Goal: Task Accomplishment & Management: Complete application form

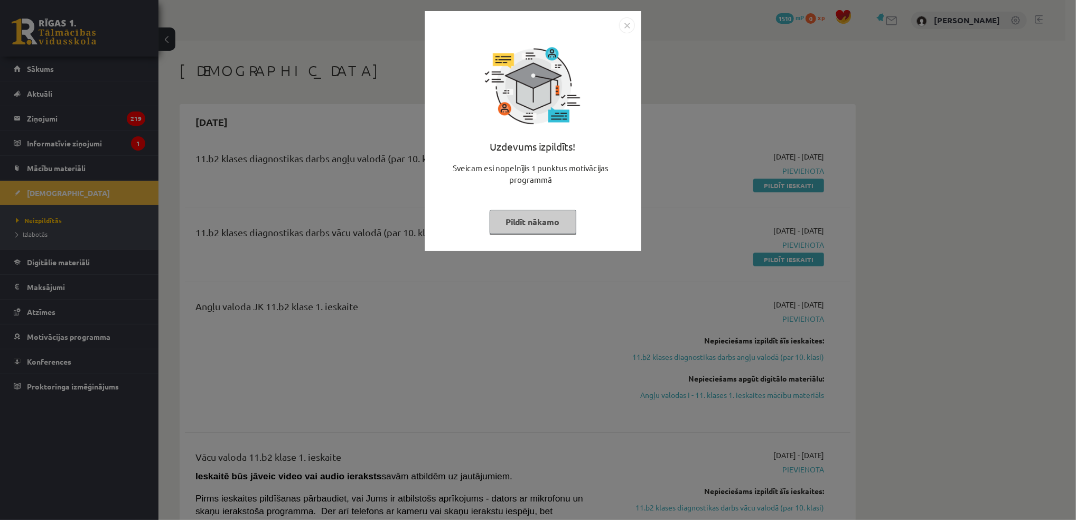
drag, startPoint x: 633, startPoint y: 28, endPoint x: 646, endPoint y: 33, distance: 14.7
click at [633, 28] on img "Close" at bounding box center [627, 25] width 16 height 16
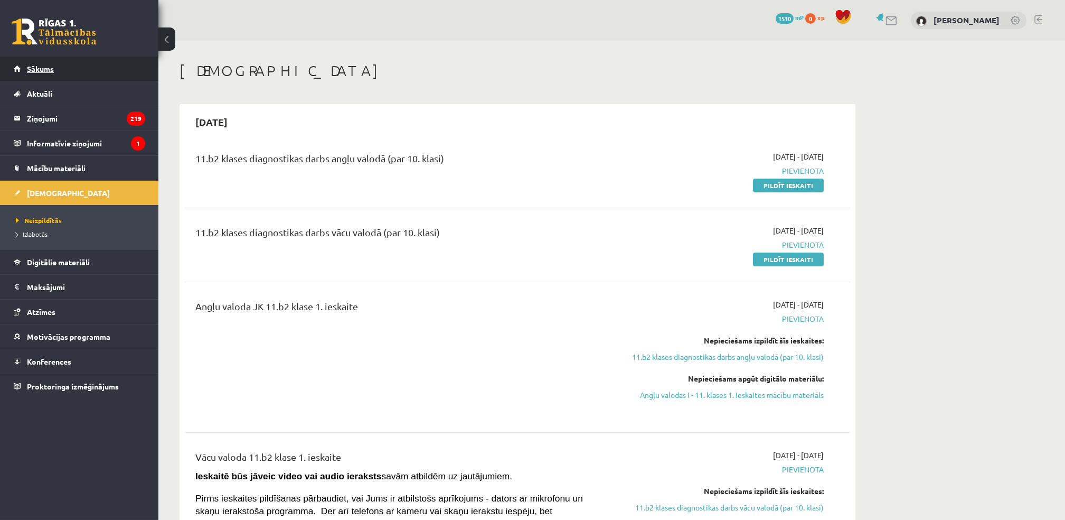
click at [38, 68] on span "Sākums" at bounding box center [40, 69] width 27 height 10
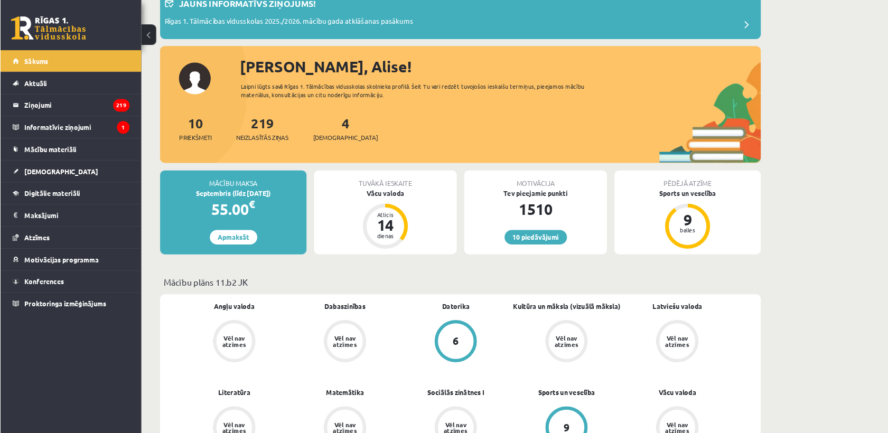
scroll to position [70, 0]
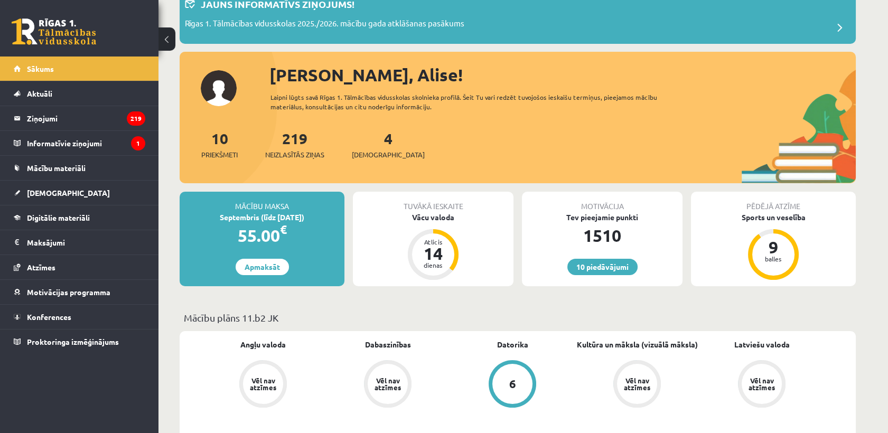
drag, startPoint x: 1033, startPoint y: 0, endPoint x: 867, endPoint y: 409, distance: 441.8
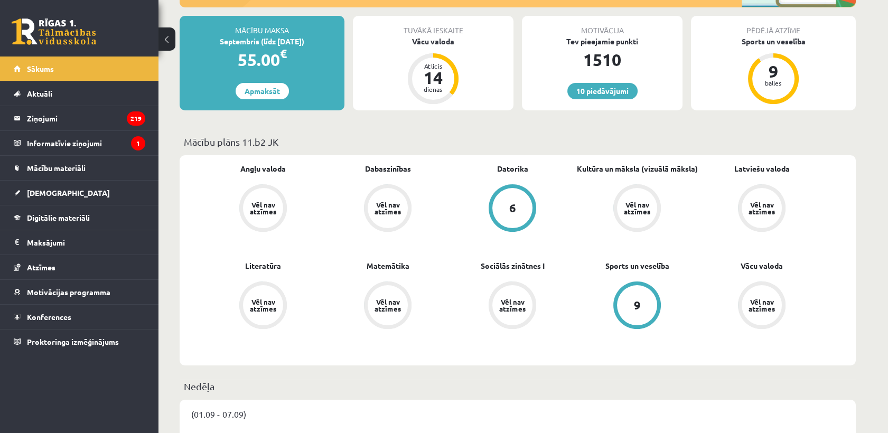
scroll to position [187, 0]
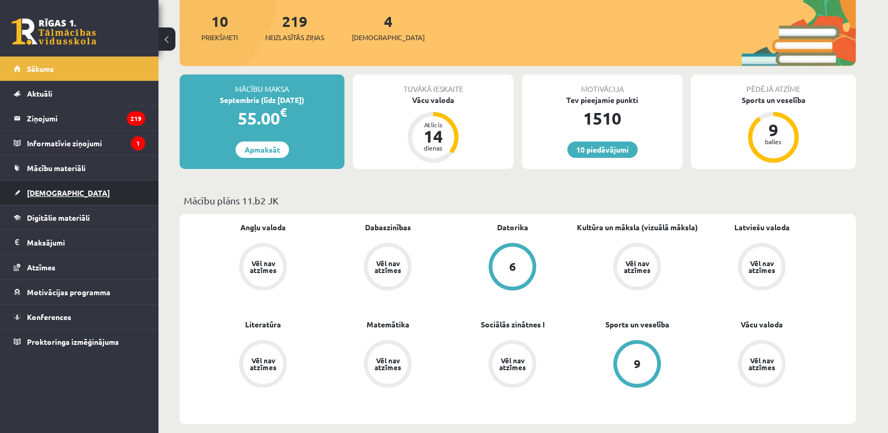
click at [35, 194] on span "[DEMOGRAPHIC_DATA]" at bounding box center [68, 193] width 83 height 10
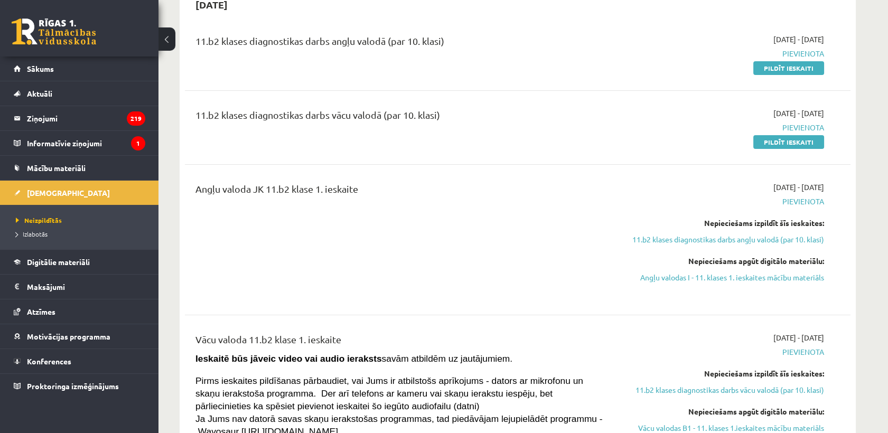
scroll to position [176, 0]
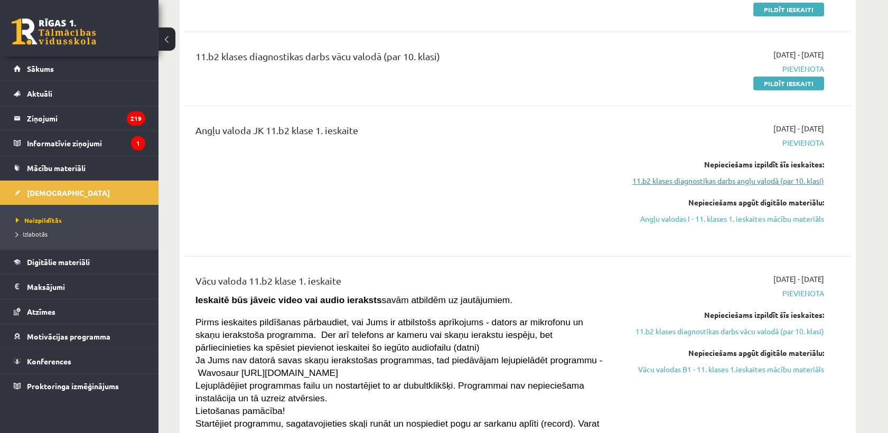
click at [680, 176] on link "11.b2 klases diagnostikas darbs angļu valodā (par 10. klasi)" at bounding box center [724, 180] width 199 height 11
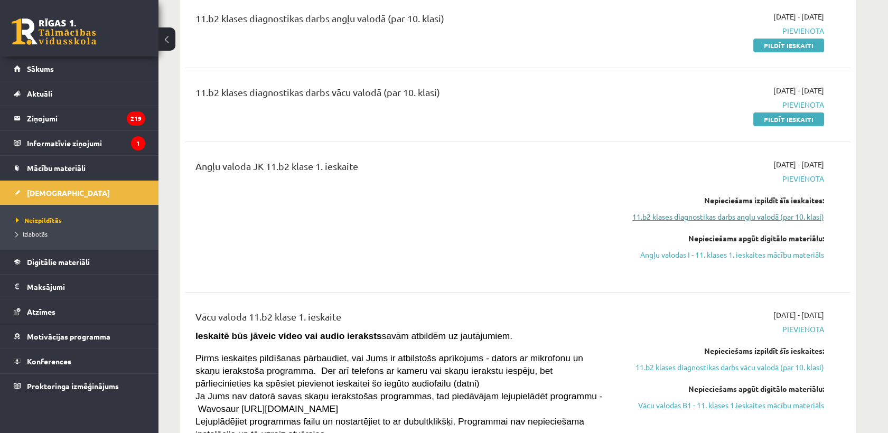
click at [709, 219] on link "11.b2 klases diagnostikas darbs angļu valodā (par 10. klasi)" at bounding box center [724, 216] width 199 height 11
click at [709, 256] on link "Angļu valodas I - 11. klases 1. ieskaites mācību materiāls" at bounding box center [724, 254] width 199 height 11
click at [721, 213] on link "11.b2 klases diagnostikas darbs angļu valodā (par 10. klasi)" at bounding box center [724, 216] width 199 height 11
click at [716, 260] on div "2025-09-01 - 2025-09-15 Pievienota Nepieciešams izpildīt šīs ieskaites: 11.b2 k…" at bounding box center [724, 217] width 215 height 116
click at [702, 253] on link "Angļu valodas I - 11. klases 1. ieskaites mācību materiāls" at bounding box center [724, 254] width 199 height 11
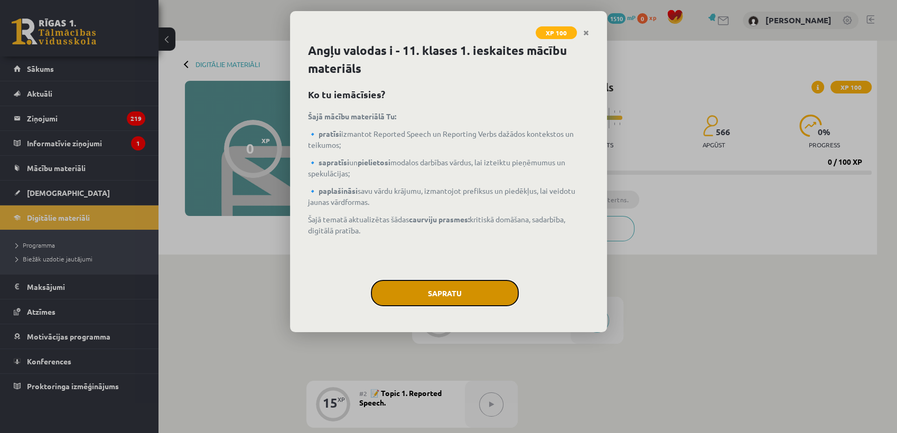
click at [465, 298] on button "Sapratu" at bounding box center [445, 293] width 148 height 26
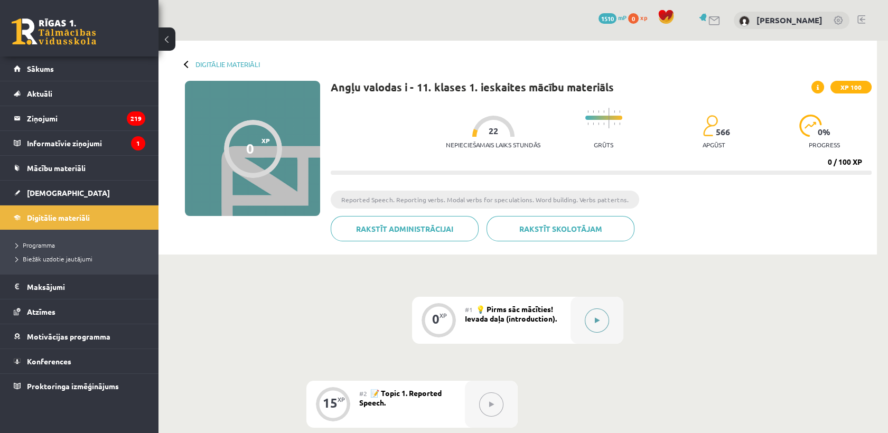
click at [591, 319] on button at bounding box center [597, 320] width 24 height 24
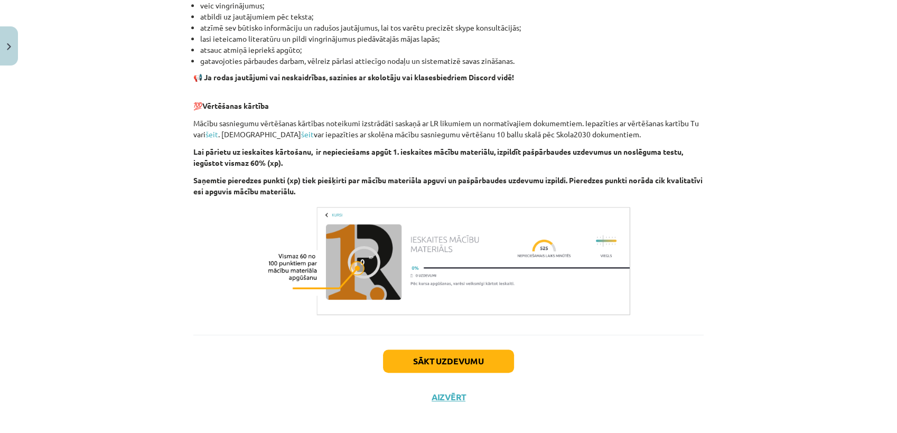
scroll to position [676, 0]
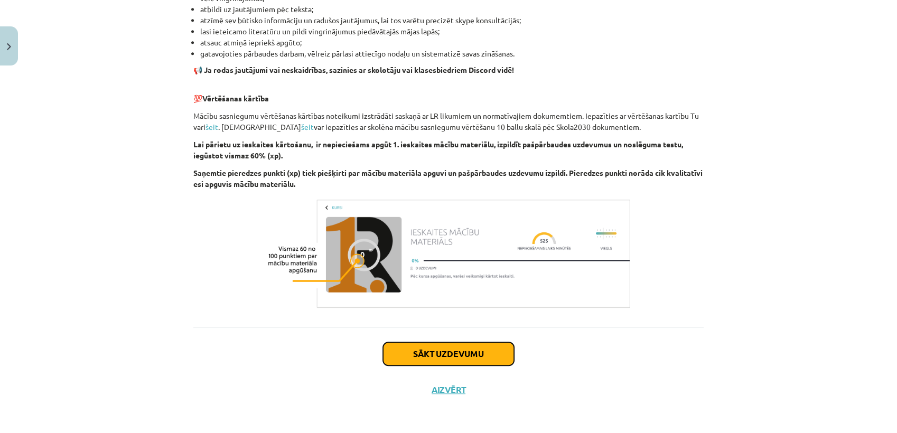
click at [488, 356] on button "Sākt uzdevumu" at bounding box center [448, 353] width 131 height 23
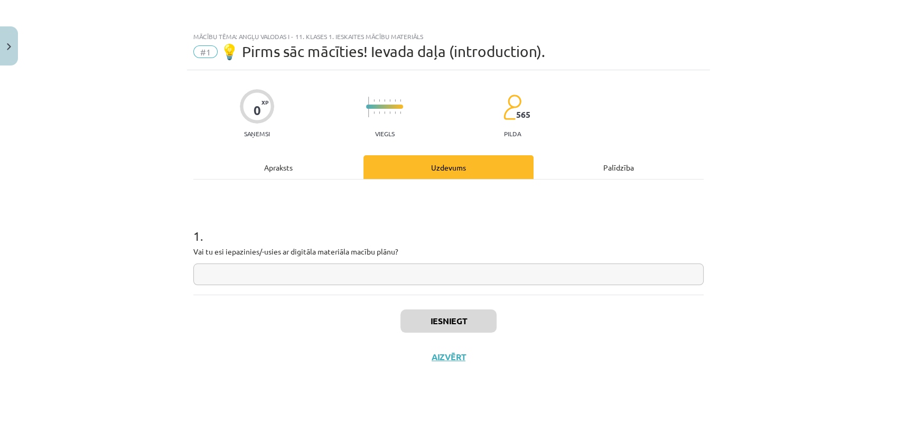
click at [454, 277] on input "text" at bounding box center [448, 274] width 510 height 22
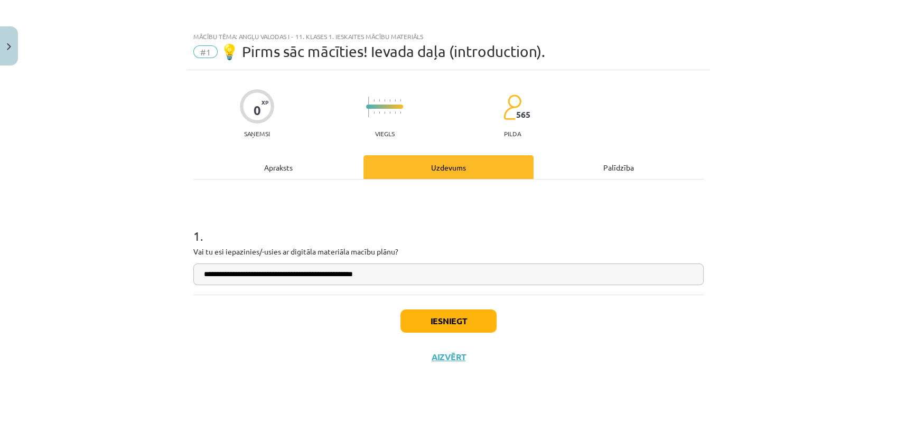
type input "**********"
click at [458, 326] on button "Iesniegt" at bounding box center [448, 320] width 96 height 23
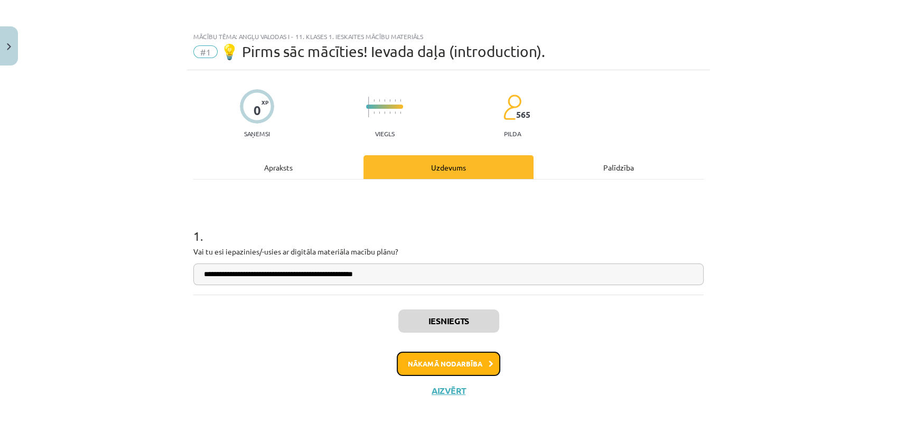
click at [447, 370] on button "Nākamā nodarbība" at bounding box center [448, 364] width 103 height 24
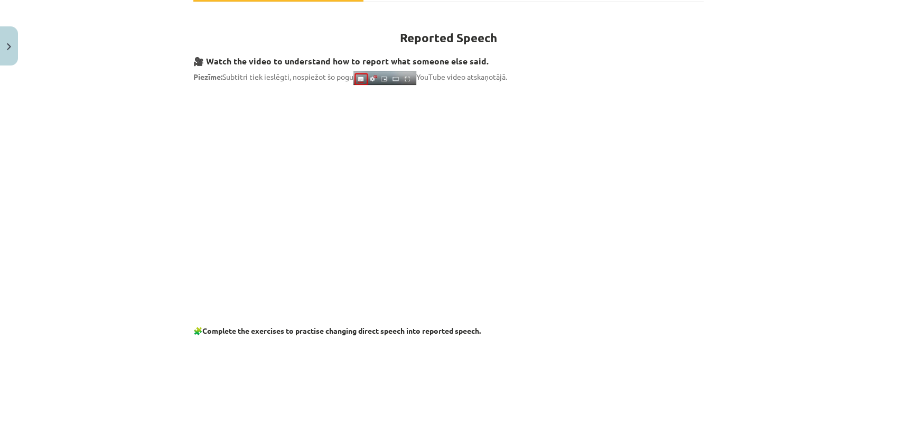
scroll to position [60, 0]
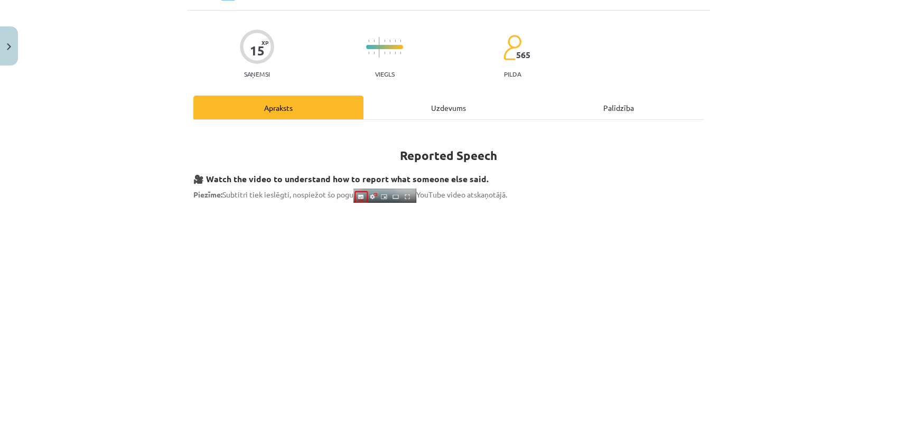
click at [433, 112] on div "Uzdevums" at bounding box center [448, 108] width 170 height 24
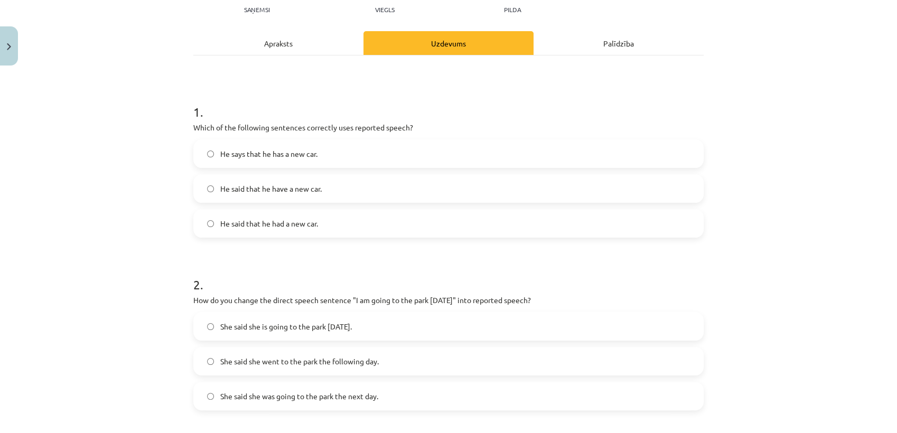
scroll to position [0, 0]
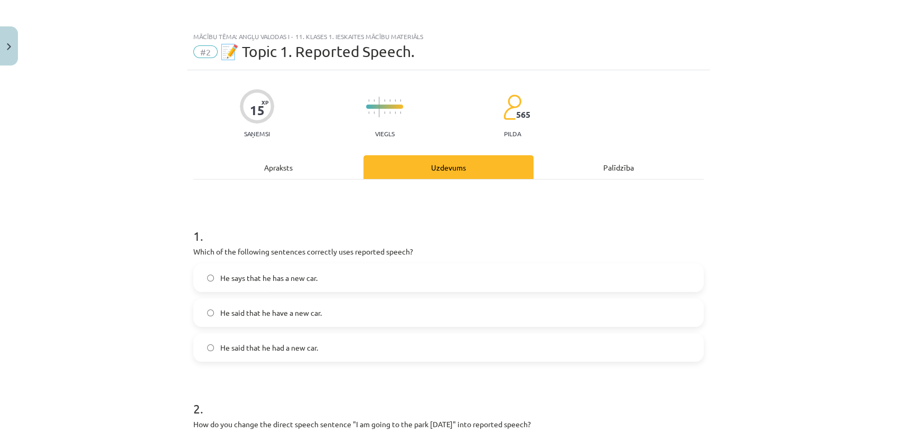
click at [278, 175] on div "Apraksts" at bounding box center [278, 167] width 170 height 24
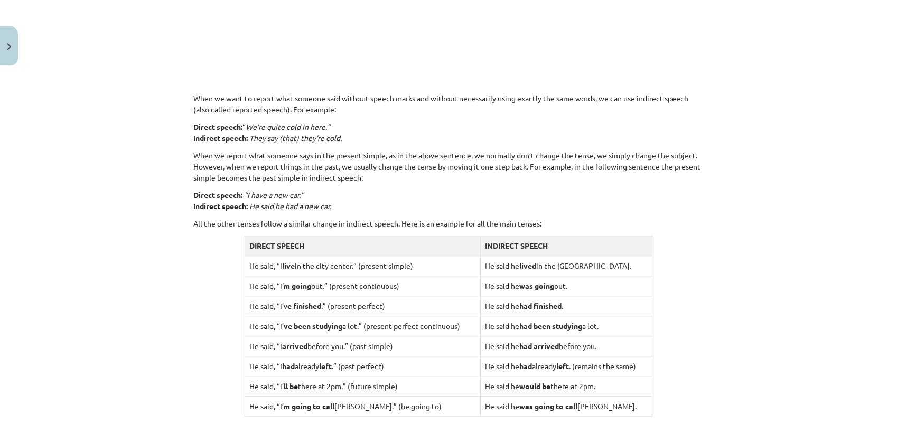
scroll to position [906, 0]
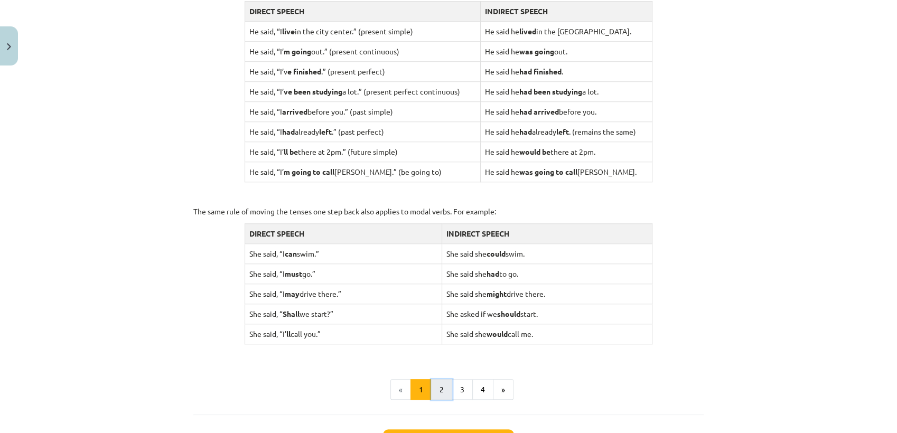
click at [444, 389] on button "2" at bounding box center [441, 389] width 21 height 21
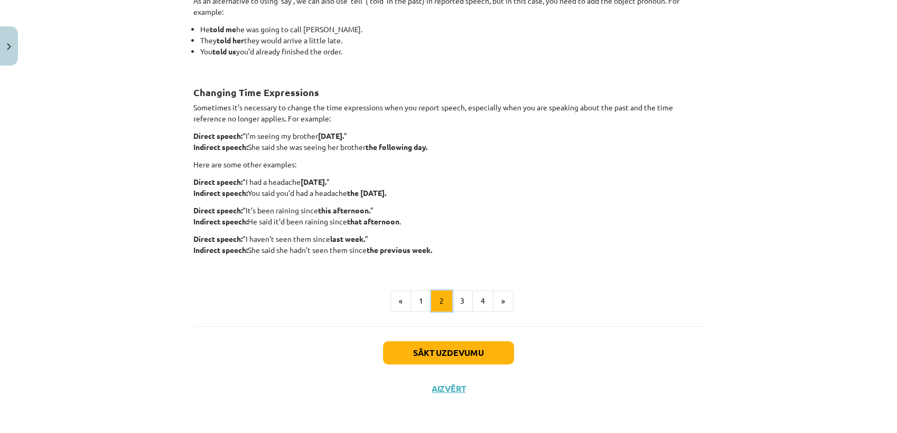
scroll to position [189, 0]
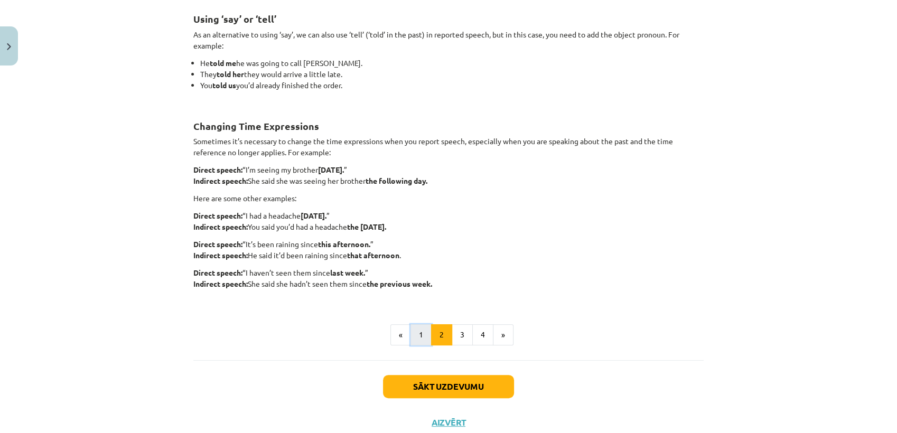
click at [417, 338] on button "1" at bounding box center [420, 334] width 21 height 21
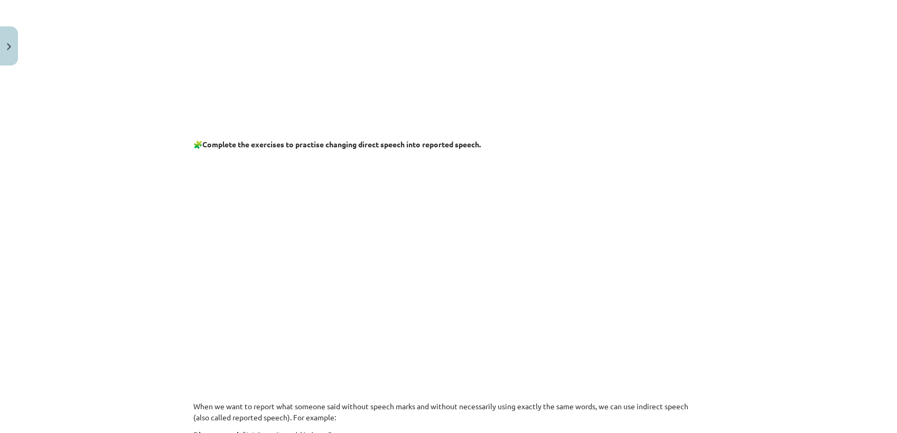
scroll to position [365, 0]
click at [737, 279] on div "Mācību tēma: Angļu valodas i - 11. klases 1. ieskaites mācību materiāls #2 📝 To…" at bounding box center [448, 216] width 897 height 433
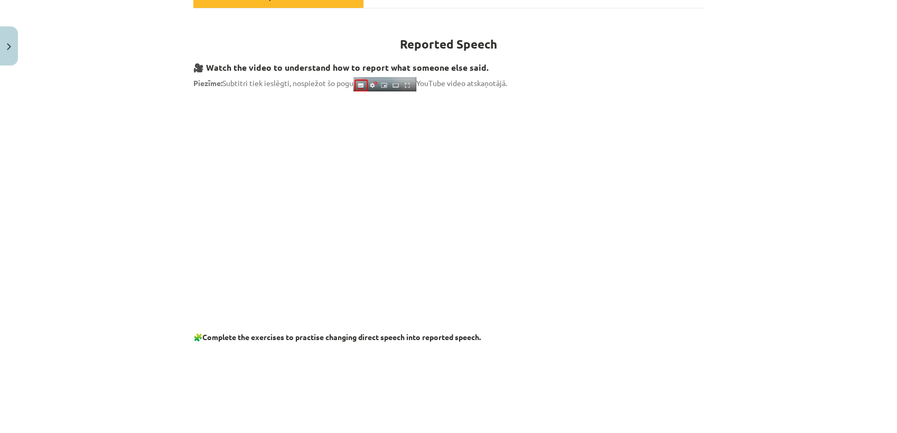
scroll to position [0, 0]
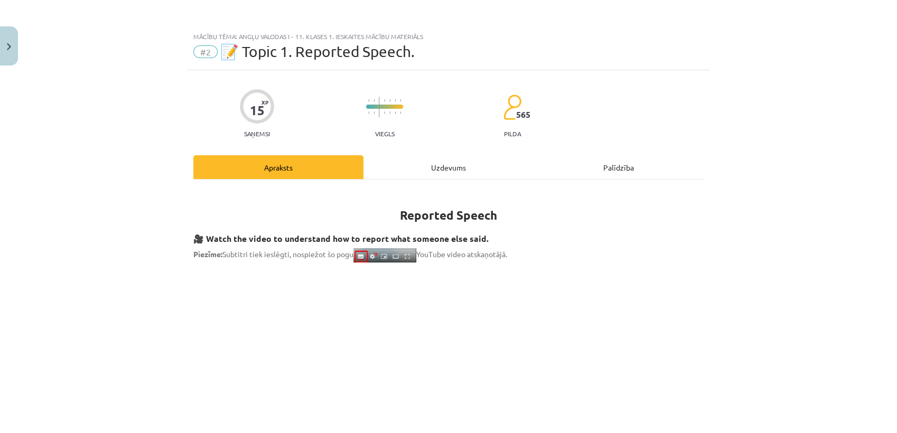
click at [411, 161] on div "Uzdevums" at bounding box center [448, 167] width 170 height 24
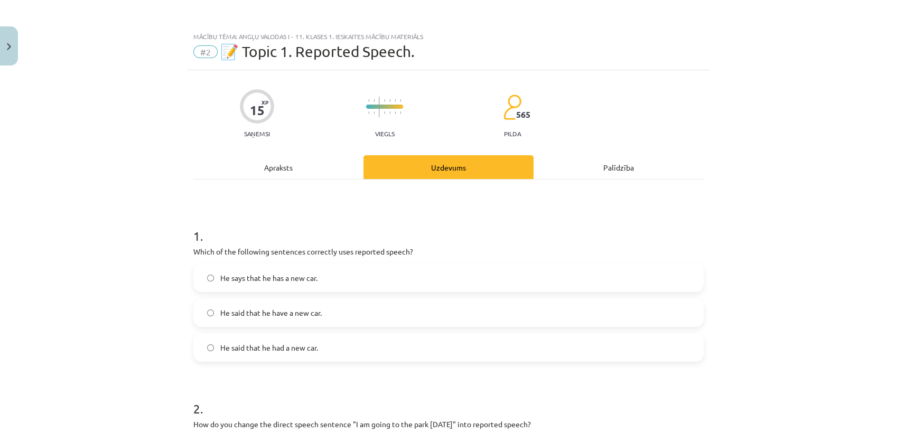
click at [266, 178] on div "Apraksts" at bounding box center [278, 167] width 170 height 24
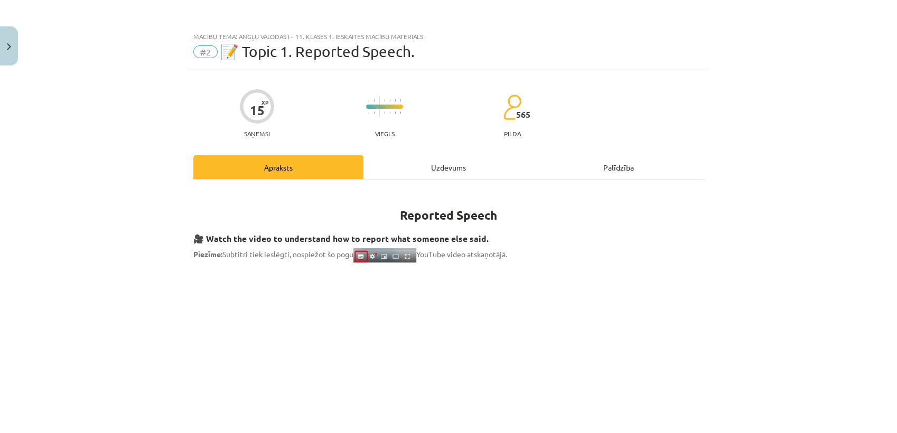
click at [422, 165] on div "Uzdevums" at bounding box center [448, 167] width 170 height 24
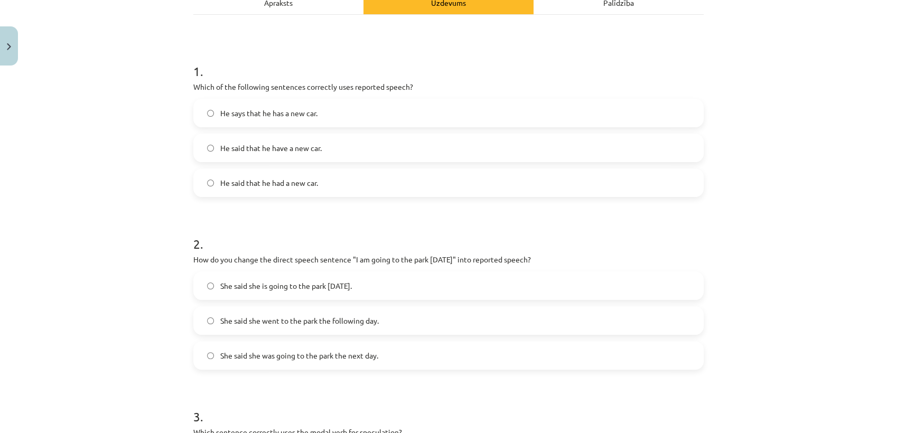
scroll to position [202, 0]
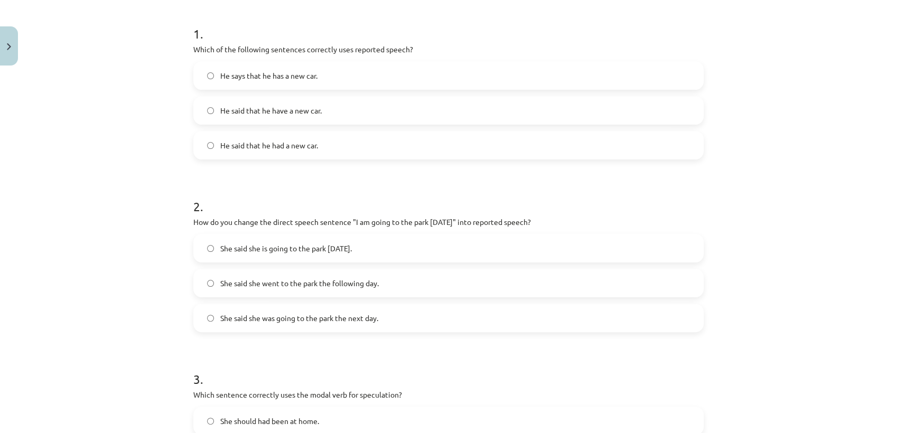
click at [330, 248] on span "She said she is going to the park tomorrow." at bounding box center [285, 248] width 131 height 11
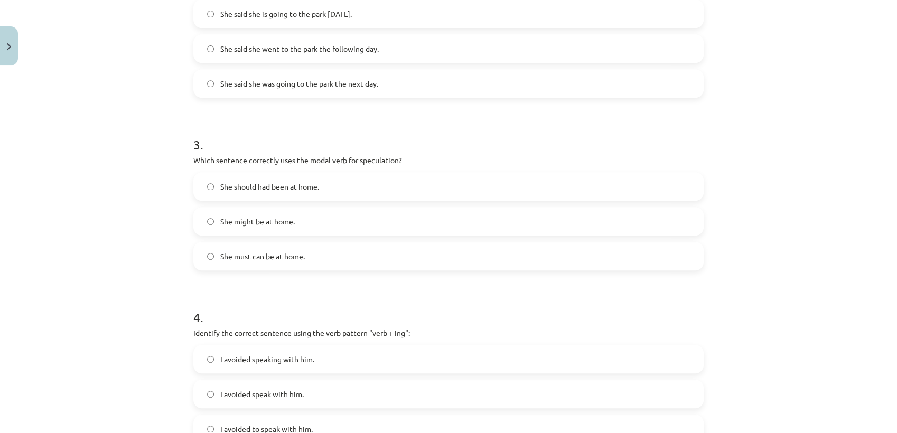
scroll to position [0, 0]
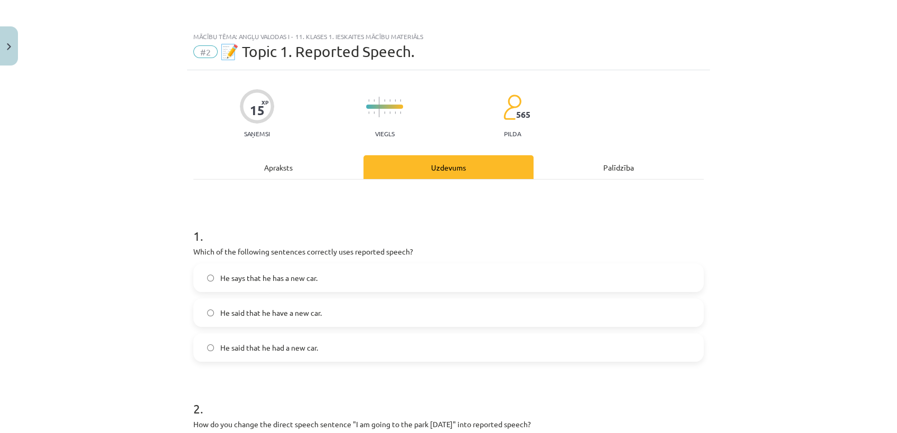
click at [278, 169] on div "Apraksts" at bounding box center [278, 167] width 170 height 24
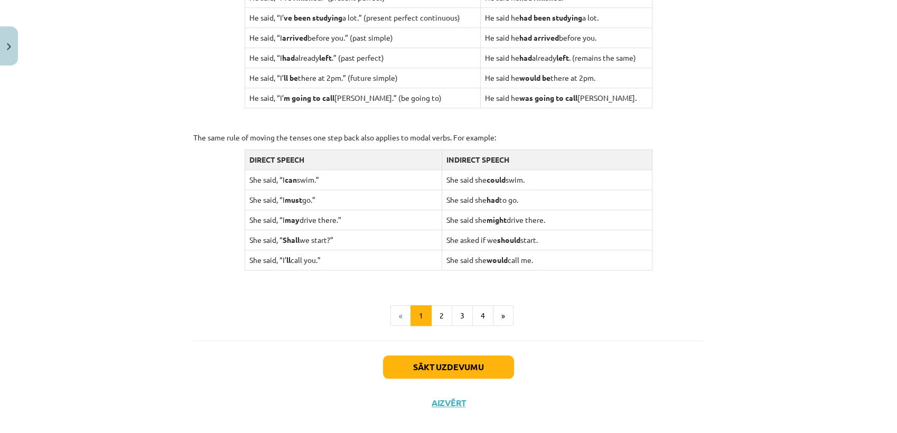
scroll to position [993, 0]
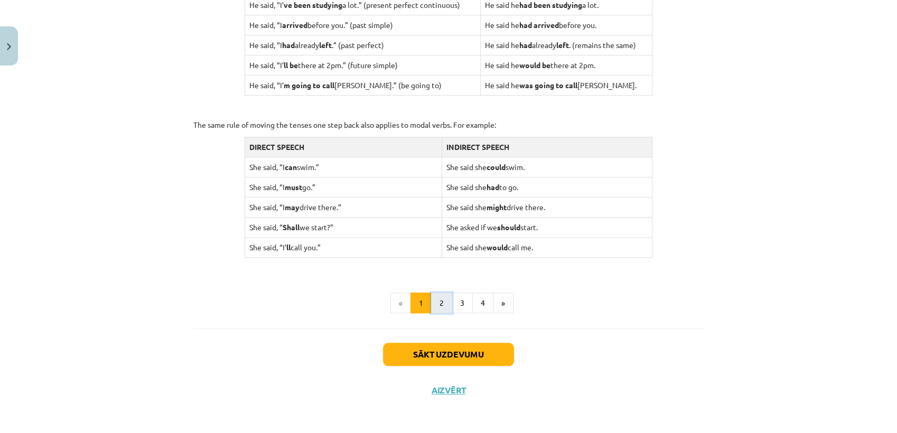
click at [439, 307] on button "2" at bounding box center [441, 303] width 21 height 21
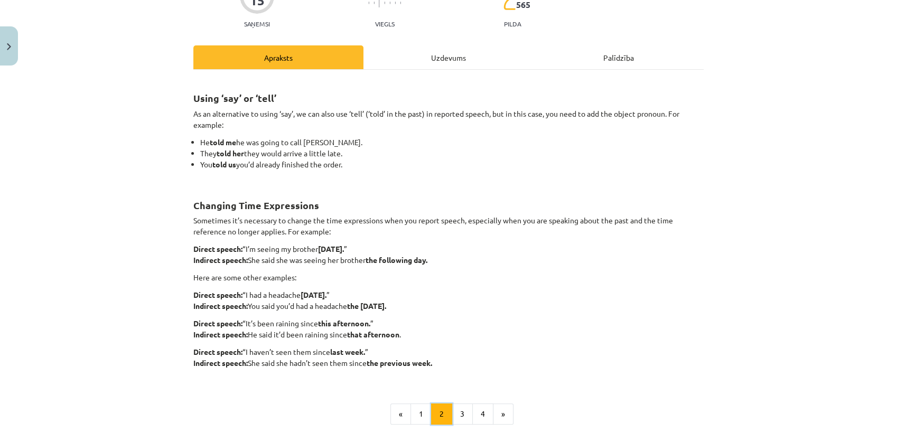
scroll to position [130, 0]
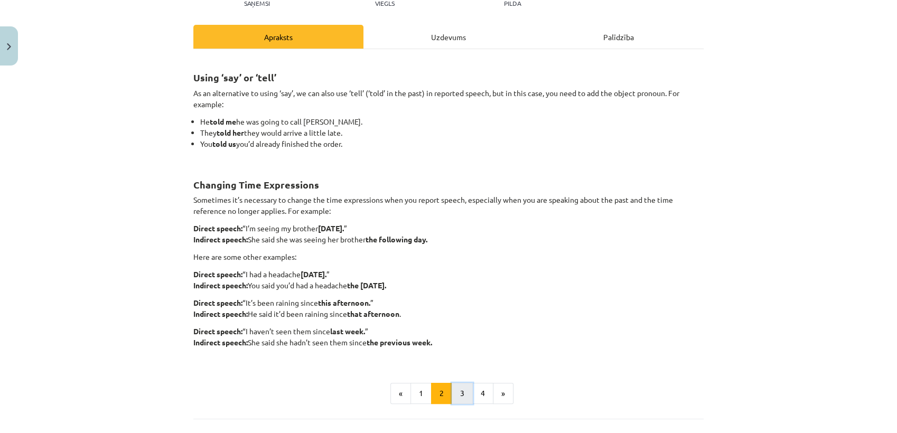
click at [458, 399] on button "3" at bounding box center [461, 393] width 21 height 21
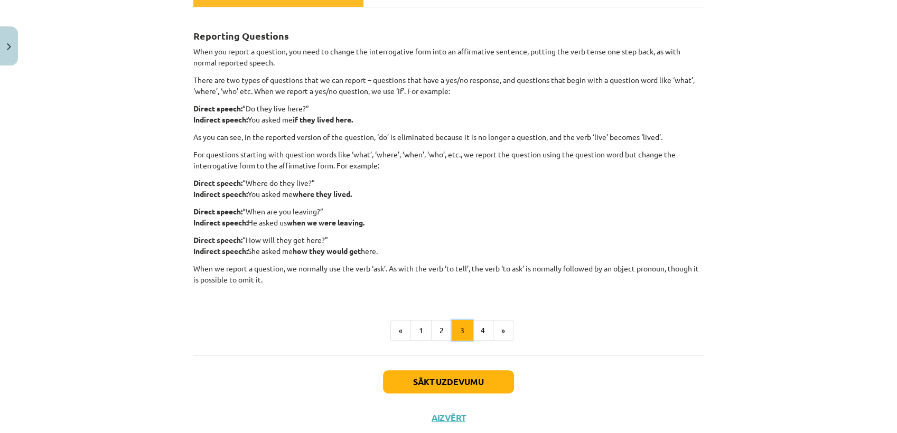
scroll to position [189, 0]
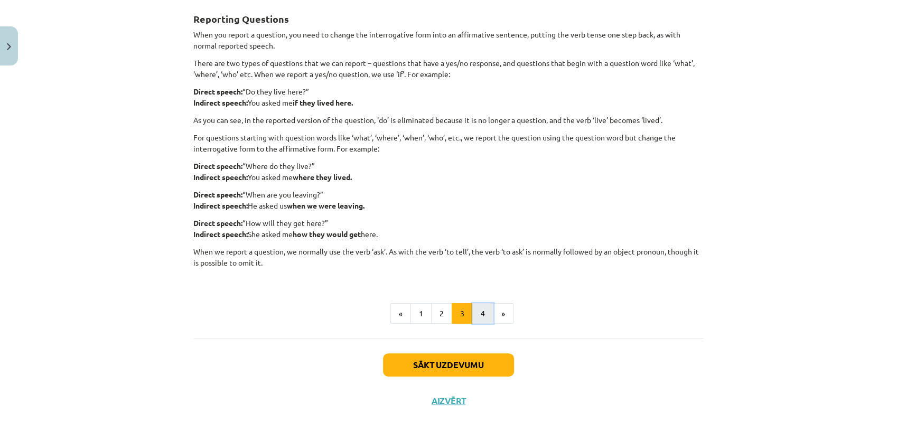
click at [482, 321] on button "4" at bounding box center [482, 313] width 21 height 21
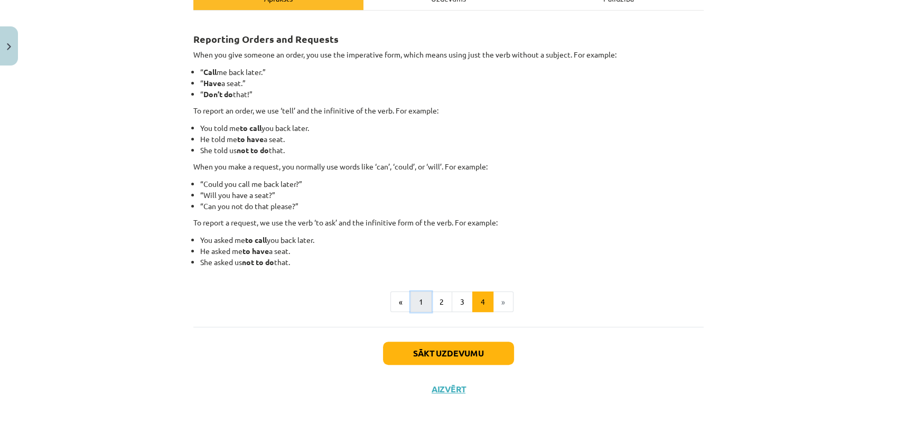
click at [415, 296] on button "1" at bounding box center [420, 301] width 21 height 21
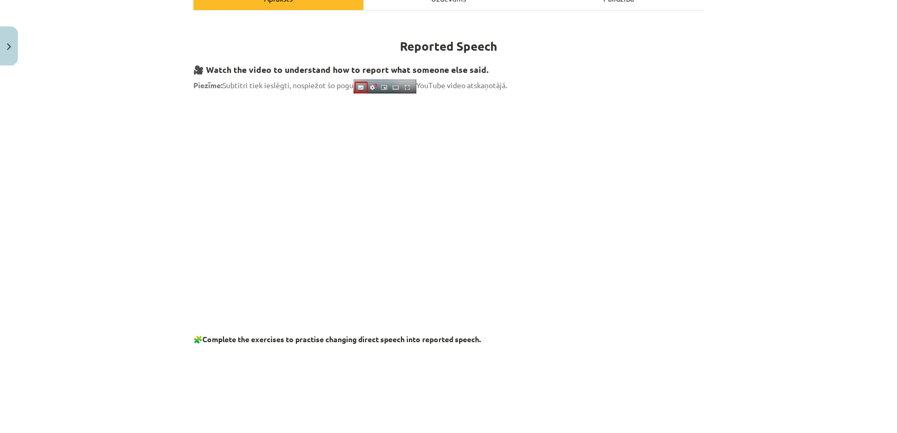
scroll to position [0, 0]
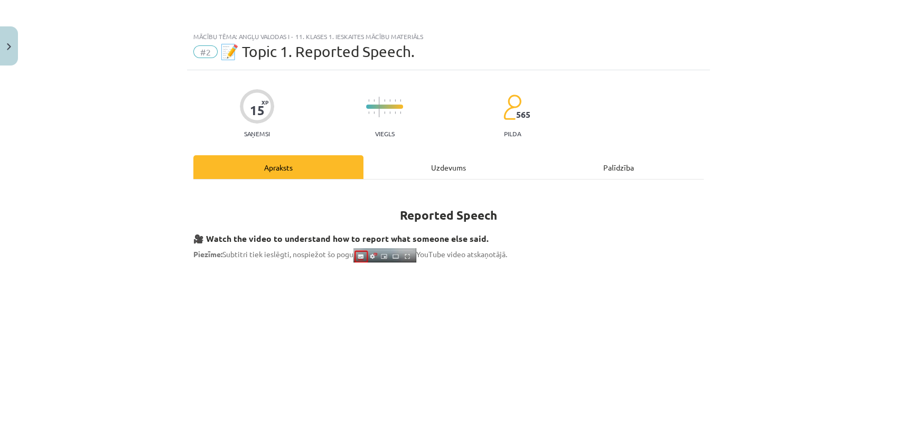
click at [438, 169] on div "Uzdevums" at bounding box center [448, 167] width 170 height 24
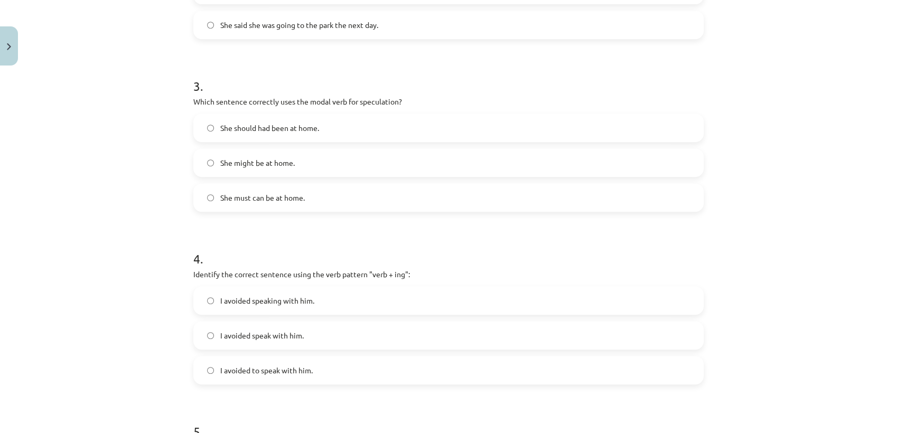
scroll to position [378, 0]
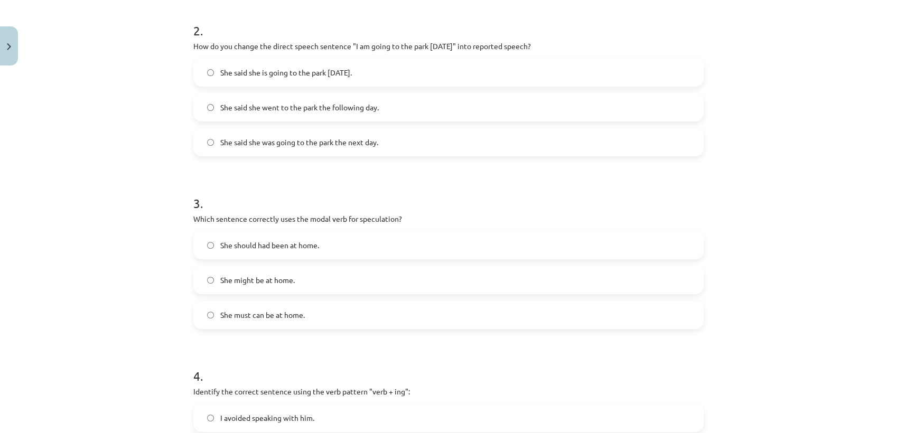
click at [238, 272] on label "She might be at home." at bounding box center [448, 280] width 508 height 26
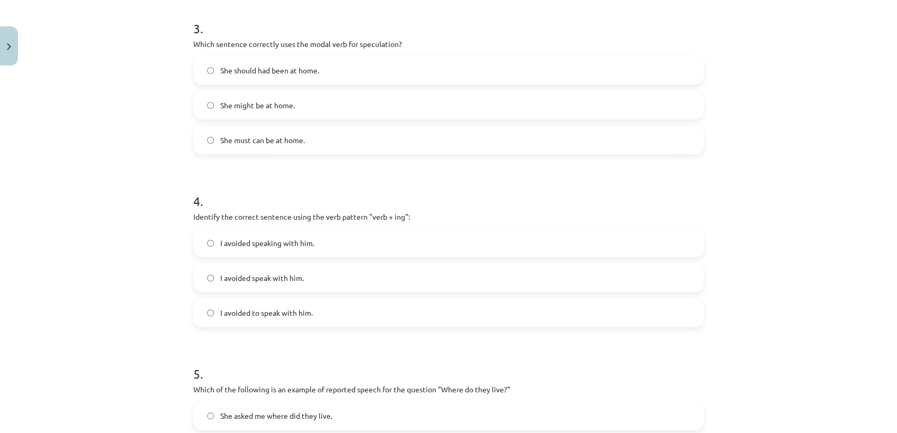
scroll to position [554, 0]
click at [407, 246] on label "I avoided speaking with him." at bounding box center [448, 242] width 508 height 26
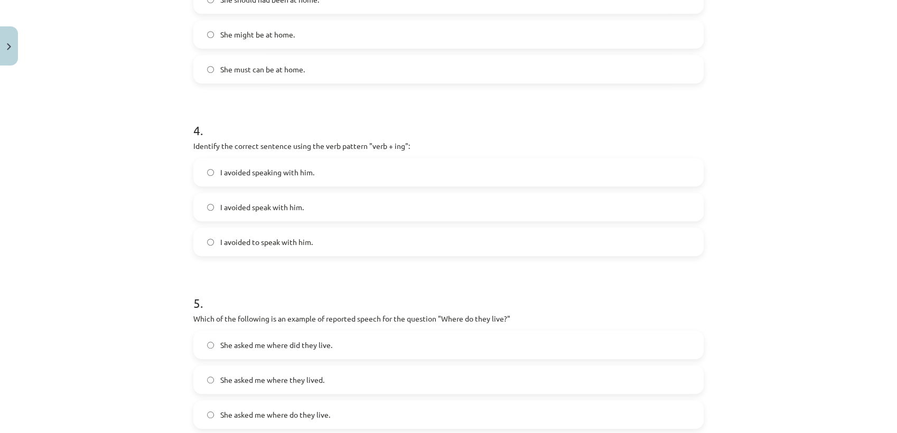
scroll to position [730, 0]
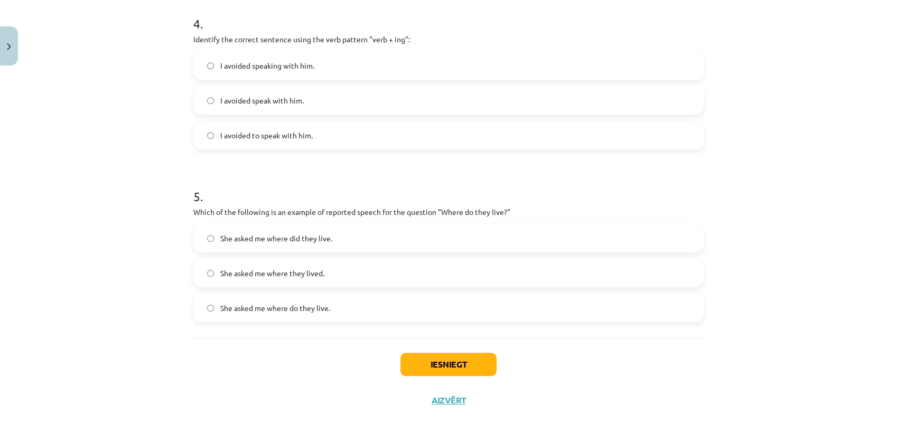
click at [485, 307] on label "She asked me where do they live." at bounding box center [448, 308] width 508 height 26
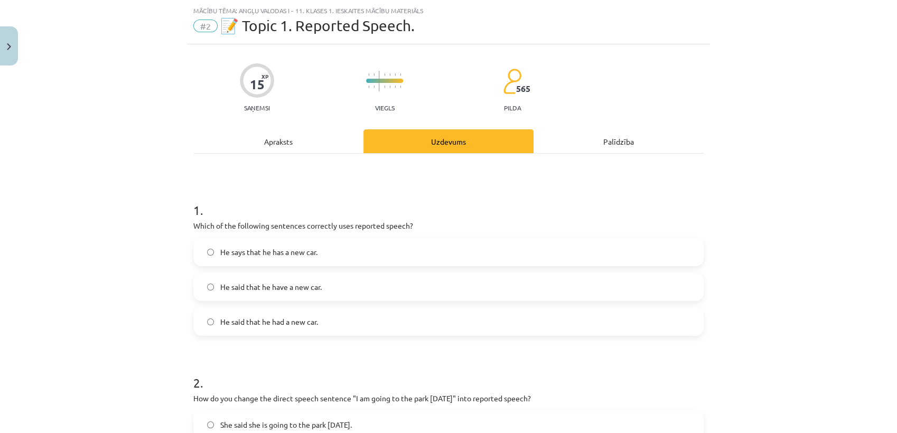
scroll to position [84, 0]
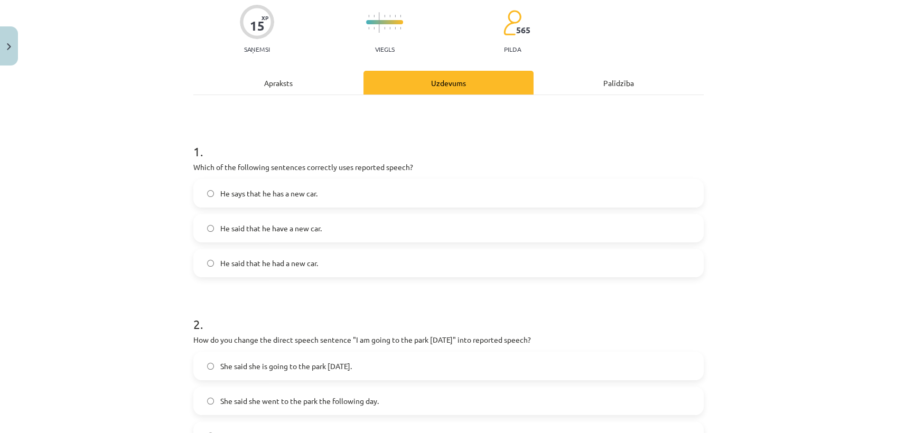
click at [428, 220] on label "He said that he have a new car." at bounding box center [448, 228] width 508 height 26
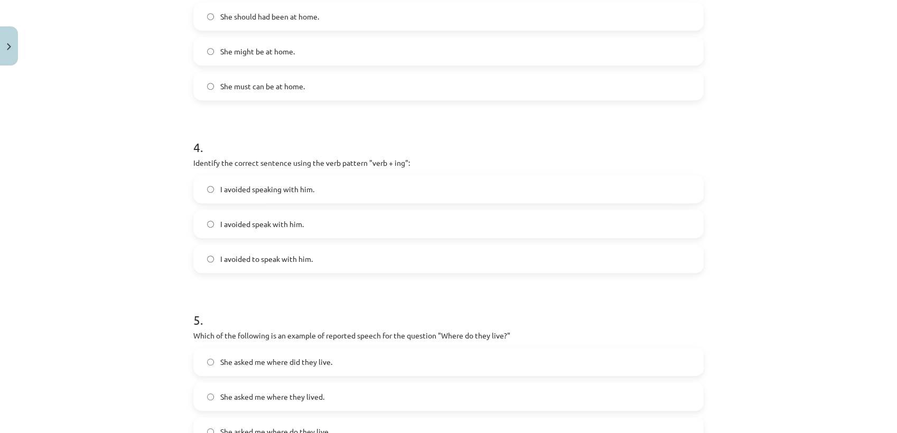
scroll to position [741, 0]
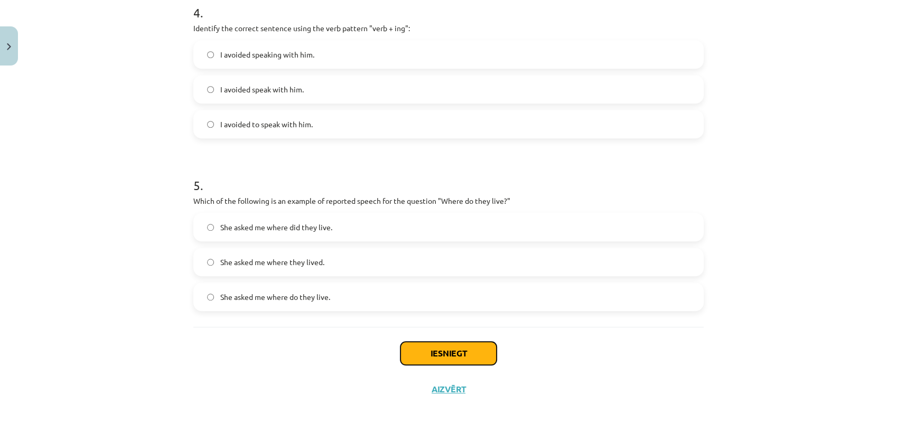
click at [486, 354] on button "Iesniegt" at bounding box center [448, 353] width 96 height 23
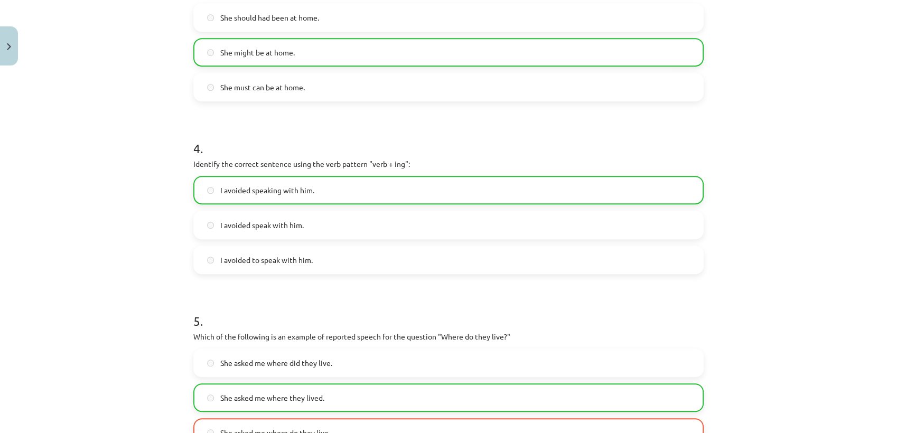
scroll to position [775, 0]
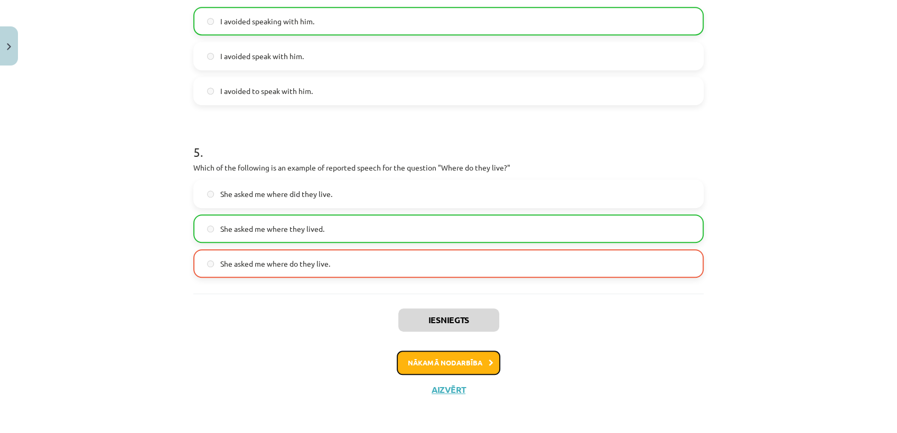
click at [445, 363] on button "Nākamā nodarbība" at bounding box center [448, 363] width 103 height 24
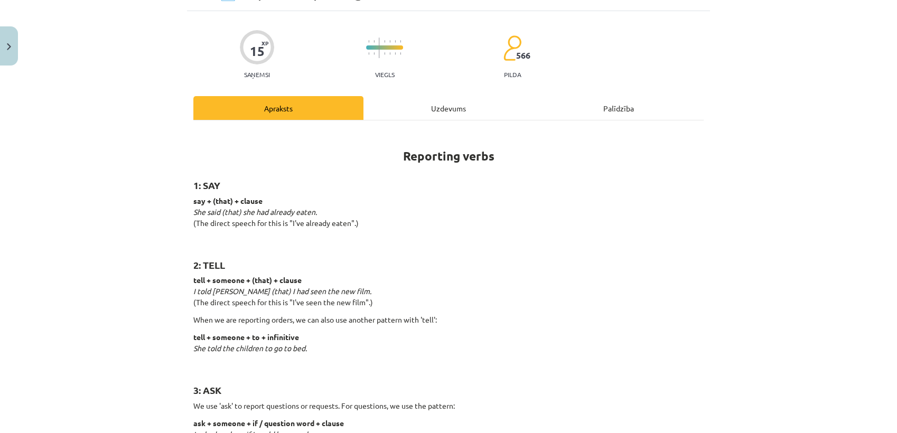
scroll to position [26, 0]
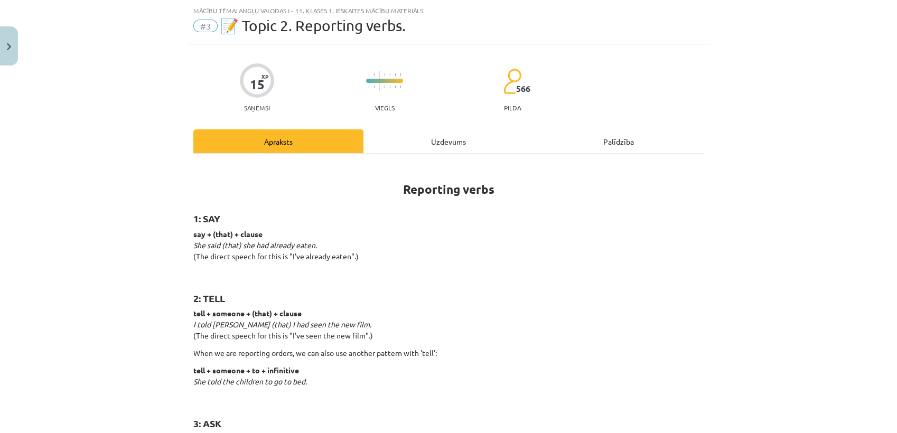
click at [446, 147] on div "Uzdevums" at bounding box center [448, 141] width 170 height 24
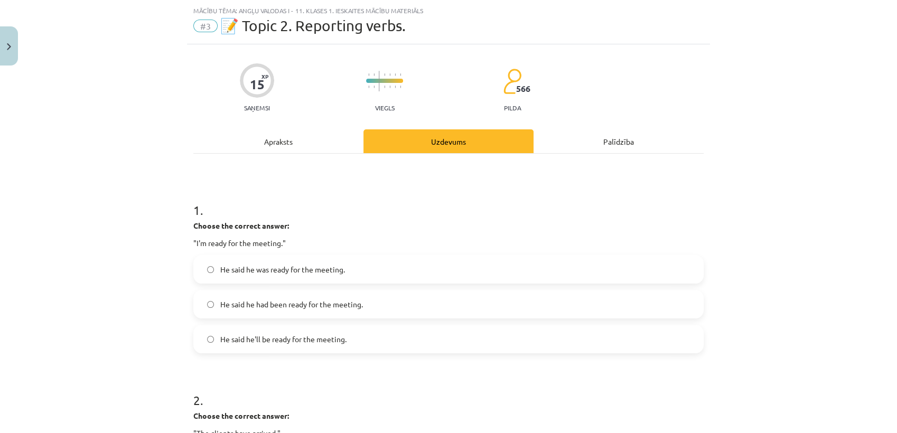
click at [377, 260] on label "He said he was ready for the meeting." at bounding box center [448, 269] width 508 height 26
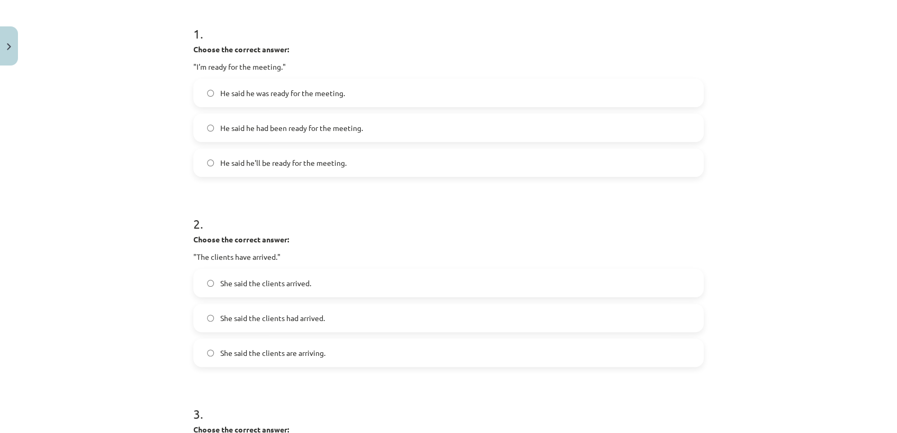
scroll to position [261, 0]
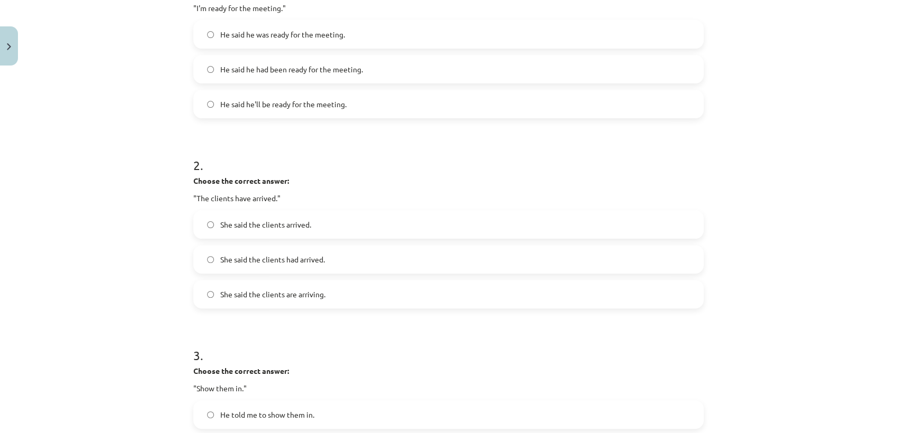
click at [334, 259] on label "She said the clients had arrived." at bounding box center [448, 259] width 508 height 26
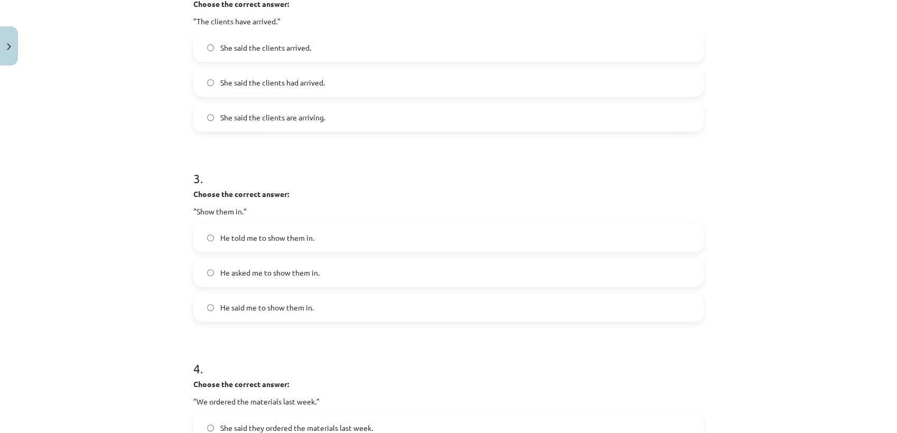
scroll to position [495, 0]
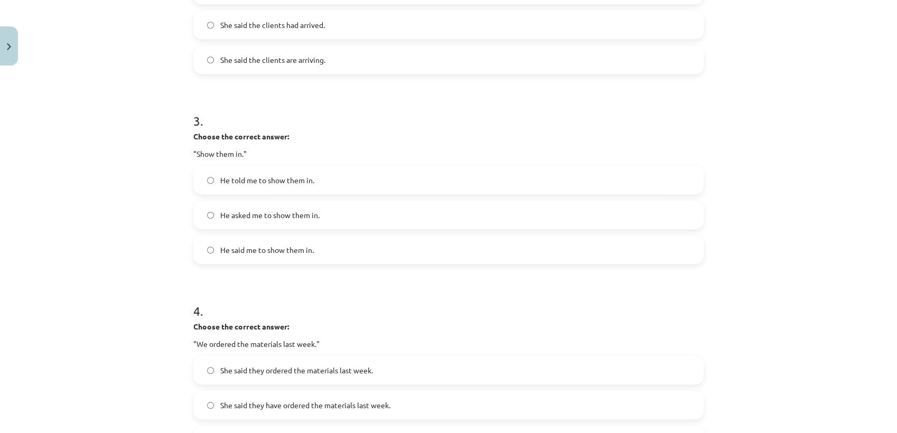
click at [350, 252] on label "He said me to show them in." at bounding box center [448, 250] width 508 height 26
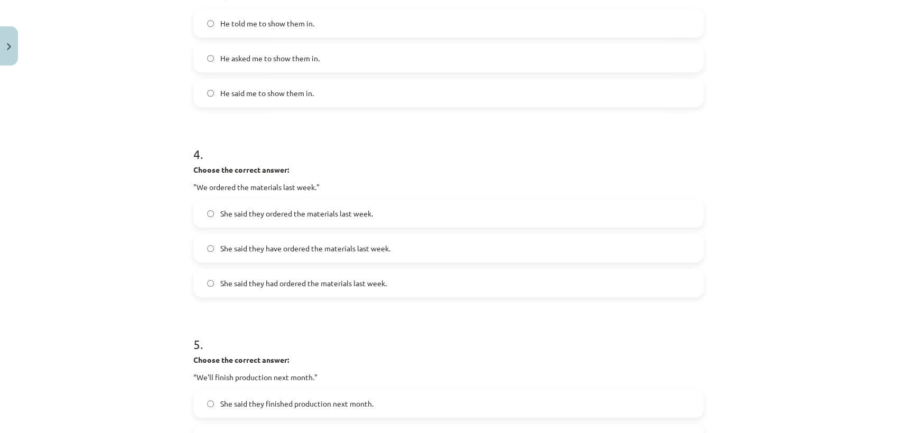
scroll to position [672, 0]
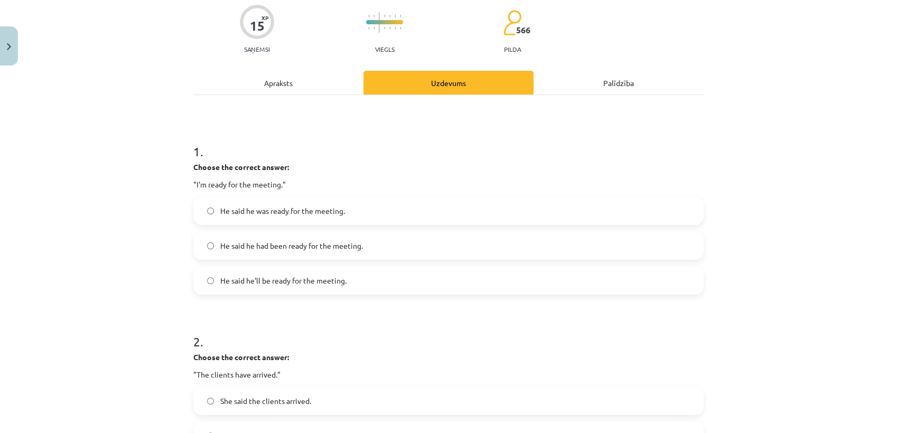
click at [262, 86] on div "Apraksts" at bounding box center [278, 83] width 170 height 24
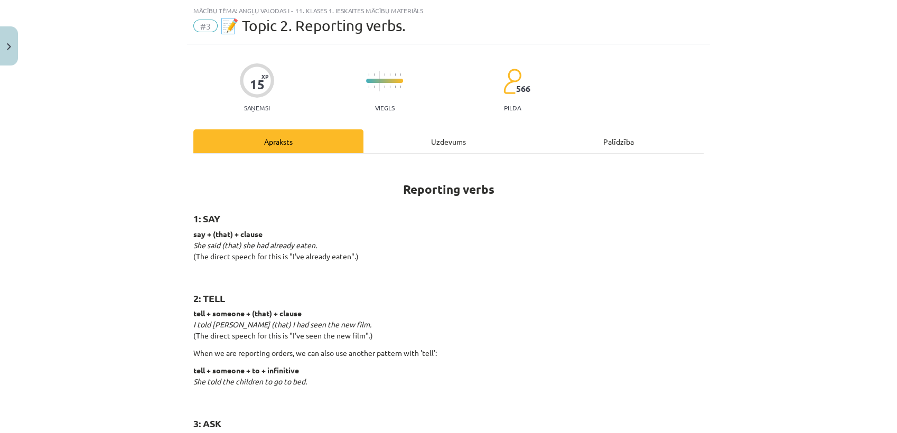
scroll to position [0, 0]
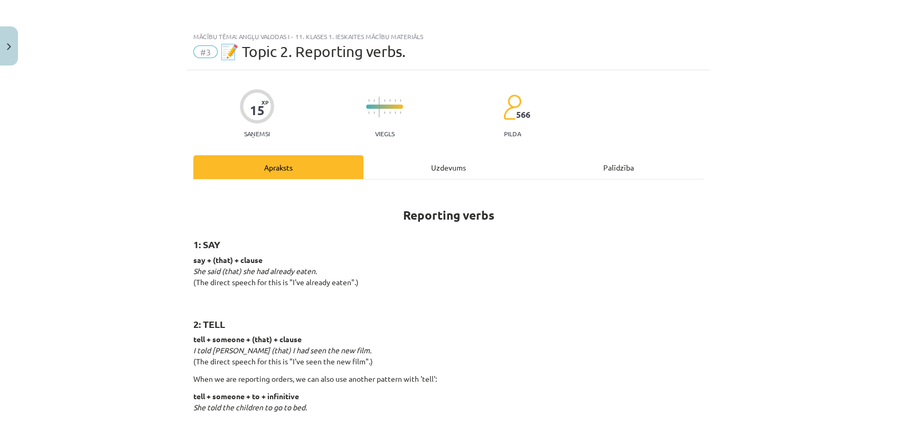
click at [431, 159] on div "Uzdevums" at bounding box center [448, 167] width 170 height 24
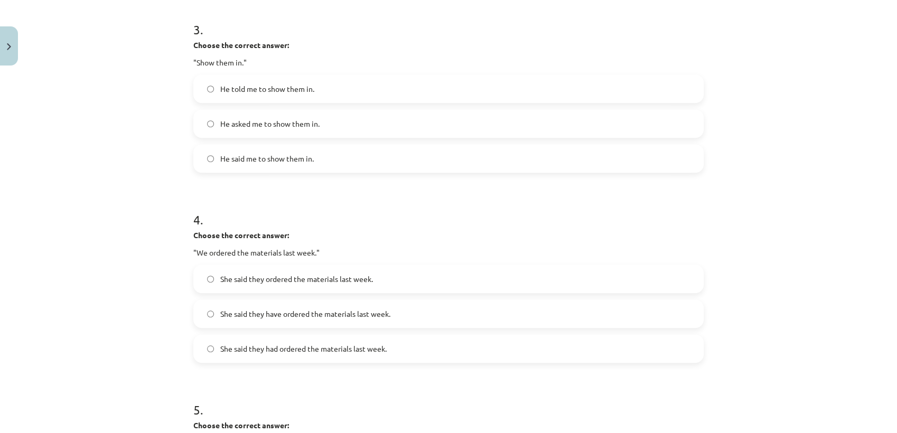
scroll to position [704, 0]
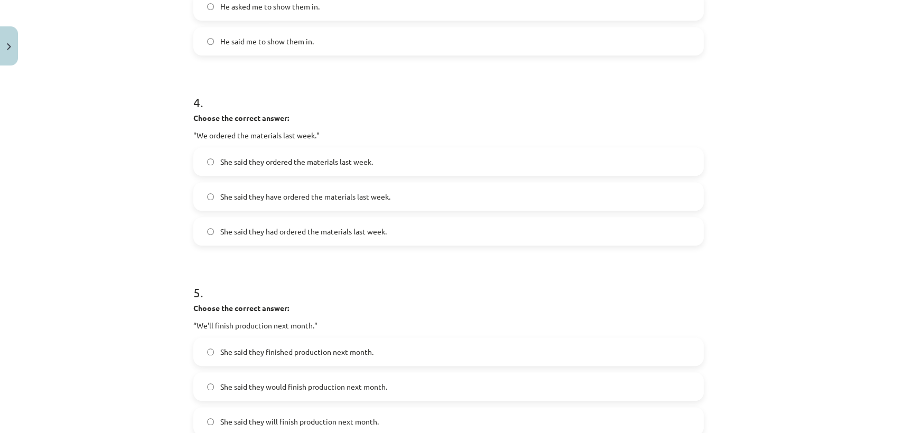
click at [384, 232] on label "She said they had ordered the materials last week." at bounding box center [448, 231] width 508 height 26
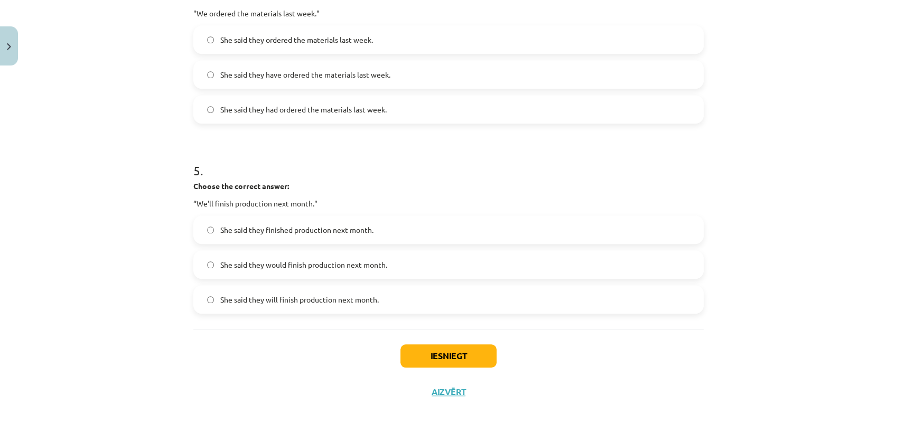
scroll to position [828, 0]
click at [375, 288] on label "She said they will finish production next month." at bounding box center [448, 297] width 508 height 26
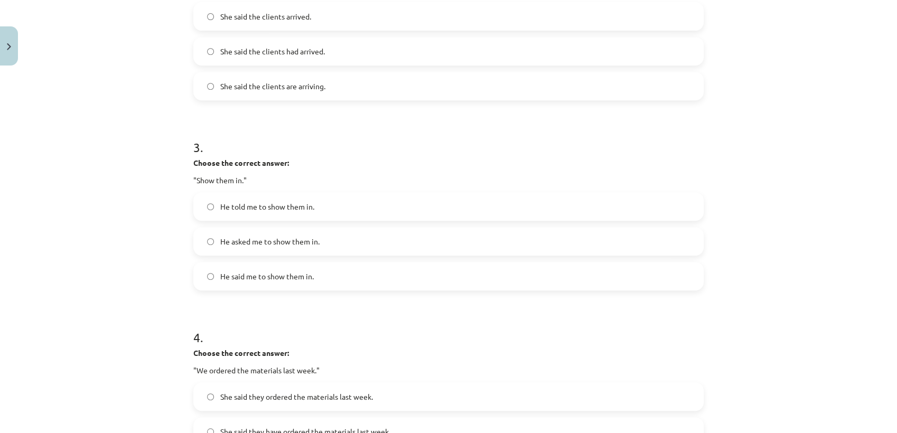
scroll to position [59, 0]
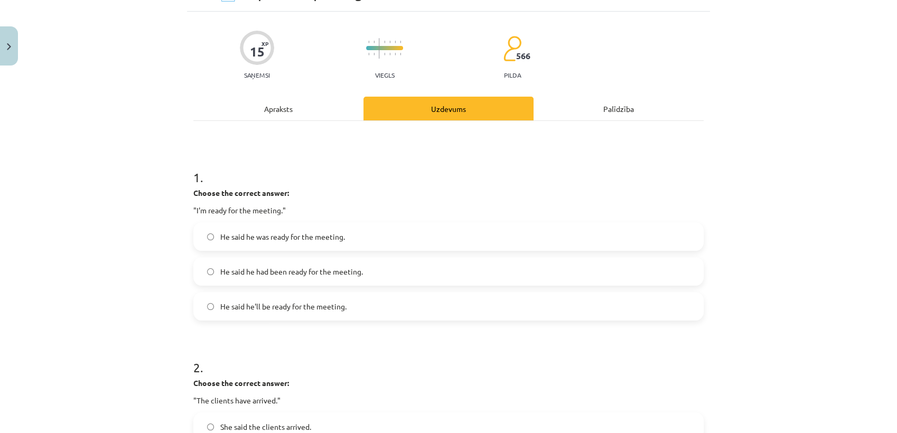
click at [263, 105] on div "Apraksts" at bounding box center [278, 109] width 170 height 24
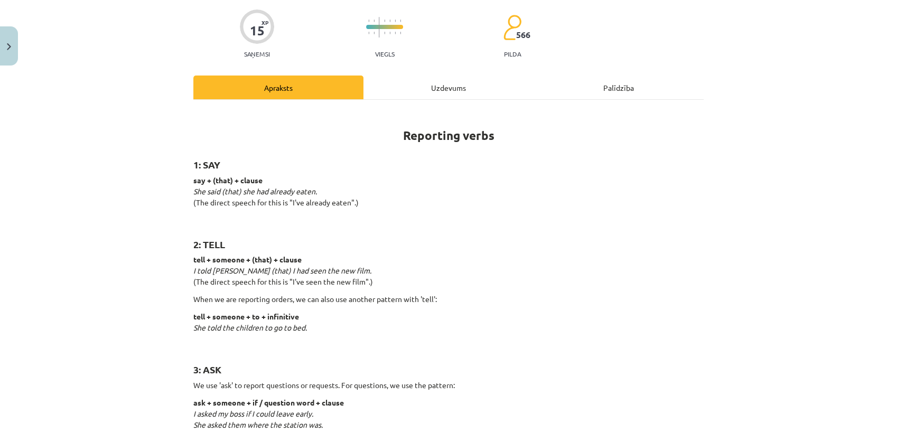
scroll to position [0, 0]
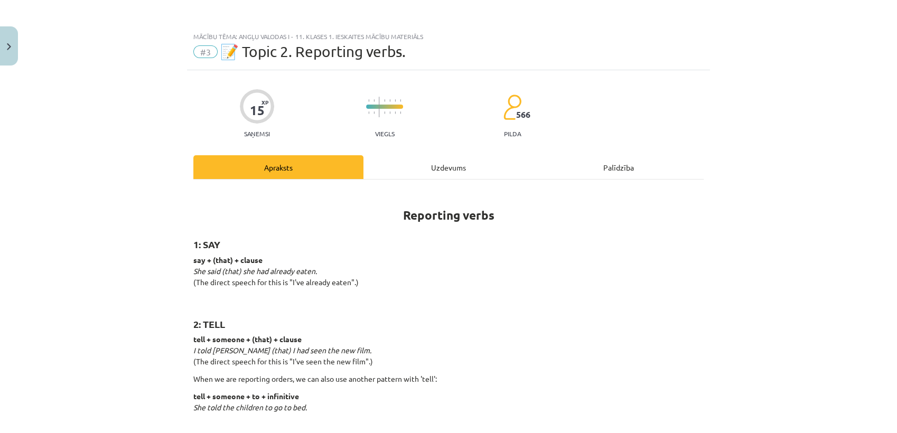
click at [426, 165] on div "Uzdevums" at bounding box center [448, 167] width 170 height 24
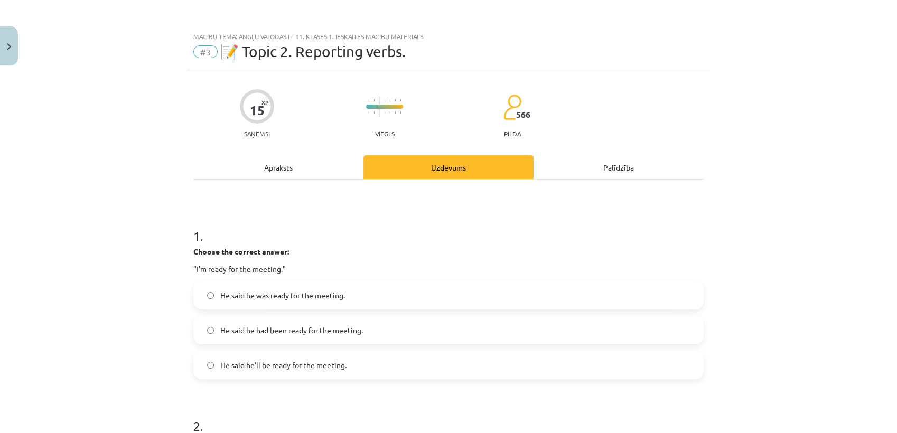
click at [270, 168] on div "Apraksts" at bounding box center [278, 167] width 170 height 24
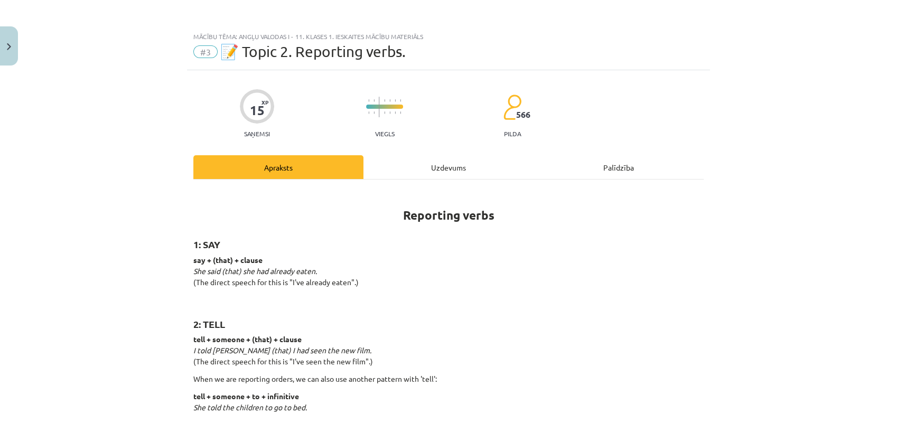
click at [435, 161] on div "Uzdevums" at bounding box center [448, 167] width 170 height 24
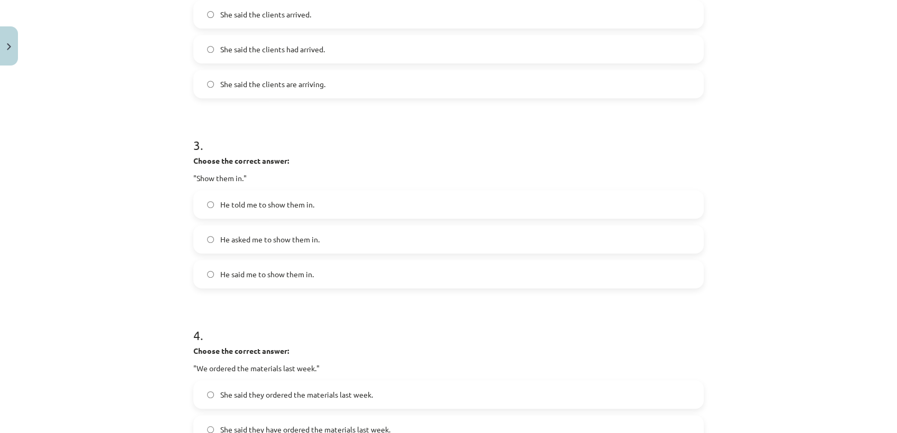
scroll to position [495, 0]
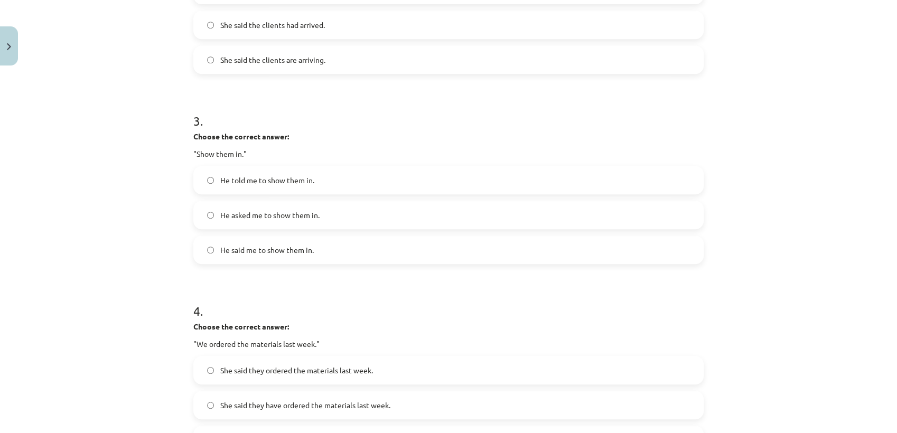
click at [302, 169] on label "He told me to show them in." at bounding box center [448, 180] width 508 height 26
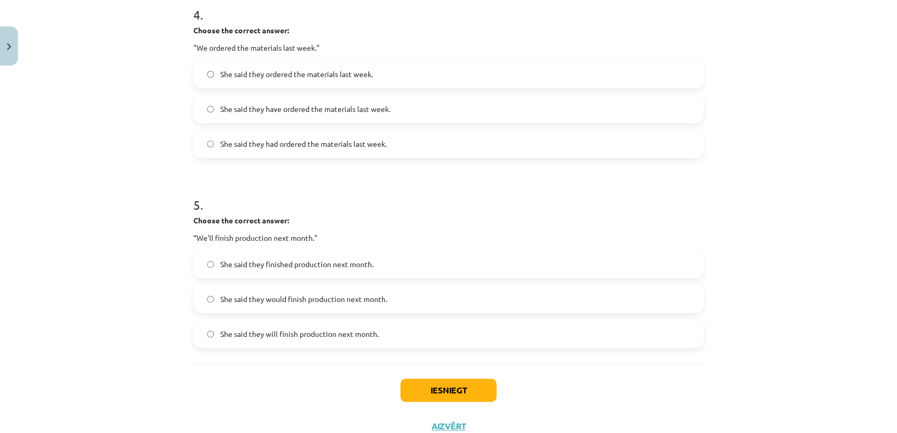
scroll to position [828, 0]
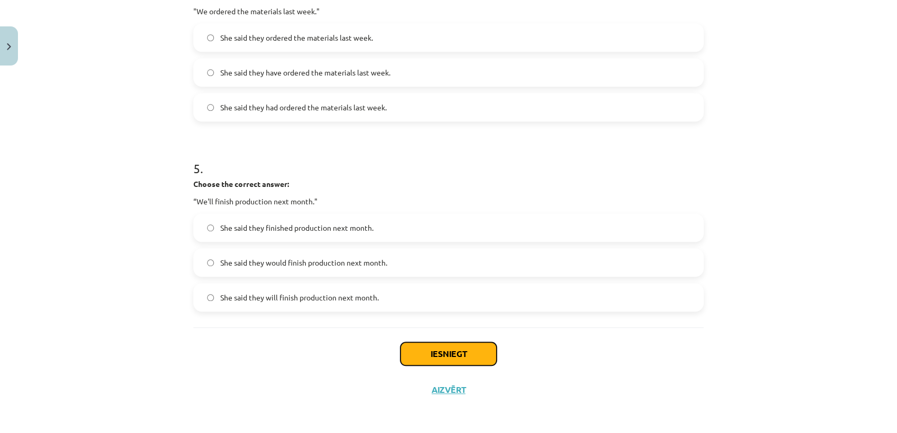
click at [422, 356] on button "Iesniegt" at bounding box center [448, 353] width 96 height 23
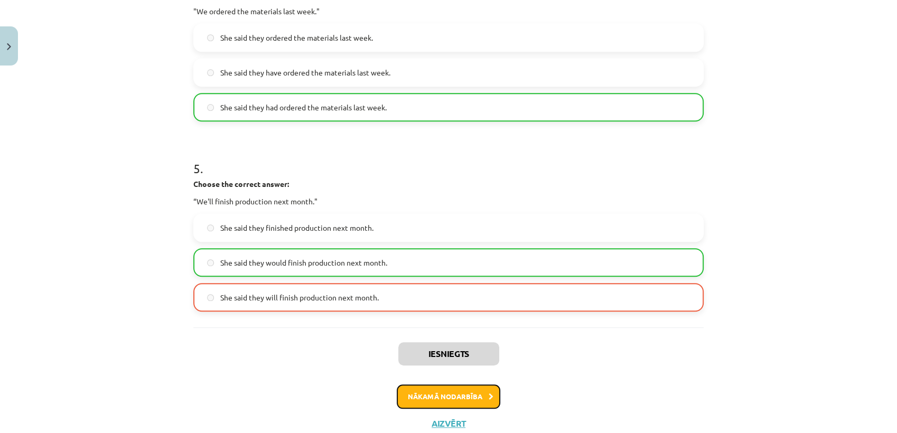
click at [467, 391] on button "Nākamā nodarbība" at bounding box center [448, 396] width 103 height 24
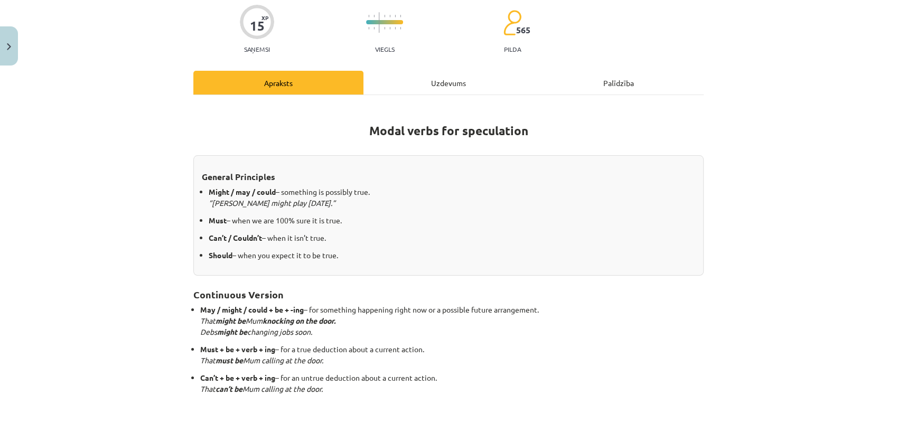
scroll to position [26, 0]
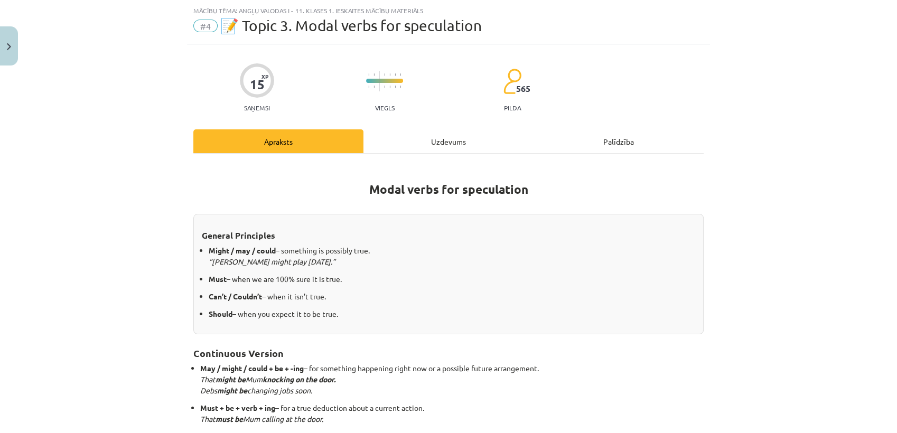
click at [447, 137] on div "Uzdevums" at bounding box center [448, 141] width 170 height 24
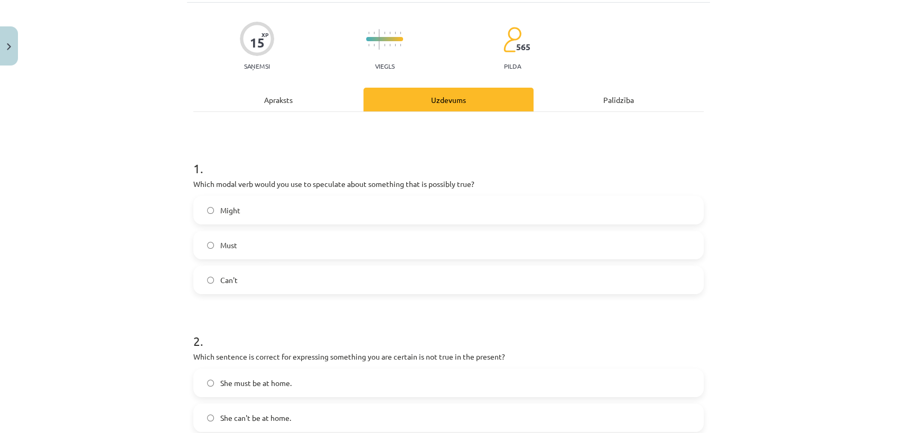
scroll to position [117, 0]
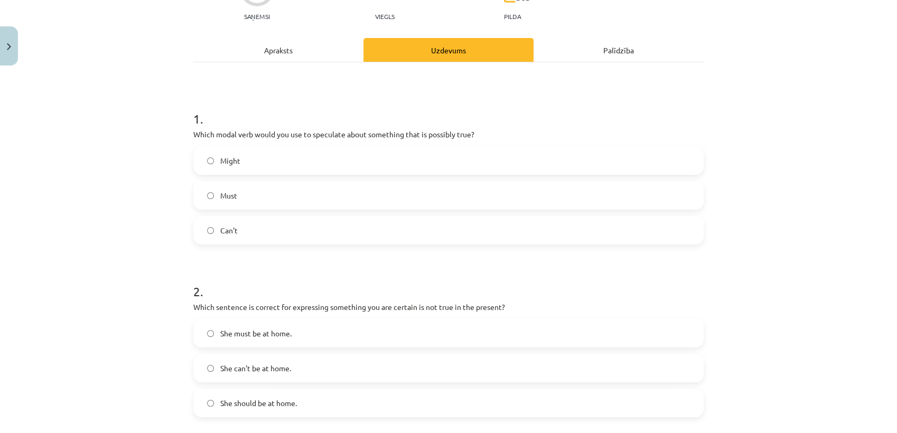
click at [313, 164] on label "Might" at bounding box center [448, 160] width 508 height 26
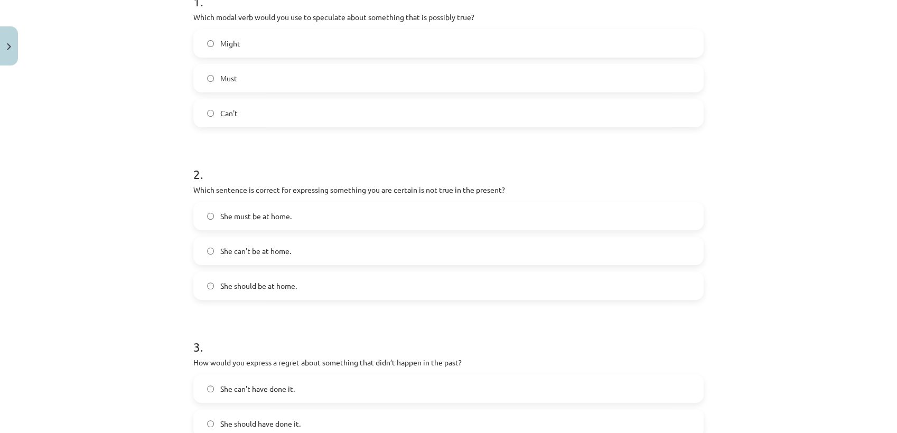
click at [284, 246] on span "She can't be at home." at bounding box center [255, 251] width 71 height 11
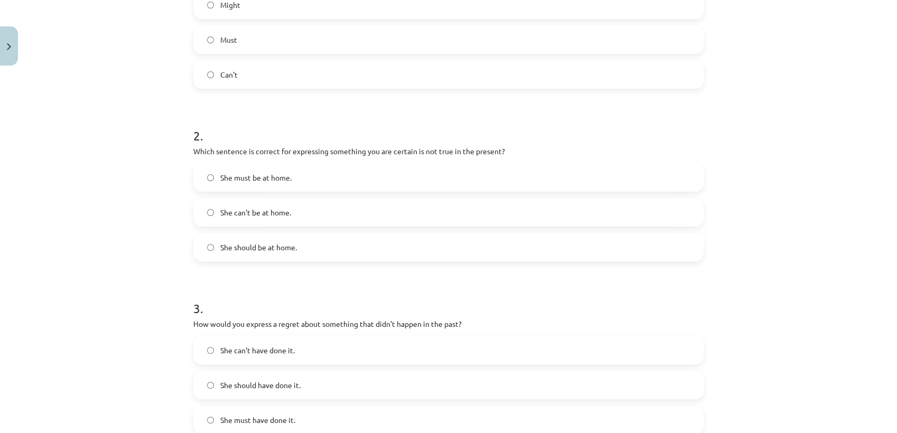
scroll to position [410, 0]
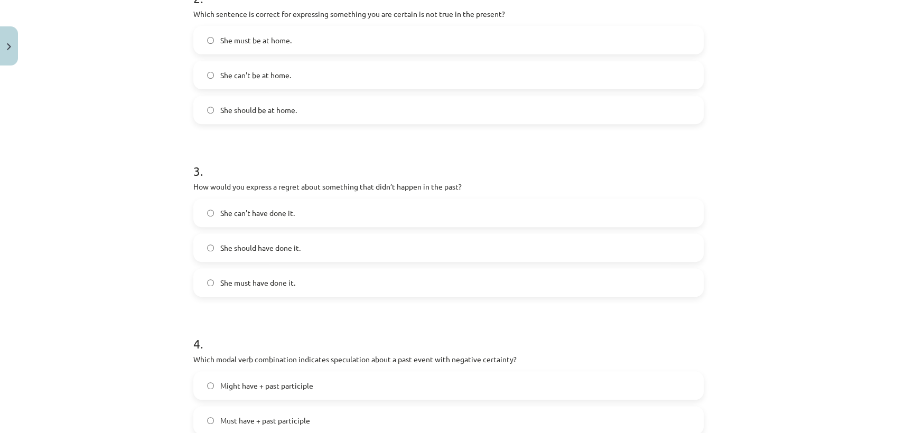
click at [296, 240] on label "She should have done it." at bounding box center [448, 247] width 508 height 26
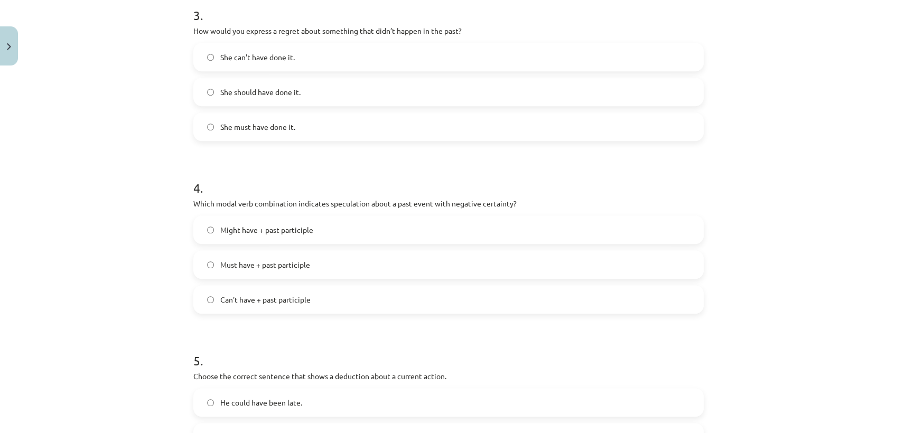
scroll to position [587, 0]
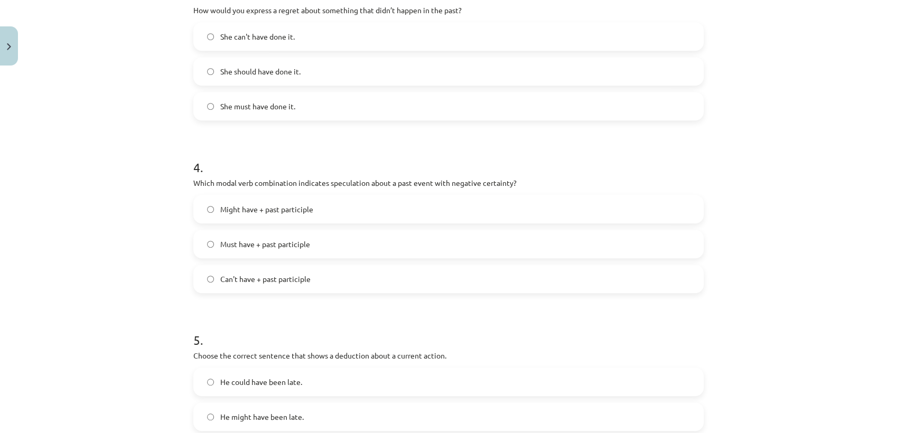
click at [308, 275] on label "Can't have + past participle" at bounding box center [448, 279] width 508 height 26
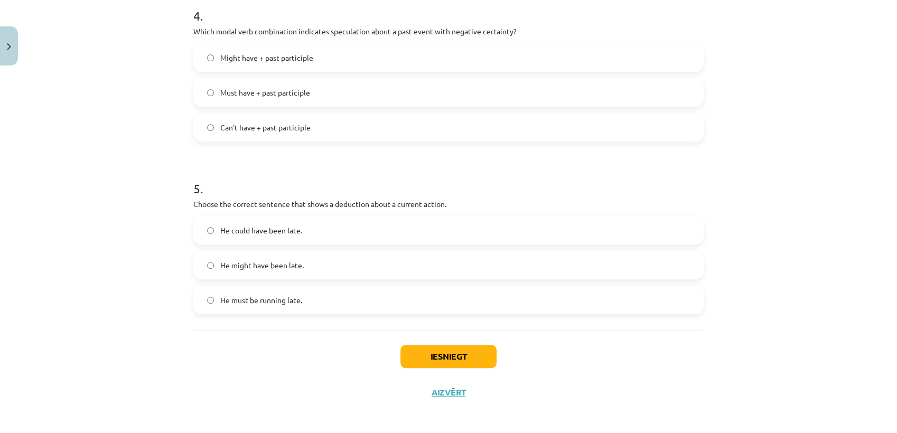
scroll to position [741, 0]
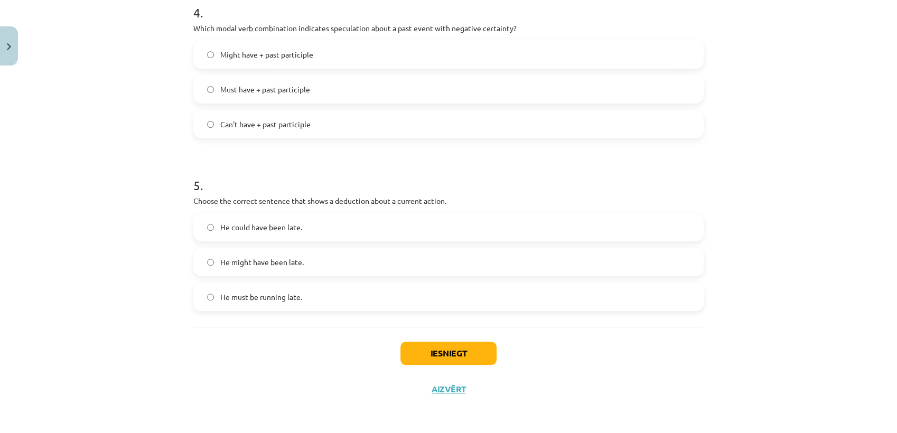
click at [296, 298] on span "He must be running late." at bounding box center [261, 296] width 82 height 11
click at [421, 350] on button "Iesniegt" at bounding box center [448, 353] width 96 height 23
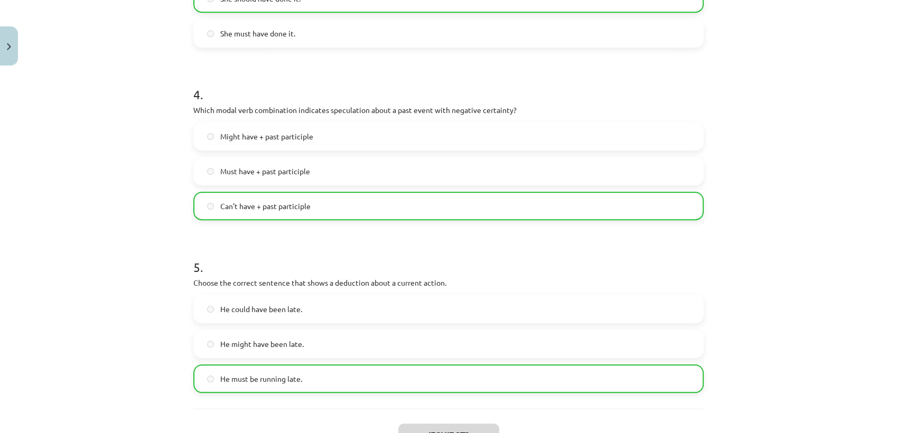
scroll to position [775, 0]
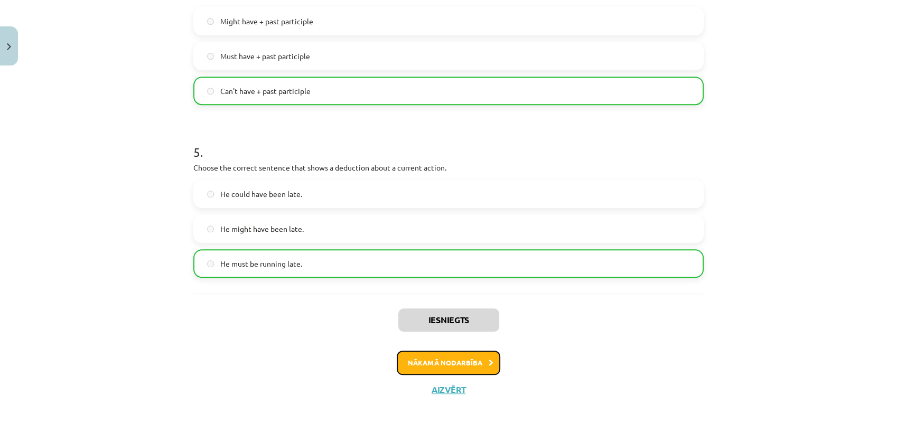
click at [463, 361] on button "Nākamā nodarbība" at bounding box center [448, 363] width 103 height 24
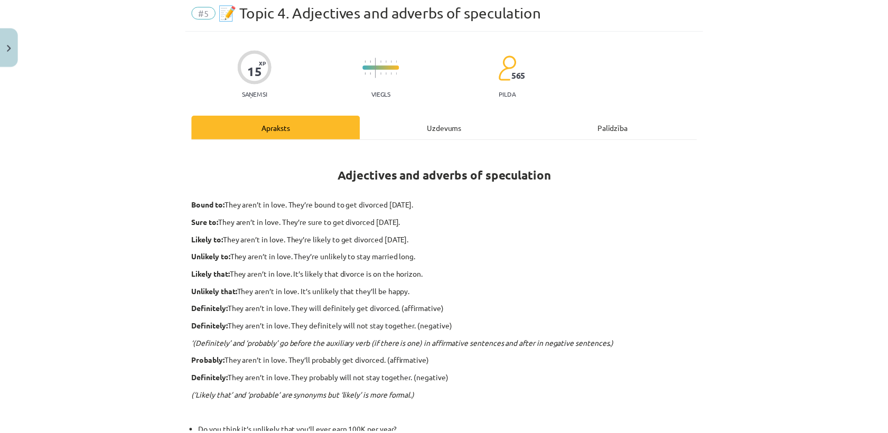
scroll to position [26, 0]
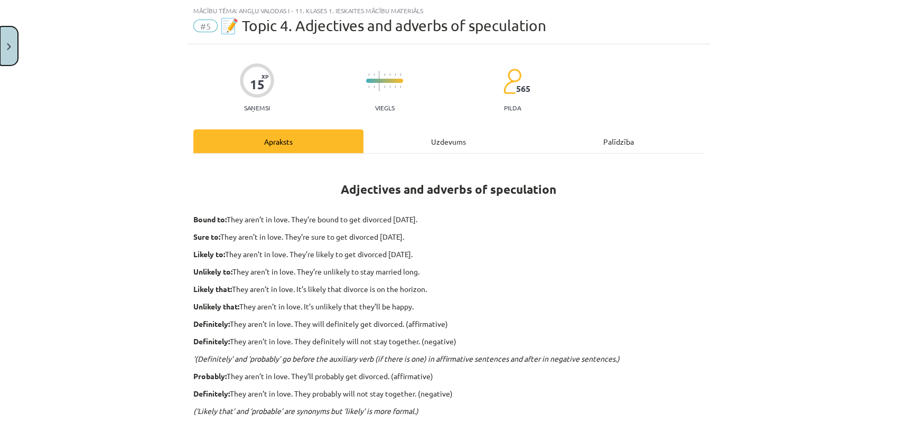
click at [8, 50] on button "Close" at bounding box center [9, 45] width 18 height 39
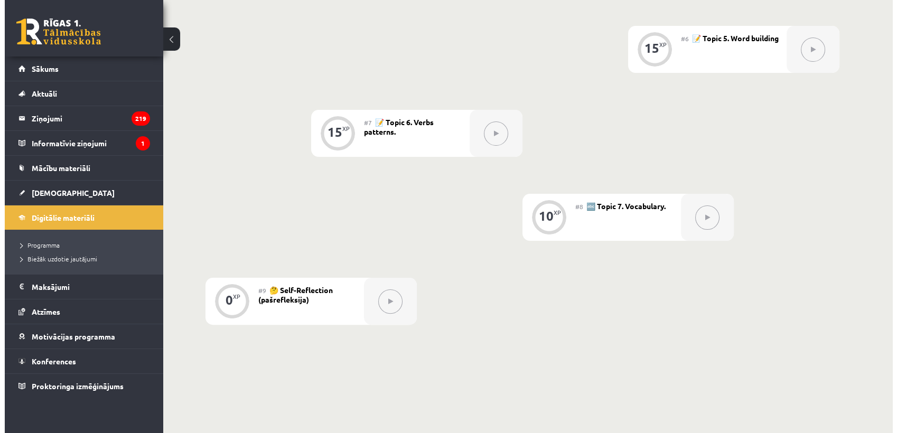
scroll to position [587, 0]
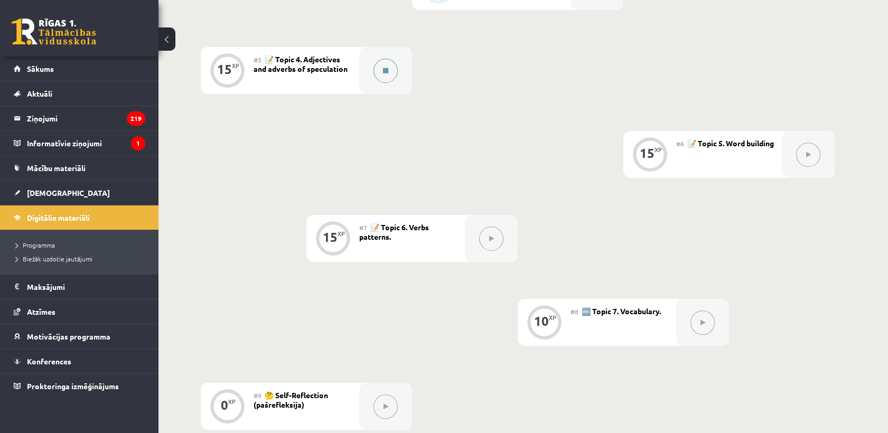
click at [388, 73] on icon at bounding box center [385, 71] width 5 height 6
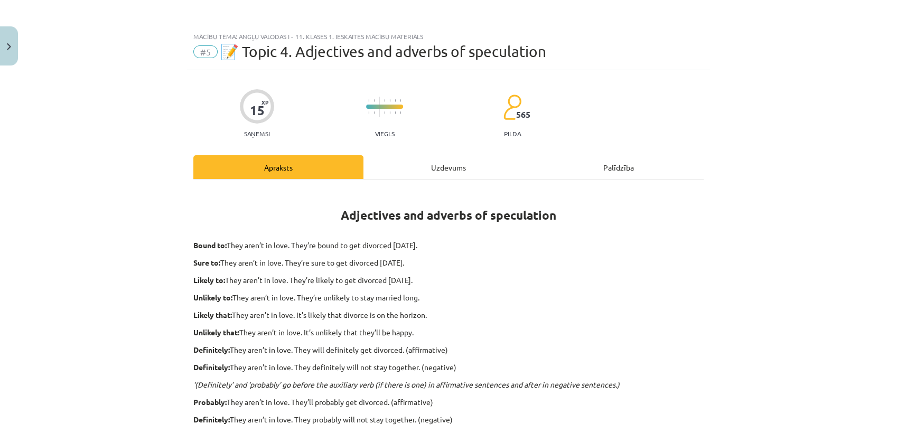
click at [417, 167] on div "Uzdevums" at bounding box center [448, 167] width 170 height 24
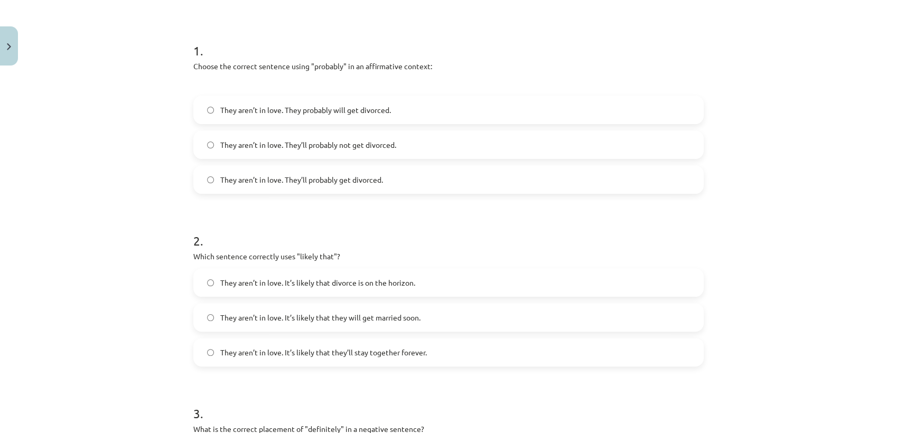
scroll to position [55, 0]
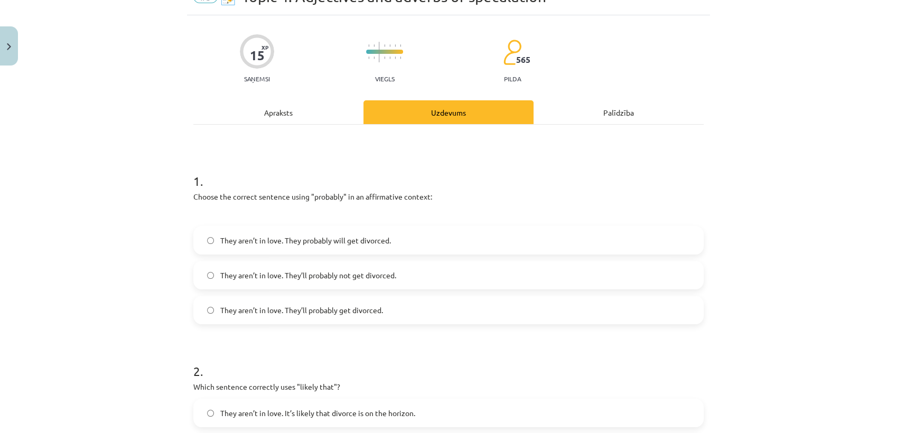
click at [382, 310] on label "They aren’t in love. They’ll probably get divorced." at bounding box center [448, 310] width 508 height 26
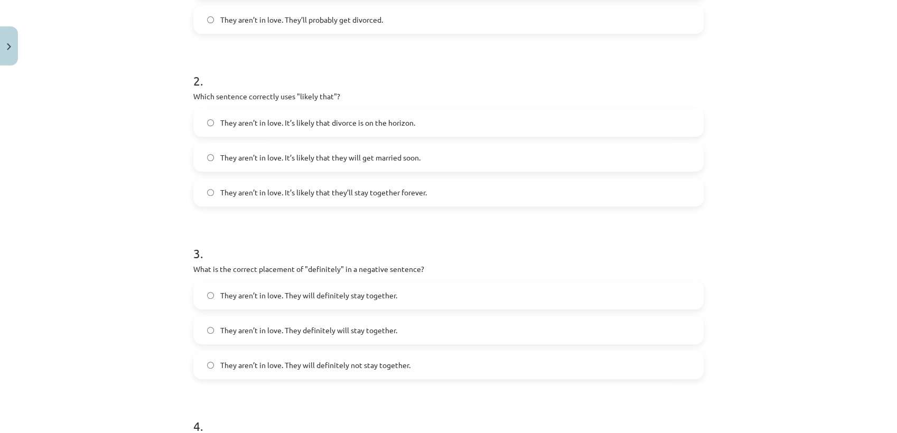
scroll to position [352, 0]
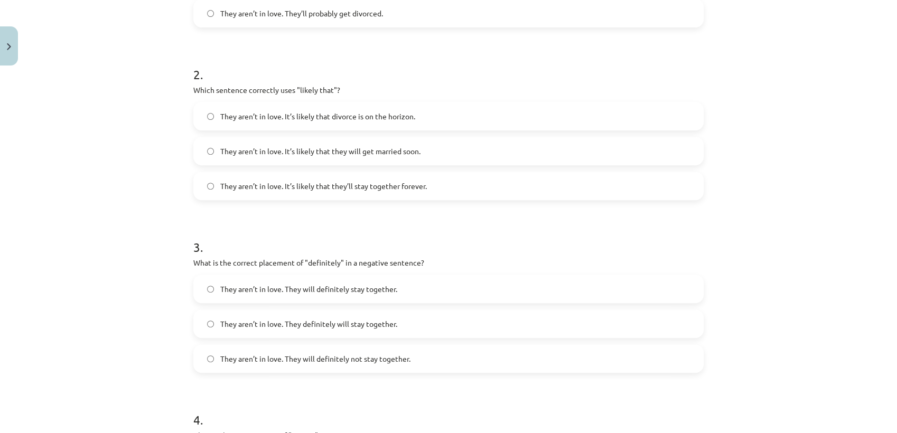
click at [435, 112] on label "They aren’t in love. It’s likely that divorce is on the horizon." at bounding box center [448, 116] width 508 height 26
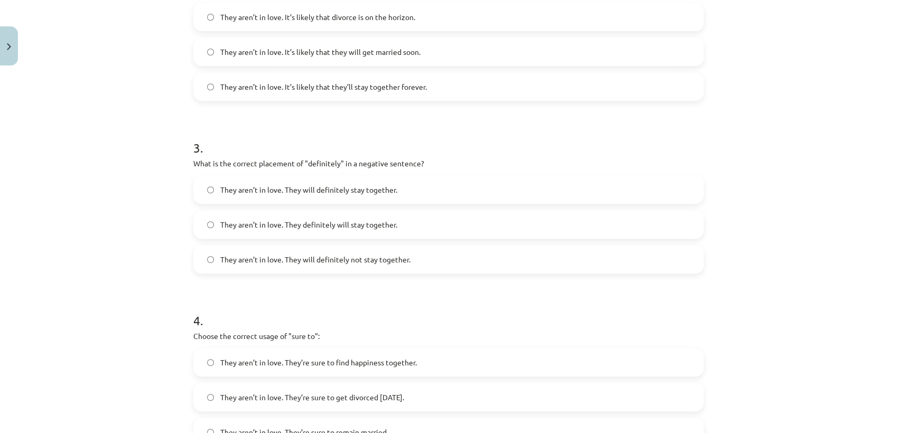
scroll to position [469, 0]
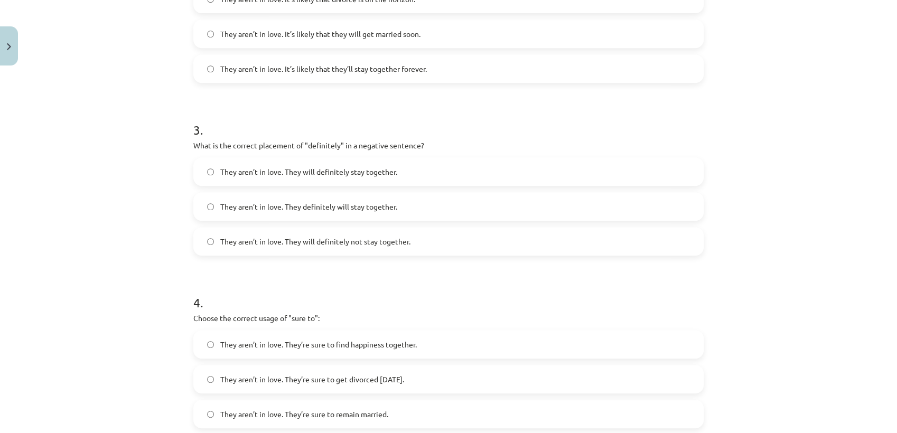
click at [413, 241] on label "They aren’t in love. They will definitely not stay together." at bounding box center [448, 241] width 508 height 26
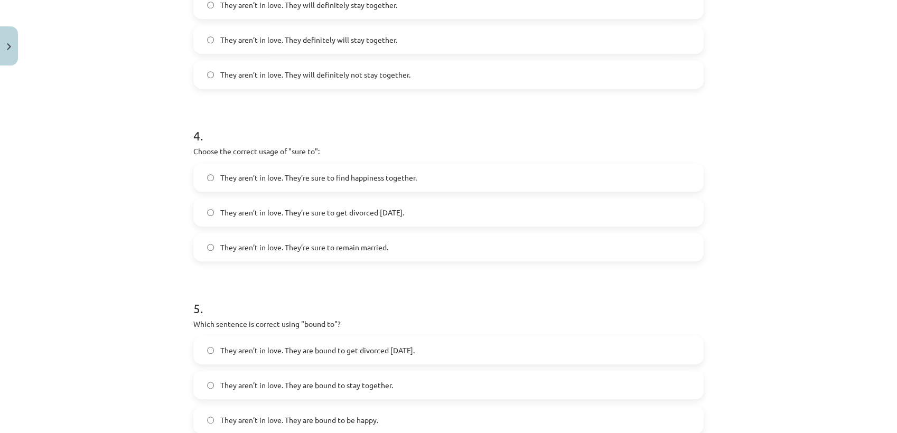
scroll to position [645, 0]
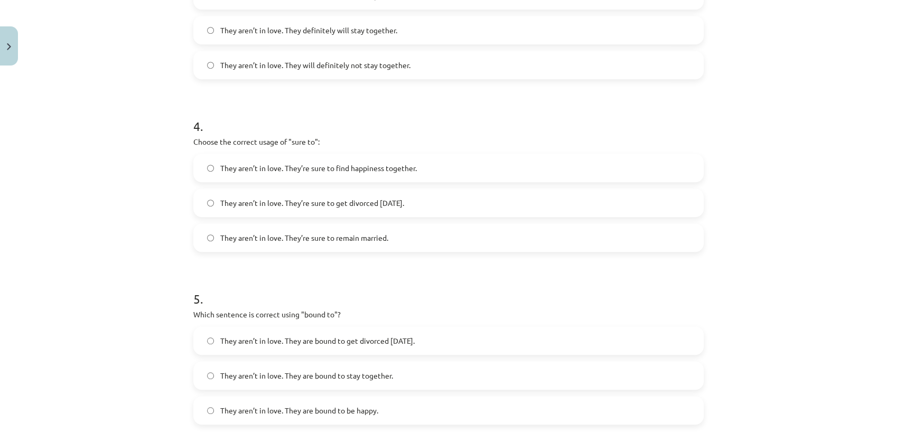
click at [446, 199] on label "They aren’t in love. They’re sure to get divorced within six months." at bounding box center [448, 203] width 508 height 26
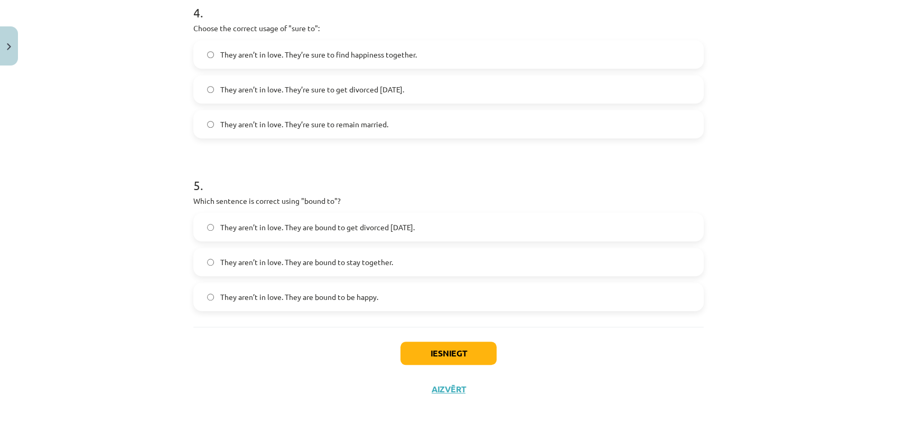
click at [509, 228] on label "They aren’t in love. They are bound to get divorced within six months." at bounding box center [448, 227] width 508 height 26
click at [459, 355] on button "Iesniegt" at bounding box center [448, 353] width 96 height 23
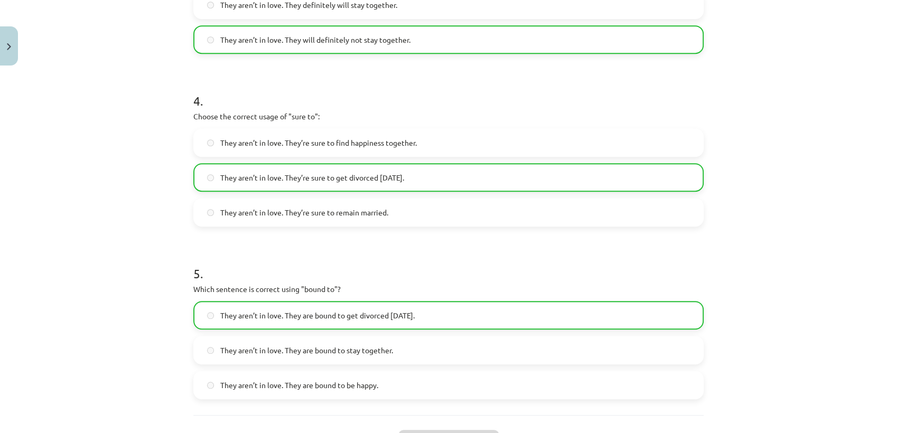
scroll to position [700, 0]
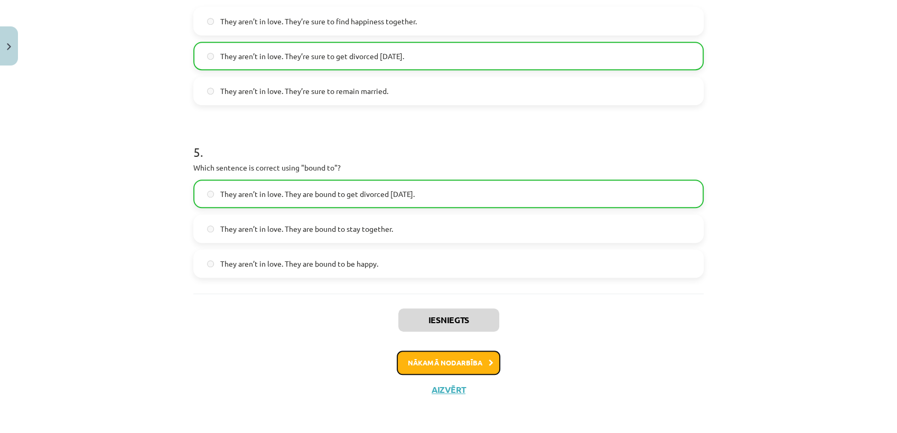
click at [447, 363] on button "Nākamā nodarbība" at bounding box center [448, 363] width 103 height 24
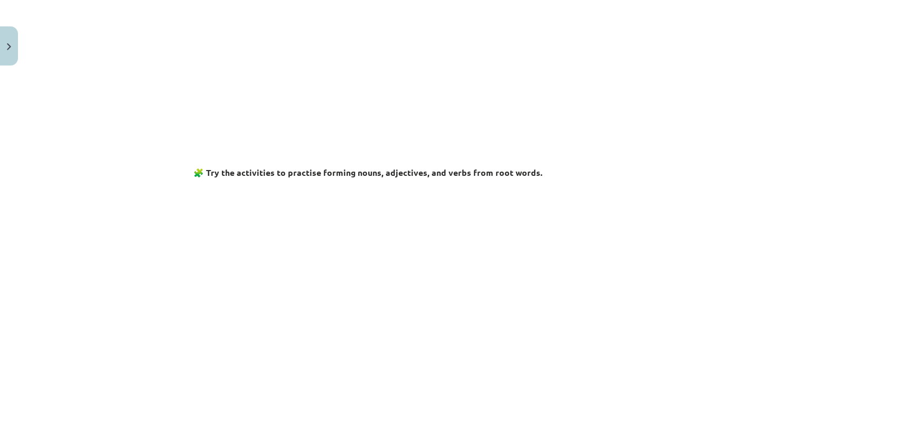
scroll to position [26, 0]
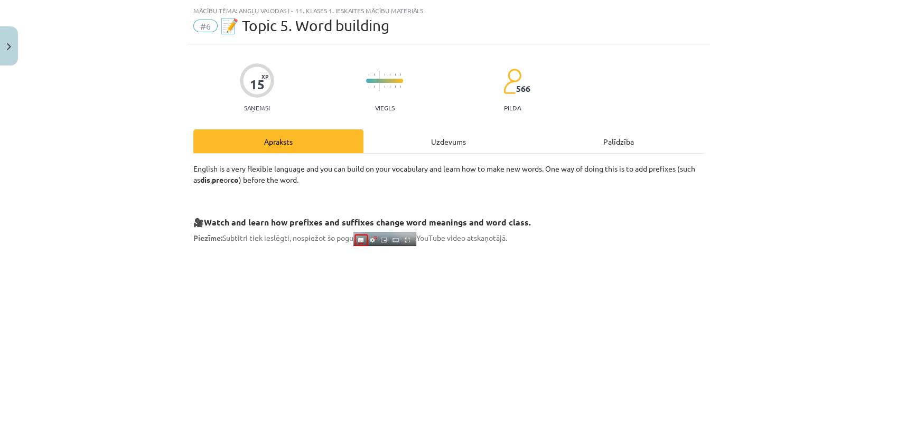
click at [444, 136] on div "Uzdevums" at bounding box center [448, 141] width 170 height 24
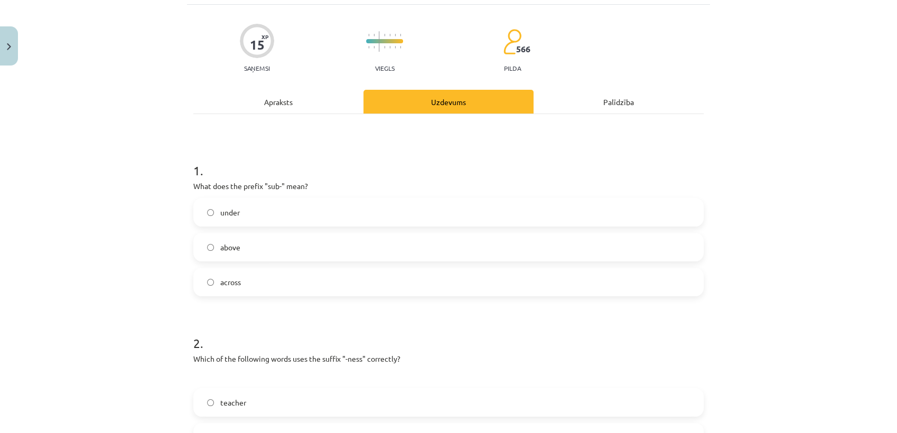
scroll to position [84, 0]
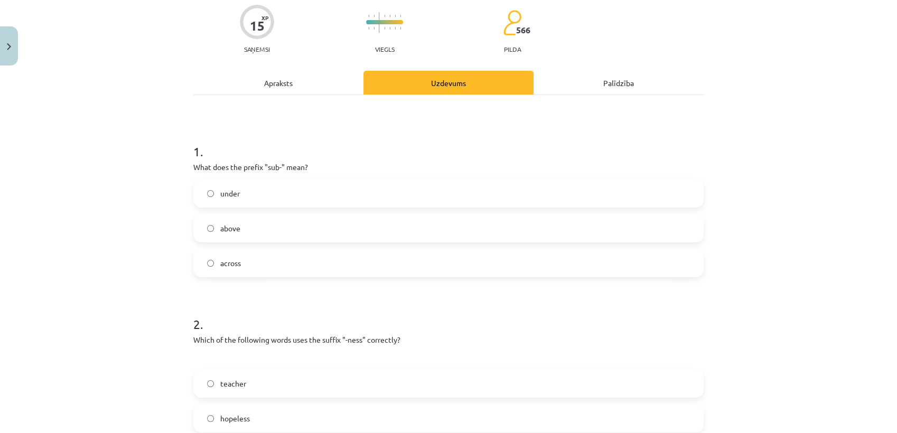
click at [268, 192] on label "under" at bounding box center [448, 193] width 508 height 26
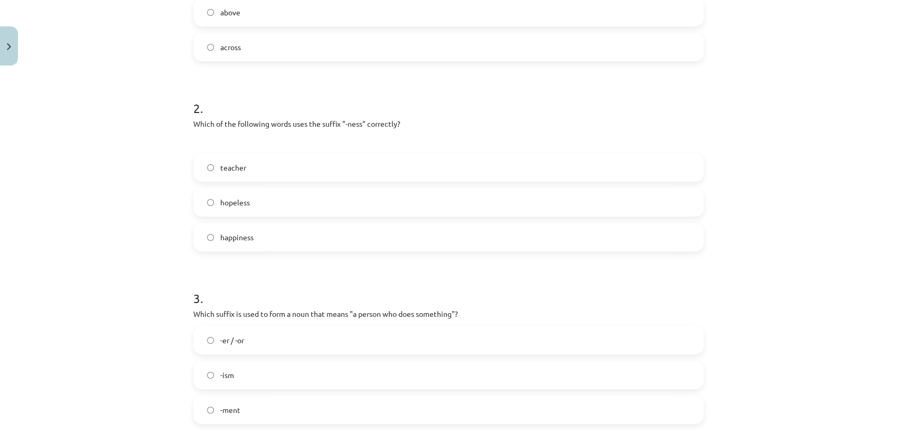
scroll to position [319, 0]
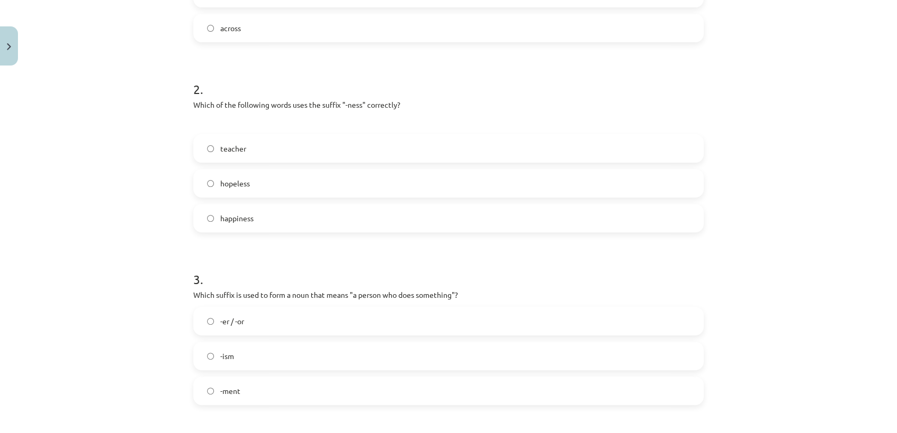
click at [293, 214] on label "happiness" at bounding box center [448, 218] width 508 height 26
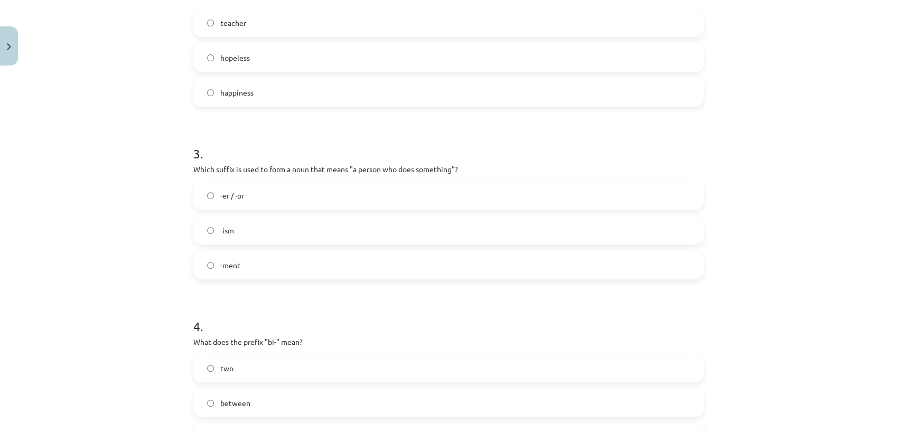
scroll to position [465, 0]
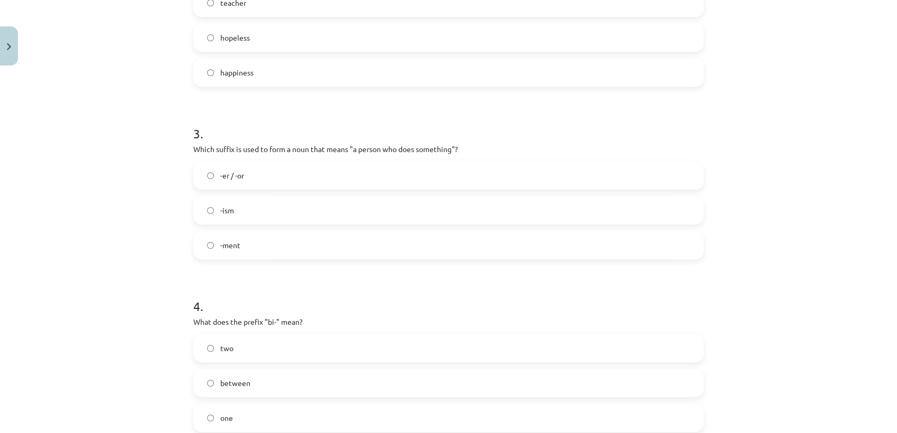
click at [360, 164] on label "-er / -or" at bounding box center [448, 175] width 508 height 26
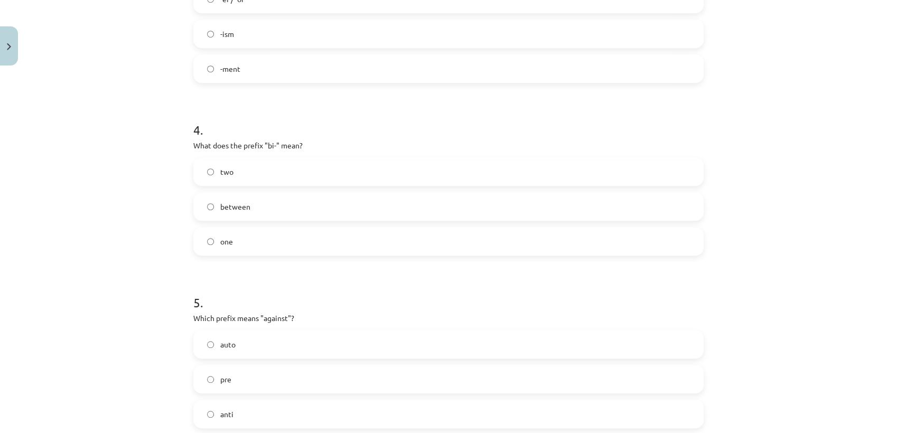
click at [304, 158] on label "two" at bounding box center [448, 171] width 508 height 26
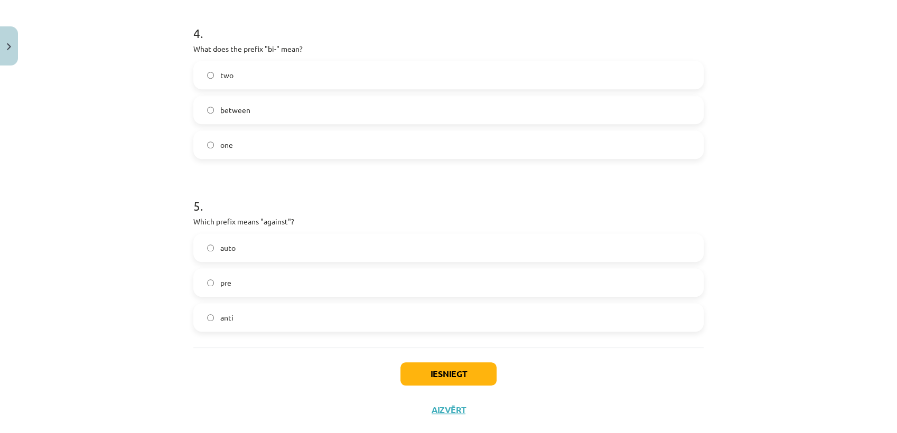
scroll to position [759, 0]
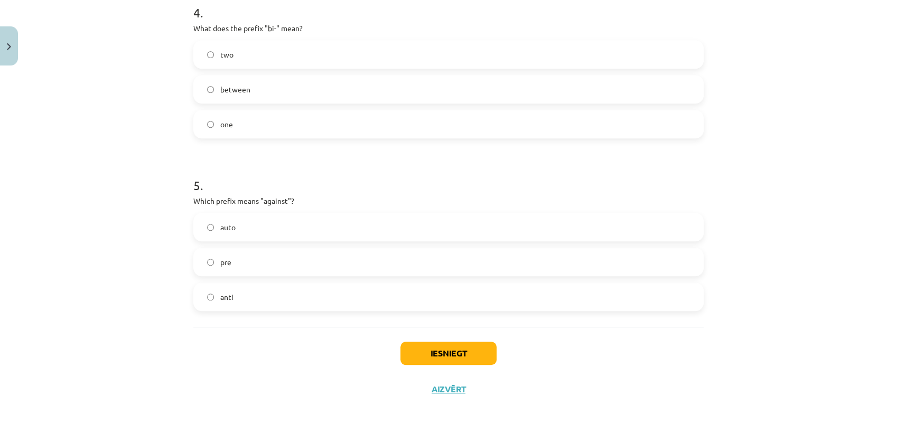
click at [231, 288] on label "anti" at bounding box center [448, 297] width 508 height 26
click at [471, 346] on button "Iesniegt" at bounding box center [448, 353] width 96 height 23
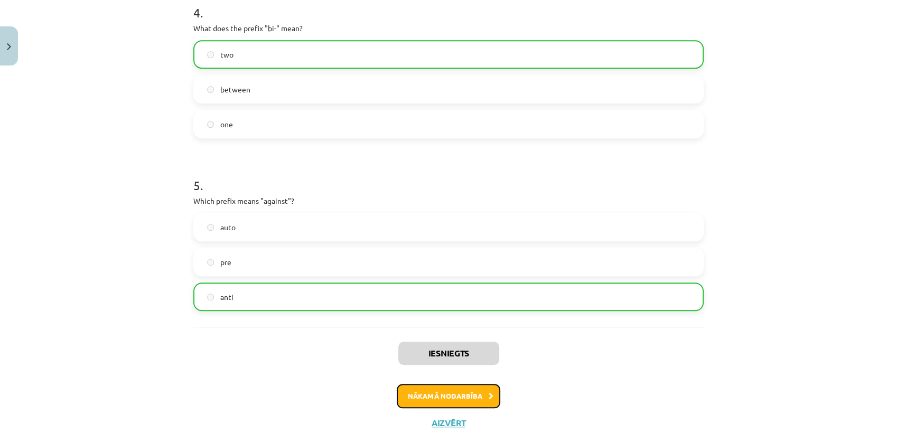
click at [414, 393] on button "Nākamā nodarbība" at bounding box center [448, 396] width 103 height 24
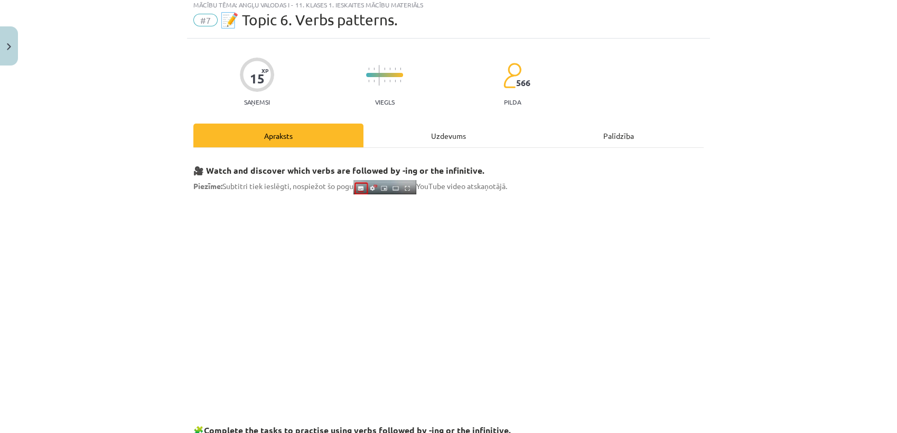
scroll to position [26, 0]
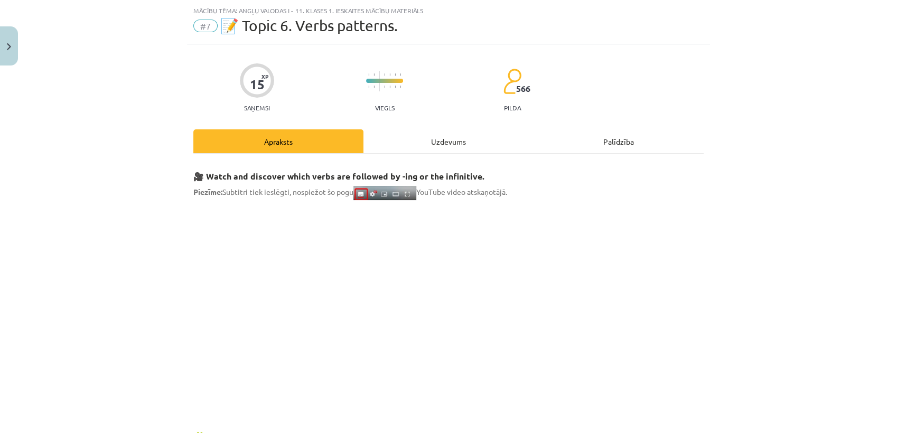
click at [440, 133] on div "Uzdevums" at bounding box center [448, 141] width 170 height 24
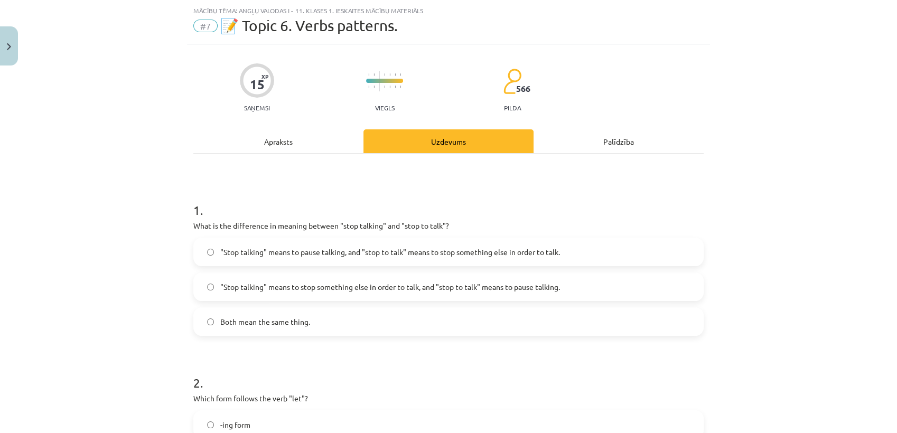
click at [435, 251] on span ""Stop talking" means to pause talking, and "stop to talk" means to stop somethi…" at bounding box center [390, 252] width 340 height 11
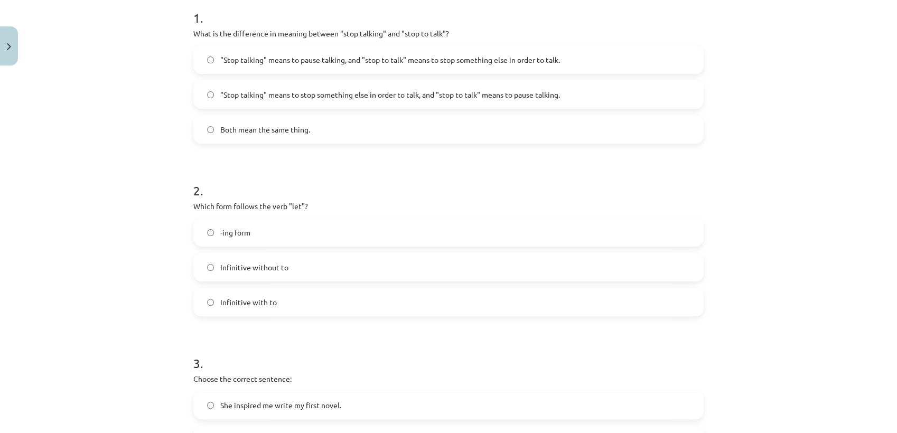
scroll to position [261, 0]
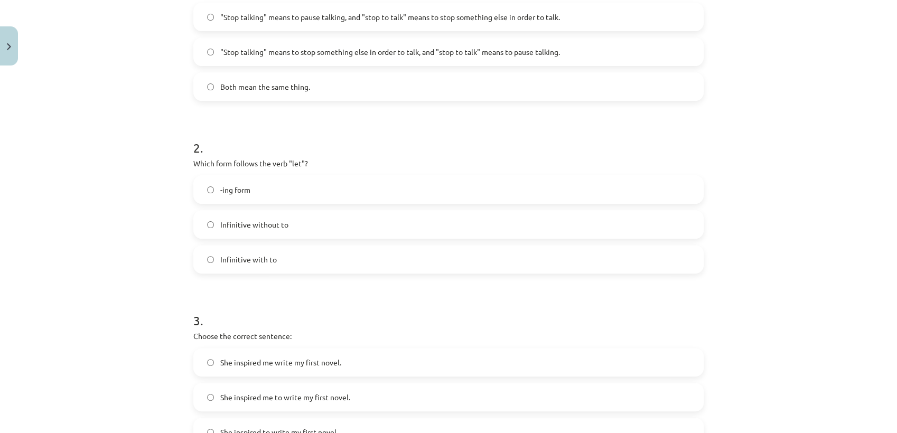
click at [296, 222] on label "Infinitive without to" at bounding box center [448, 224] width 508 height 26
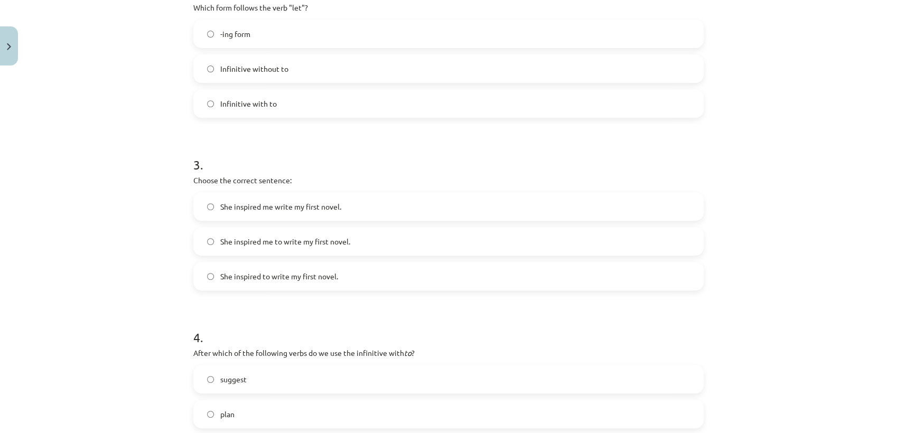
scroll to position [437, 0]
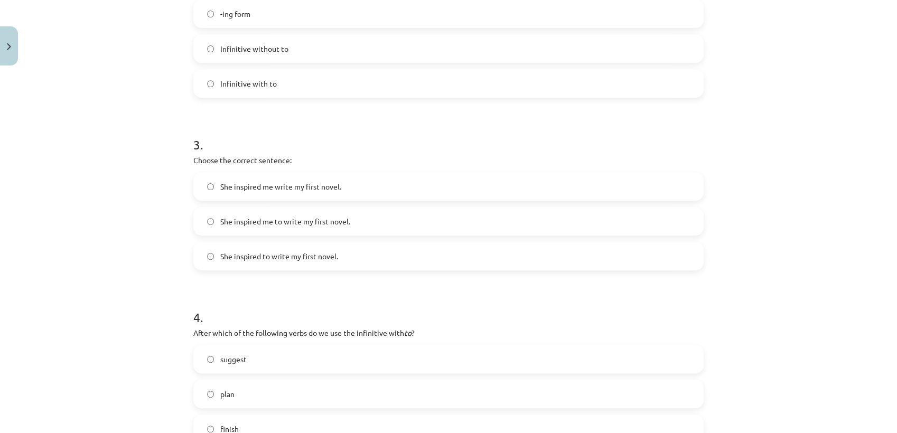
click at [361, 216] on label "She inspired me to write my first novel." at bounding box center [448, 221] width 508 height 26
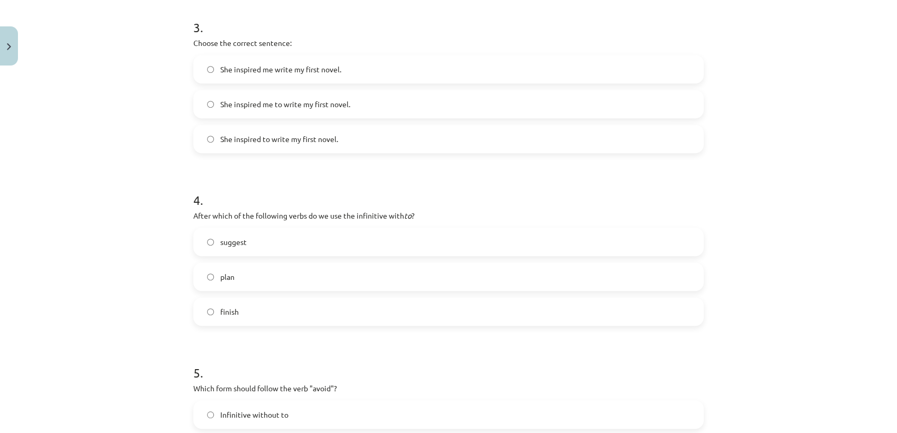
click at [576, 282] on label "plan" at bounding box center [448, 276] width 508 height 26
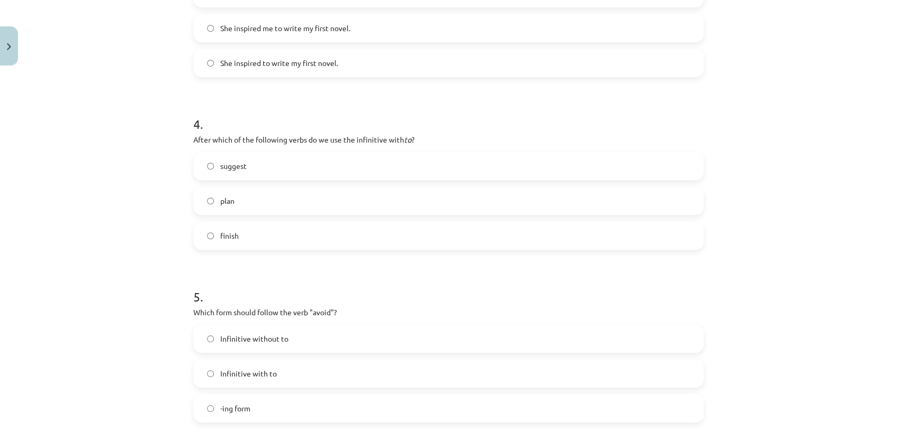
scroll to position [730, 0]
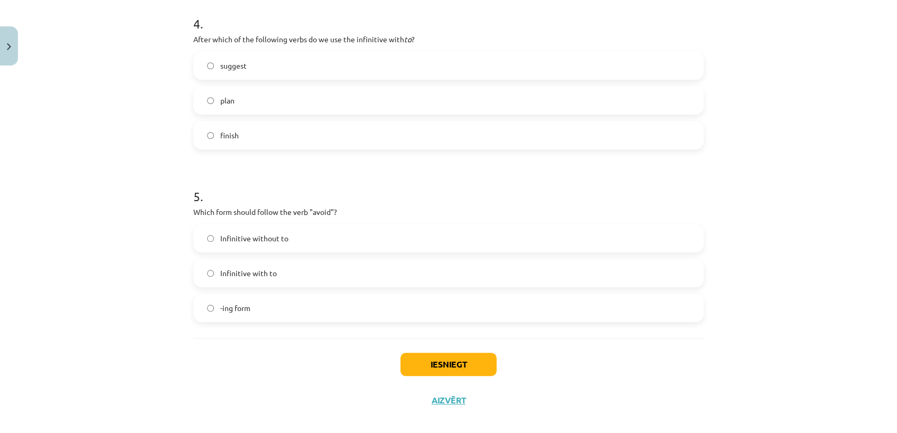
click at [274, 300] on label "-ing form" at bounding box center [448, 308] width 508 height 26
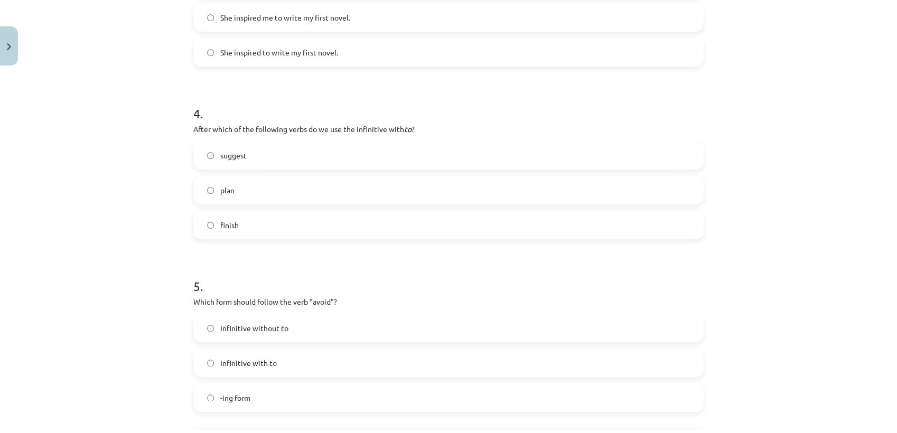
scroll to position [741, 0]
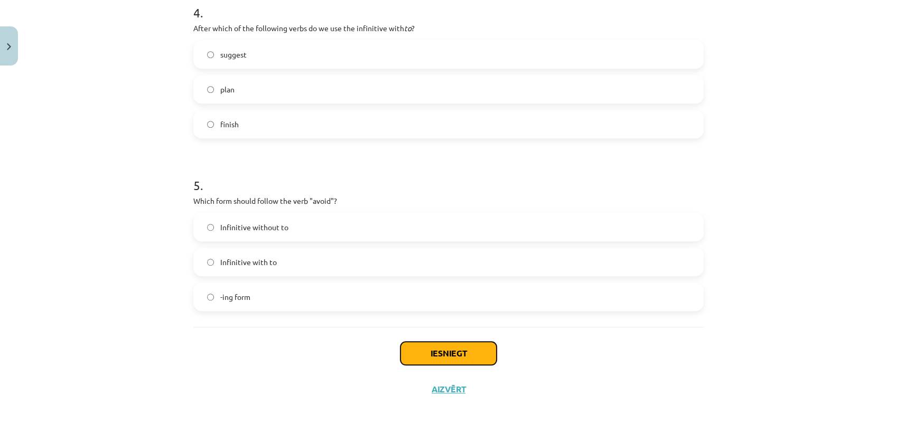
click at [439, 350] on button "Iesniegt" at bounding box center [448, 353] width 96 height 23
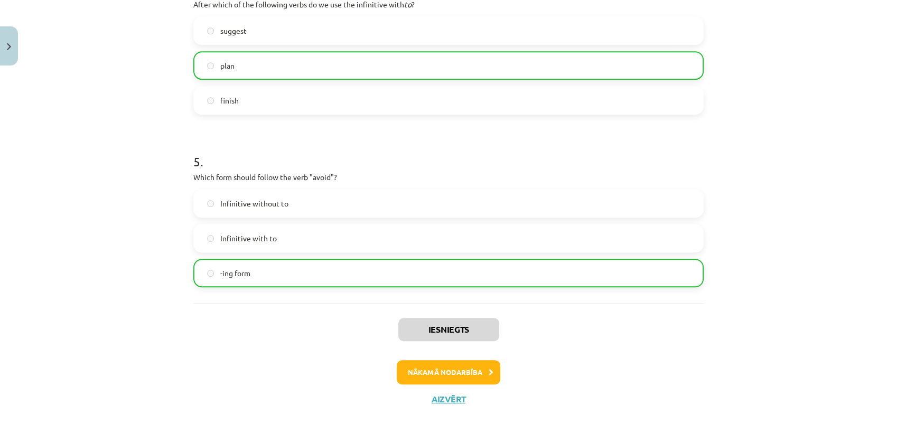
scroll to position [775, 0]
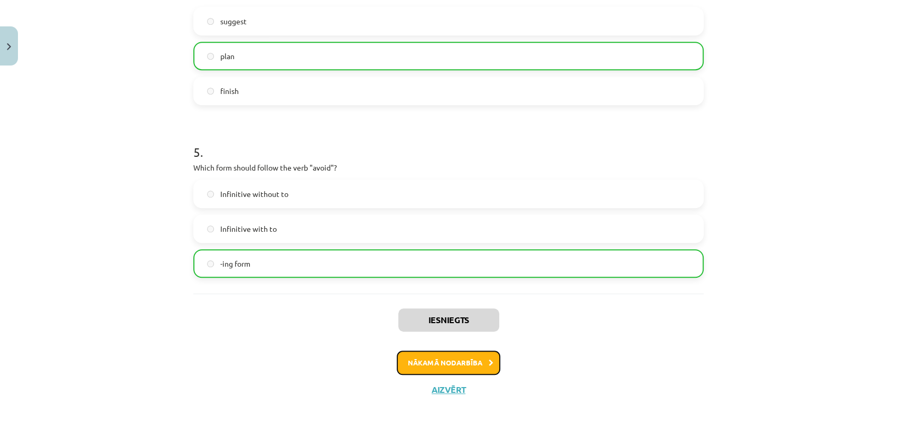
click at [451, 357] on button "Nākamā nodarbība" at bounding box center [448, 363] width 103 height 24
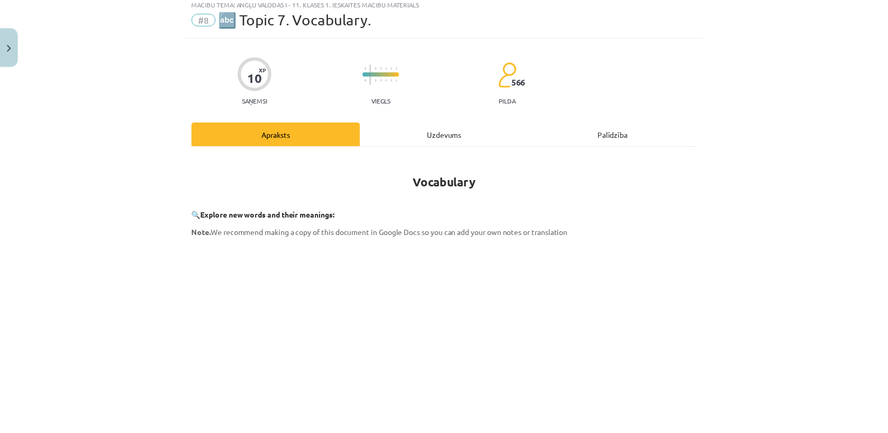
scroll to position [26, 0]
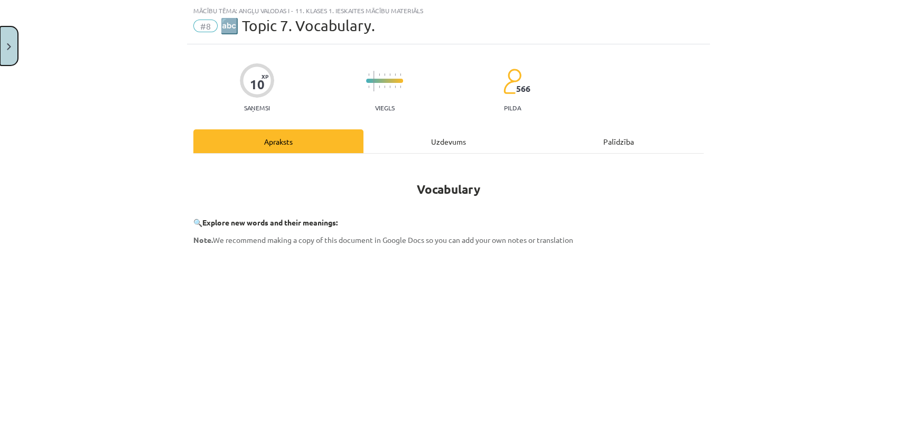
click at [6, 51] on button "Close" at bounding box center [9, 45] width 18 height 39
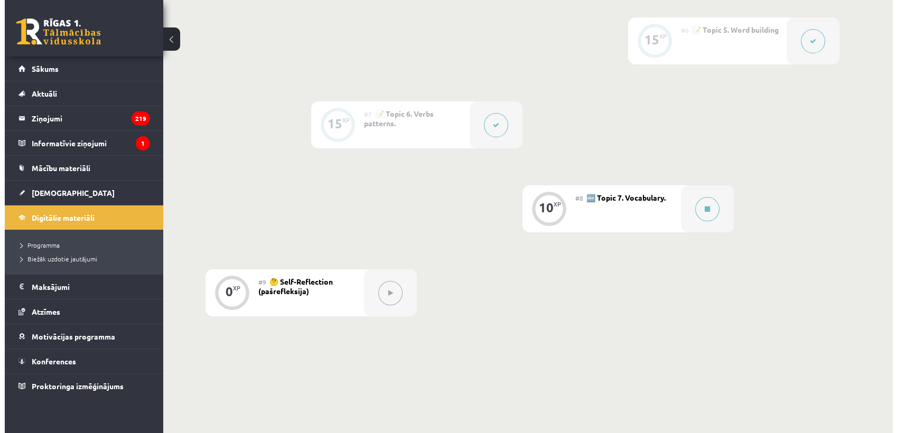
scroll to position [763, 0]
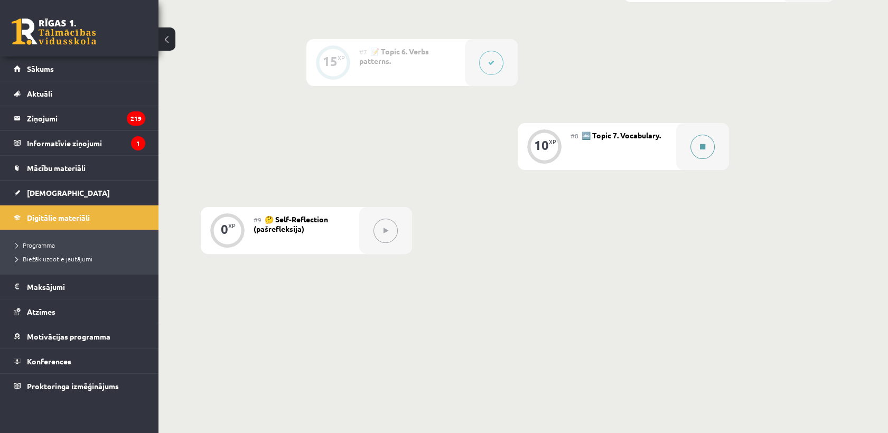
click at [692, 147] on button at bounding box center [702, 147] width 24 height 24
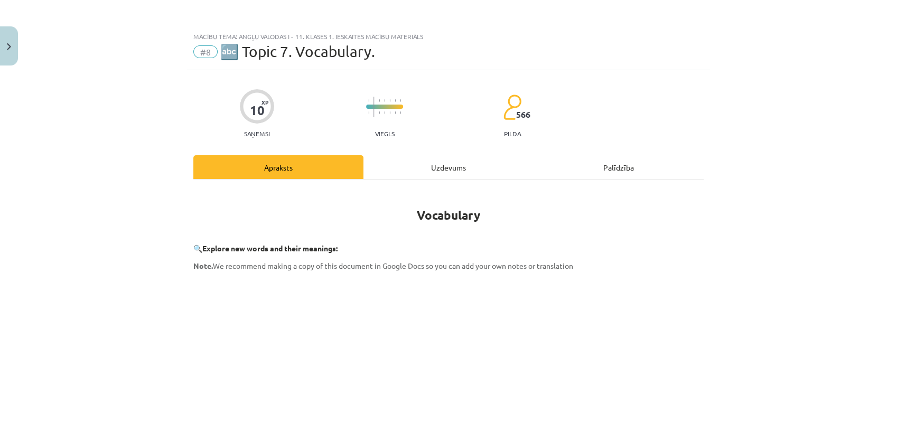
click at [448, 165] on div "Uzdevums" at bounding box center [448, 167] width 170 height 24
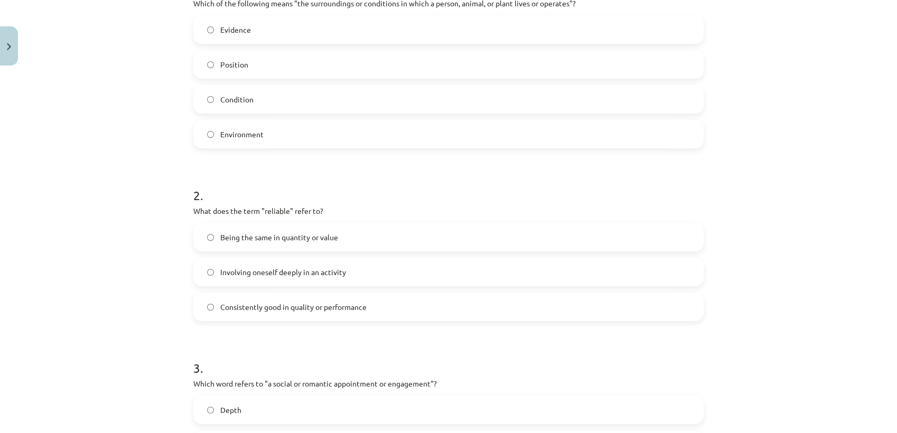
scroll to position [131, 0]
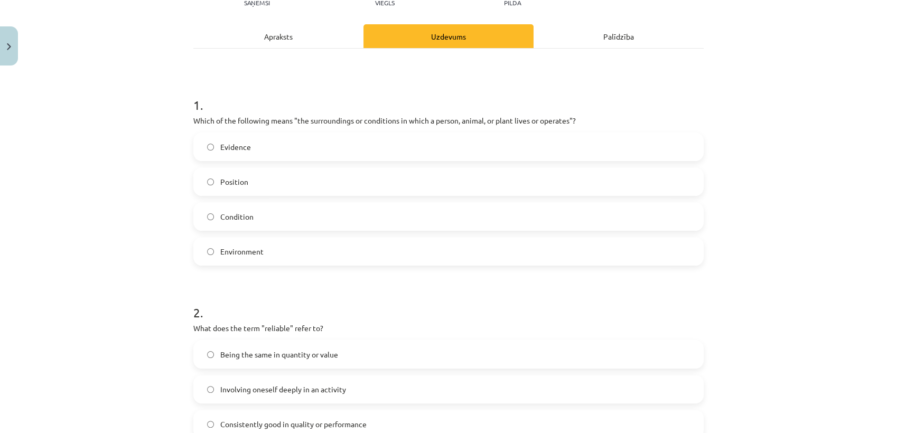
click at [410, 235] on div "Evidence Position Condition Environment" at bounding box center [448, 199] width 510 height 133
click at [387, 249] on label "Environment" at bounding box center [448, 251] width 508 height 26
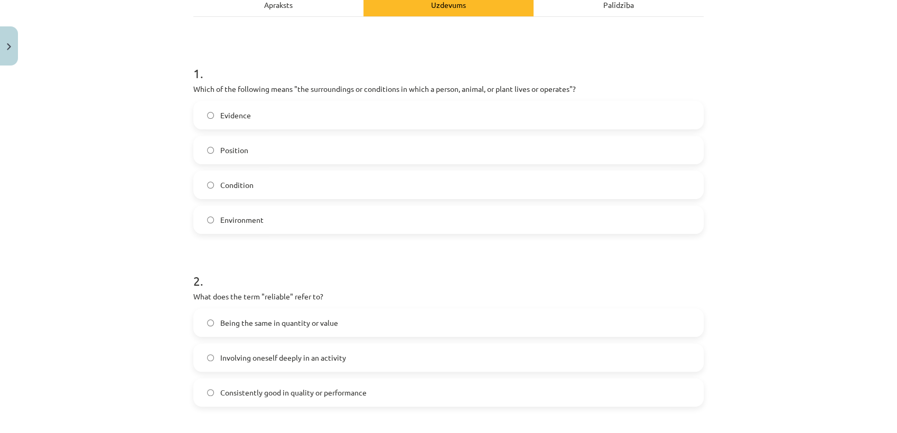
scroll to position [248, 0]
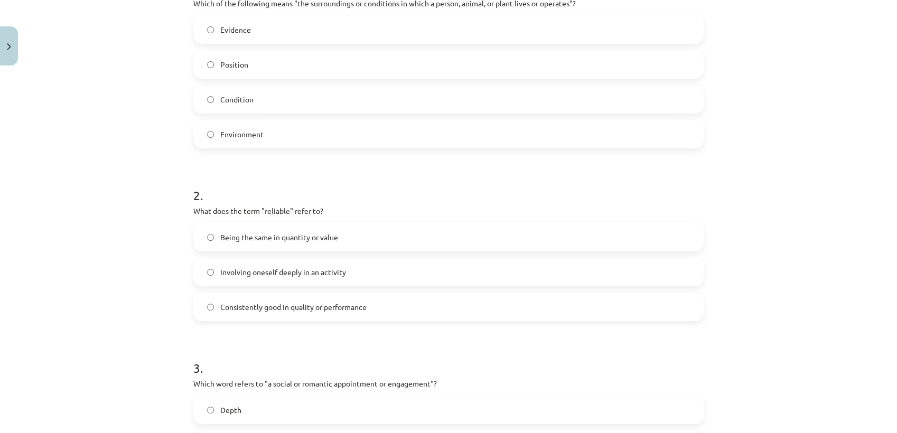
click at [386, 302] on label "Consistently good in quality or performance" at bounding box center [448, 307] width 508 height 26
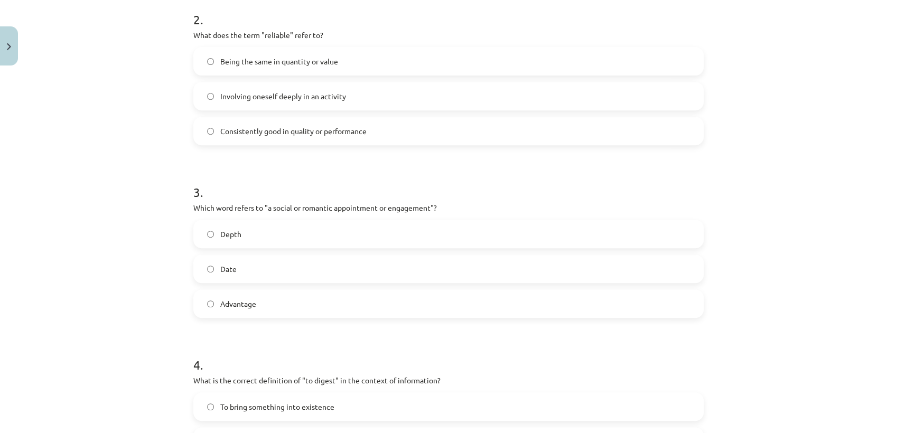
scroll to position [483, 0]
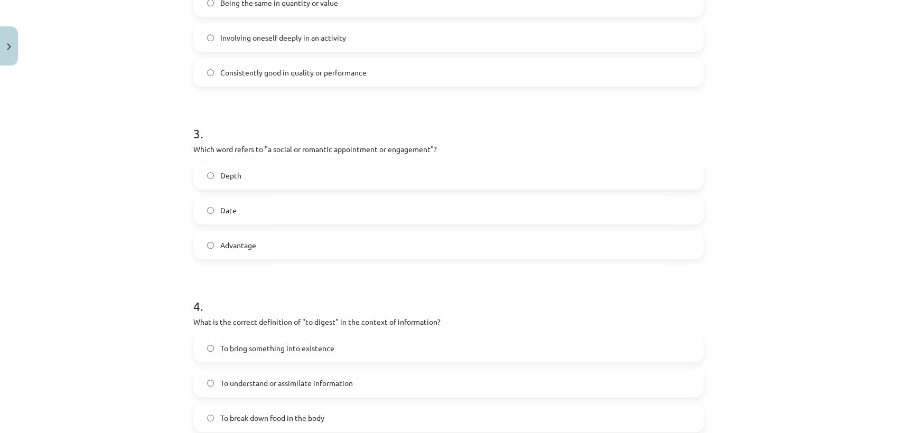
click at [307, 210] on label "Date" at bounding box center [448, 210] width 508 height 26
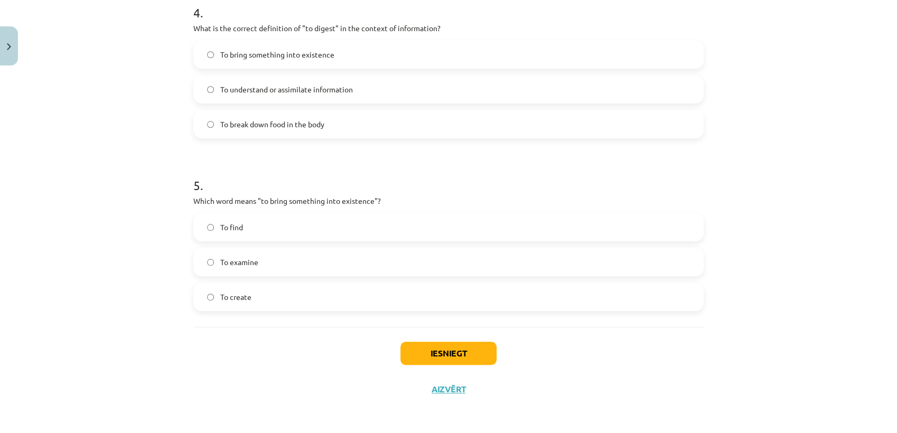
scroll to position [718, 0]
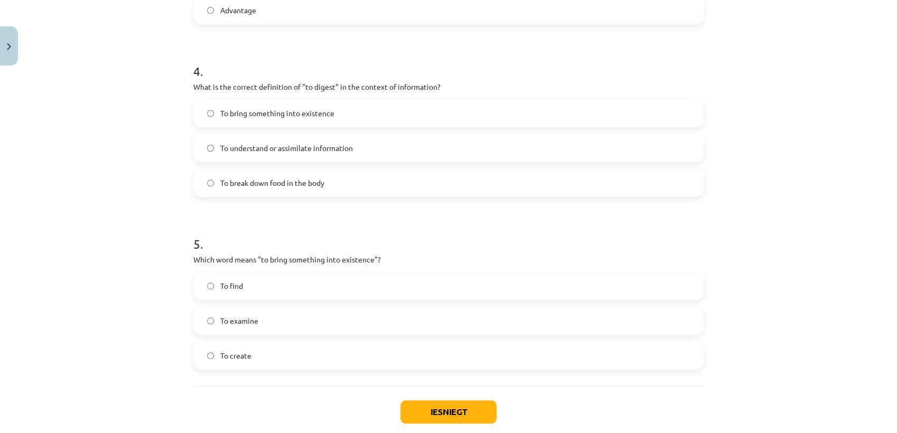
click at [328, 150] on span "To understand or assimilate information" at bounding box center [286, 148] width 133 height 11
click at [334, 360] on label "To create" at bounding box center [448, 355] width 508 height 26
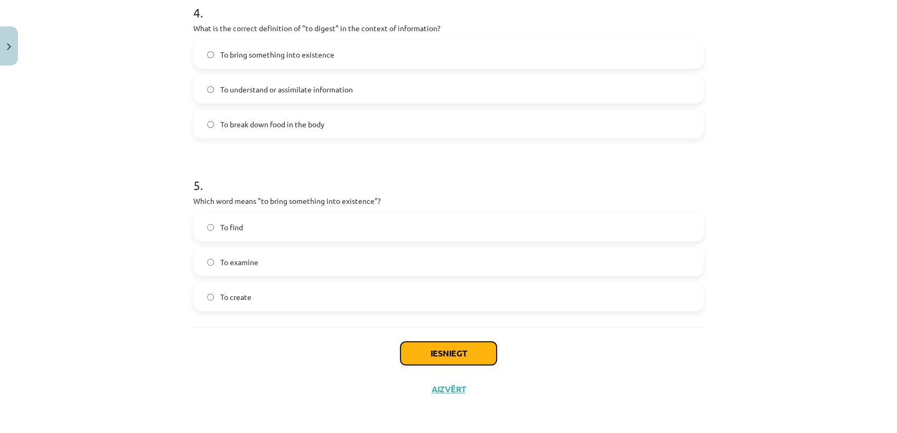
click at [468, 349] on button "Iesniegt" at bounding box center [448, 353] width 96 height 23
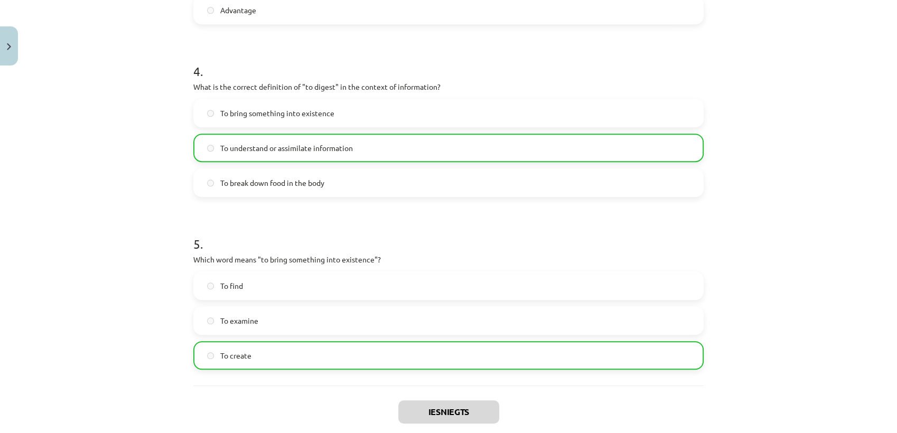
scroll to position [810, 0]
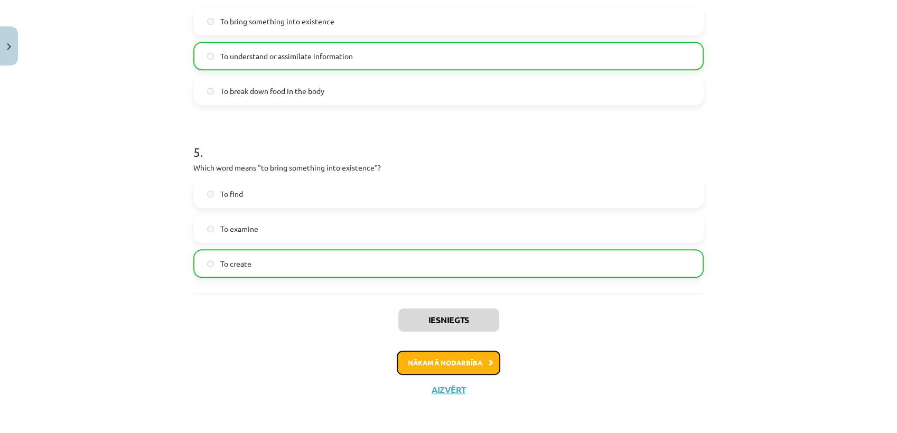
click at [439, 363] on button "Nākamā nodarbība" at bounding box center [448, 363] width 103 height 24
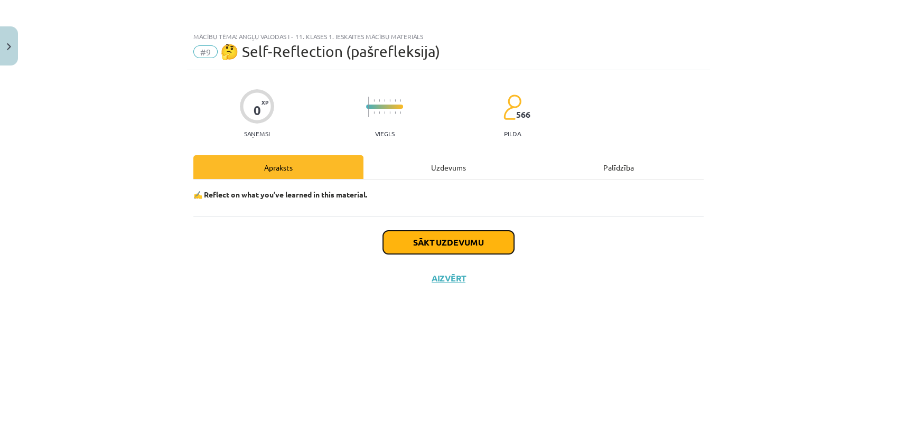
click at [412, 241] on button "Sākt uzdevumu" at bounding box center [448, 242] width 131 height 23
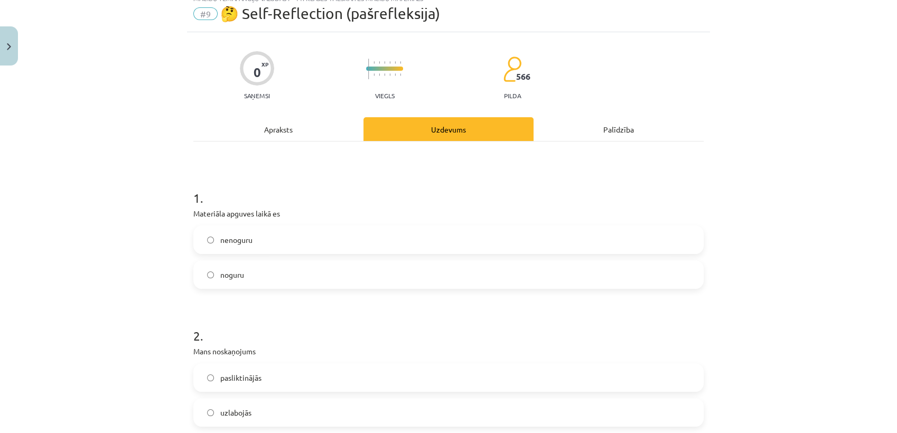
scroll to position [59, 0]
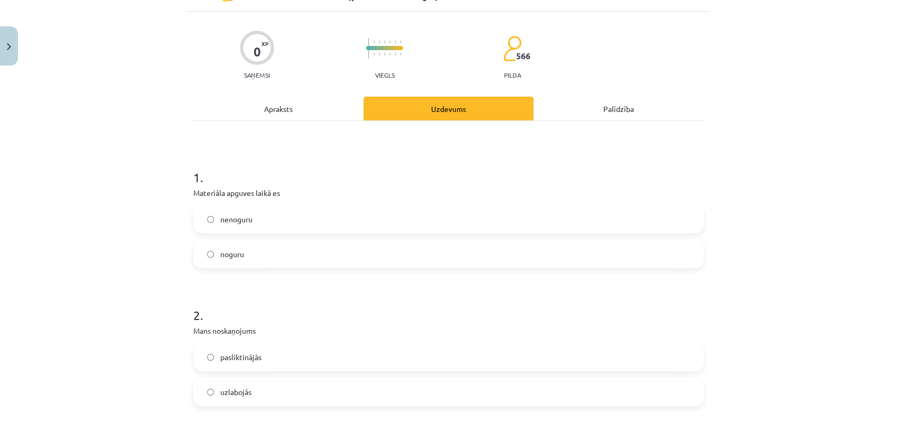
click at [288, 222] on label "nenoguru" at bounding box center [448, 219] width 508 height 26
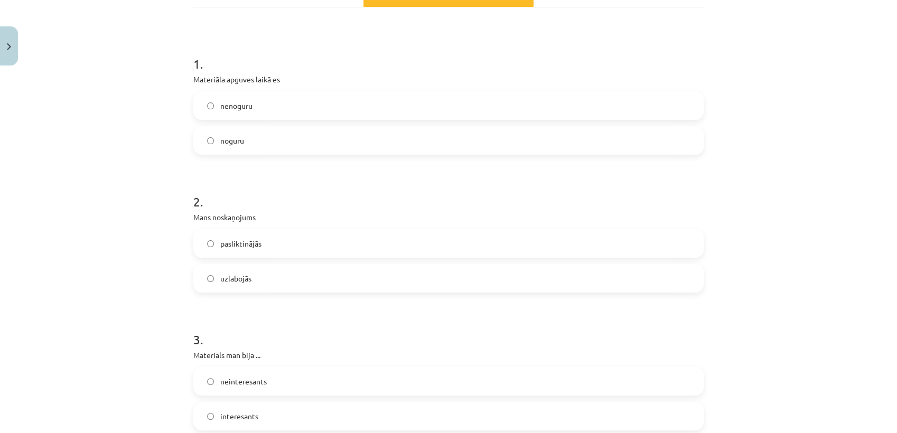
scroll to position [176, 0]
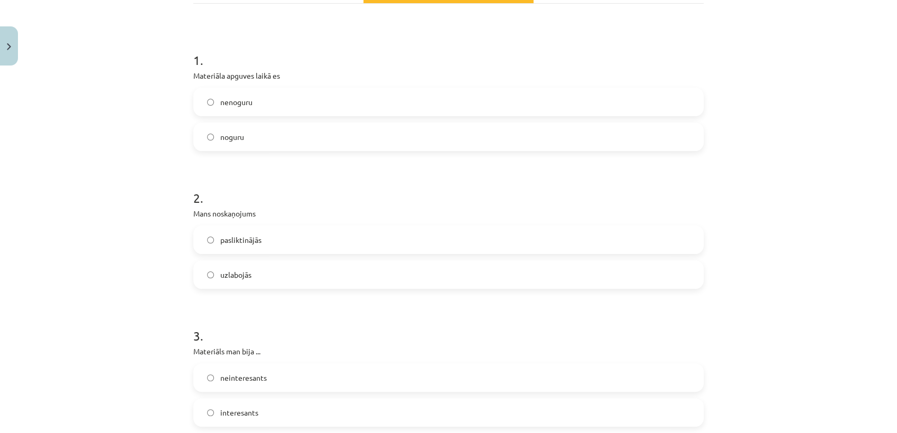
click at [266, 265] on label "uzlabojās" at bounding box center [448, 274] width 508 height 26
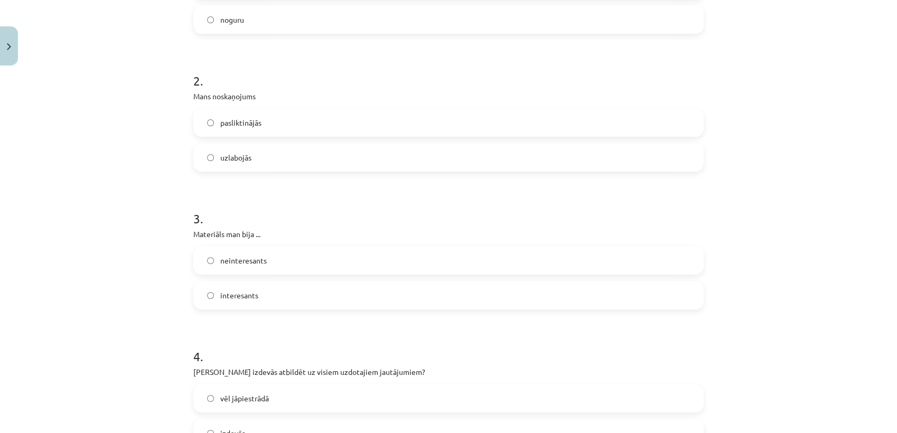
click at [270, 292] on label "interesants" at bounding box center [448, 295] width 508 height 26
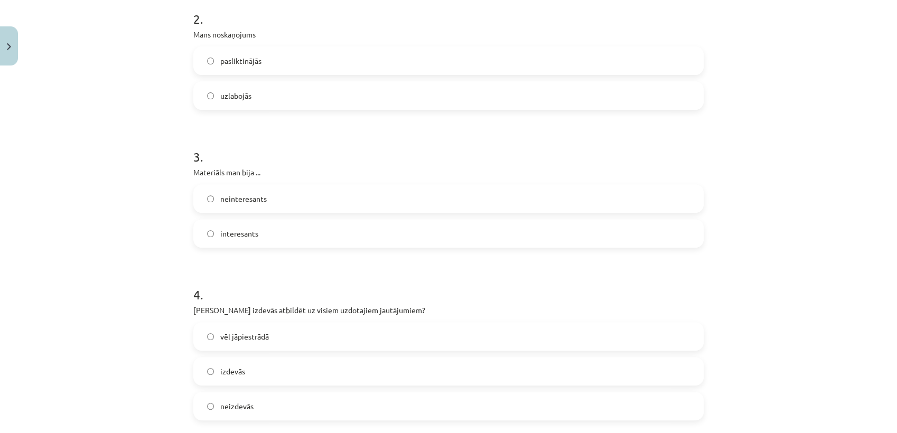
scroll to position [469, 0]
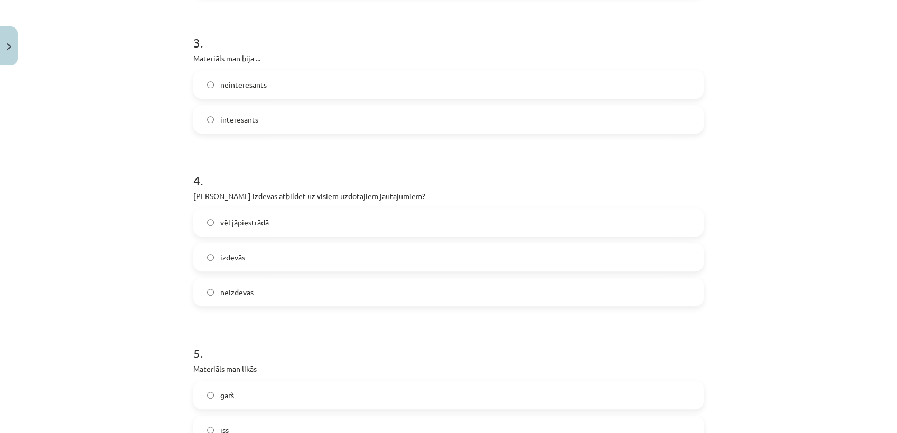
click at [262, 228] on label "vēl jāpiestrādā" at bounding box center [448, 222] width 508 height 26
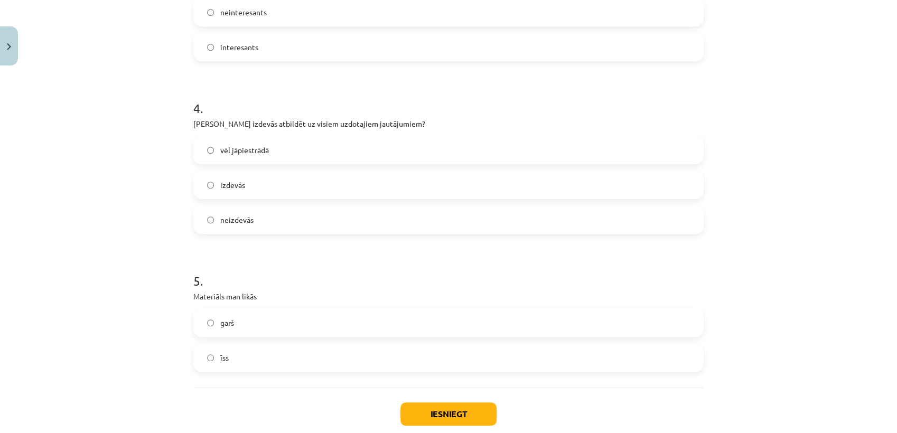
scroll to position [587, 0]
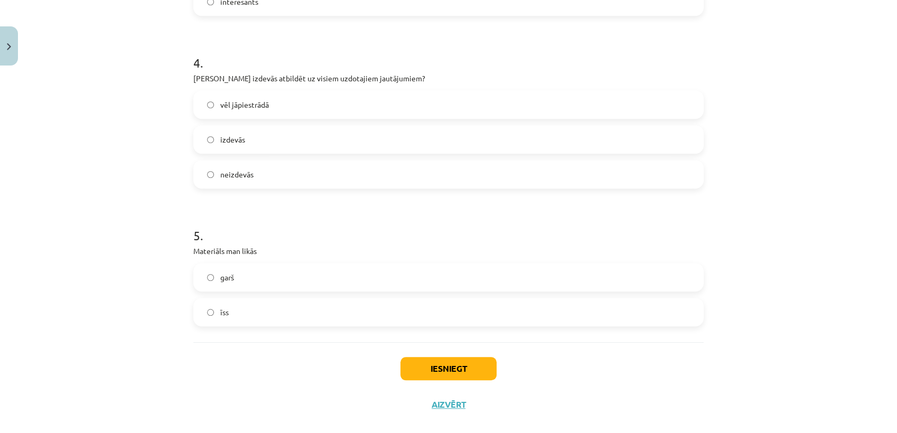
click at [236, 285] on label "garš" at bounding box center [448, 277] width 508 height 26
click at [457, 365] on button "Iesniegt" at bounding box center [448, 368] width 96 height 23
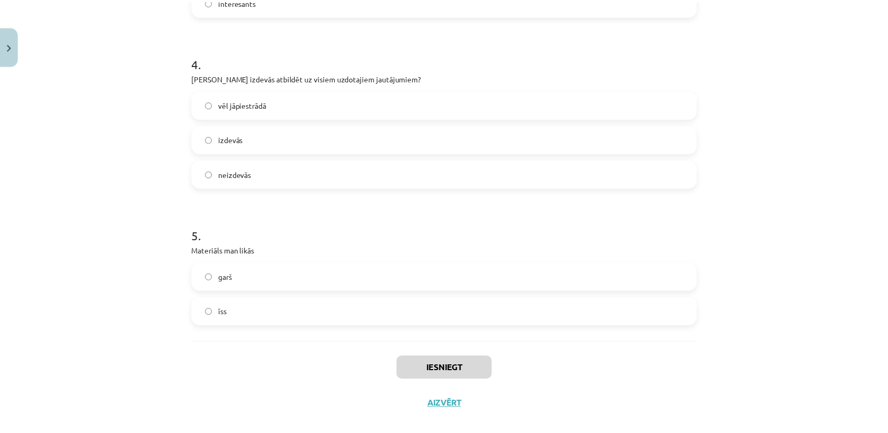
scroll to position [761, 0]
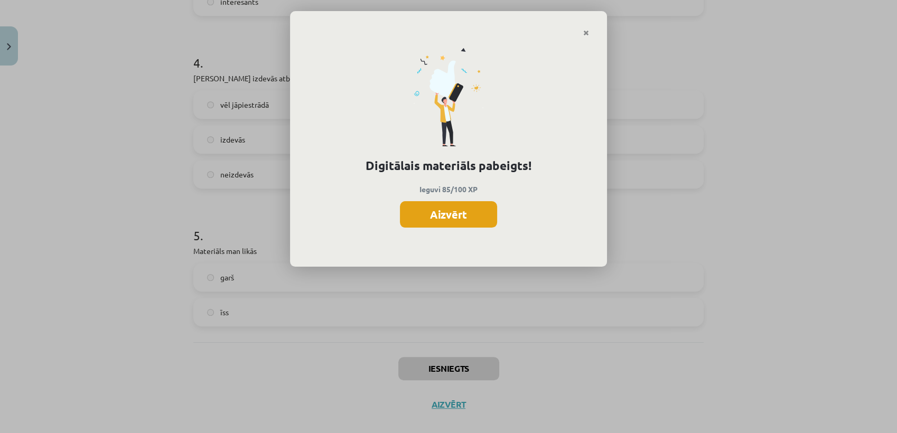
click at [468, 225] on button "Aizvērt" at bounding box center [448, 214] width 97 height 26
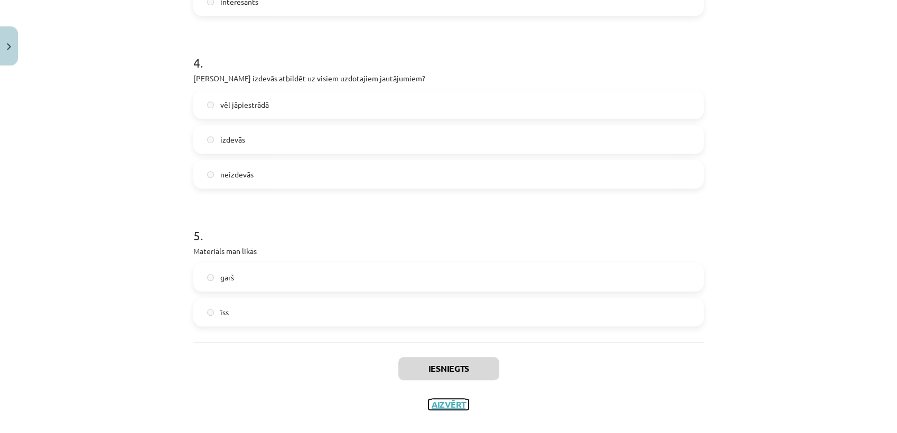
click at [456, 403] on button "Aizvērt" at bounding box center [448, 404] width 40 height 11
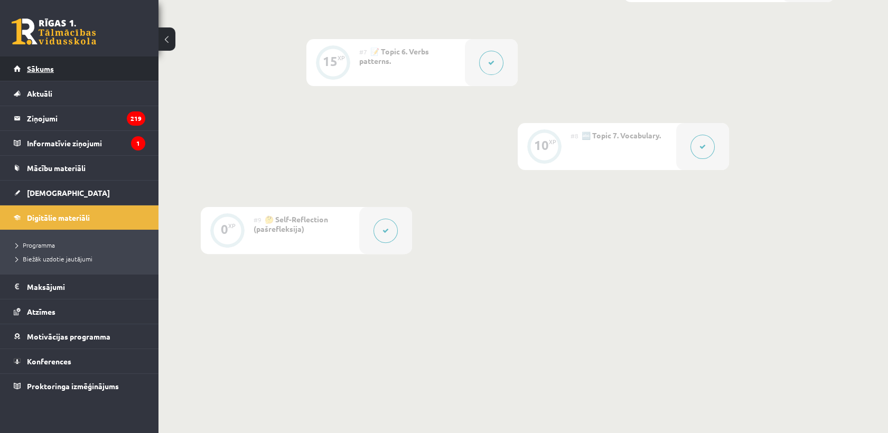
click at [33, 62] on link "Sākums" at bounding box center [79, 69] width 131 height 24
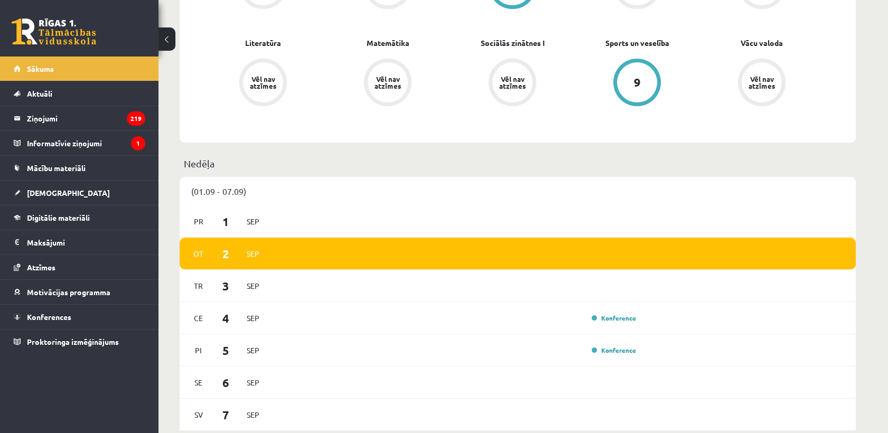
scroll to position [587, 0]
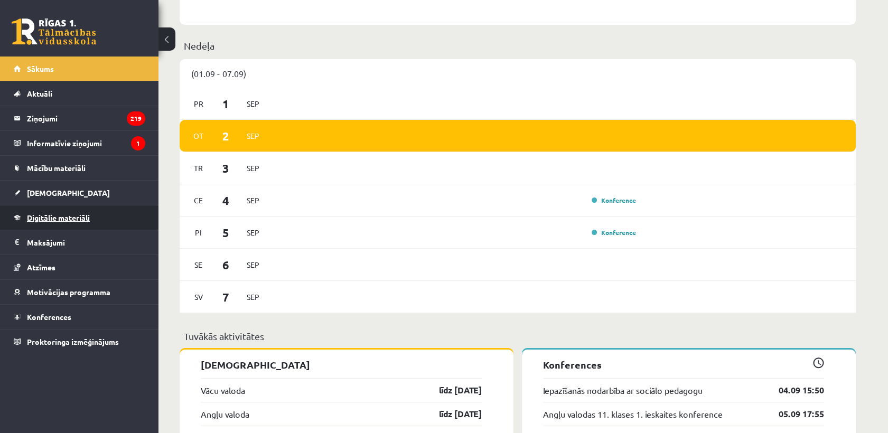
click at [49, 220] on span "Digitālie materiāli" at bounding box center [58, 218] width 63 height 10
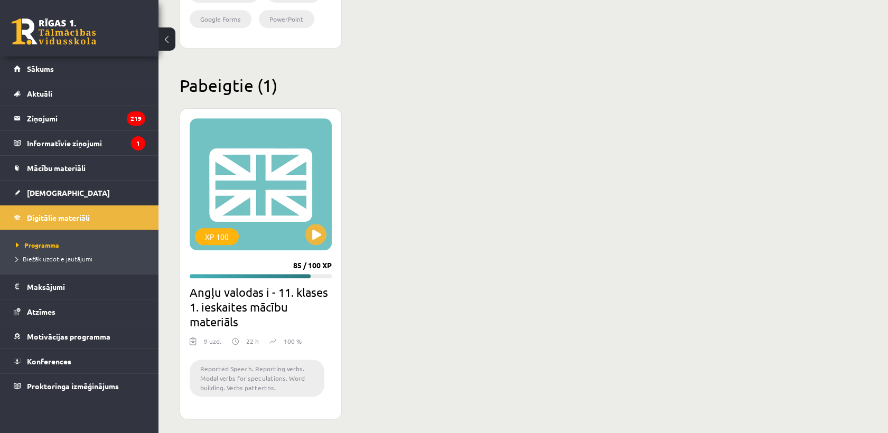
scroll to position [1255, 0]
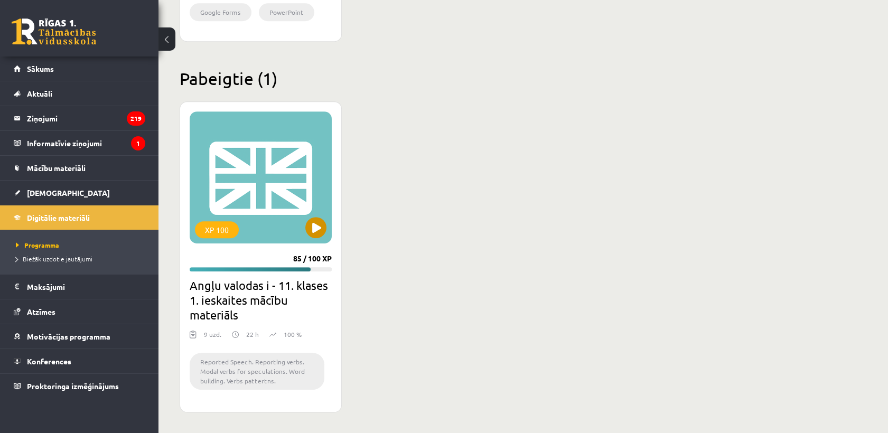
click at [231, 212] on div "XP 100" at bounding box center [261, 177] width 142 height 132
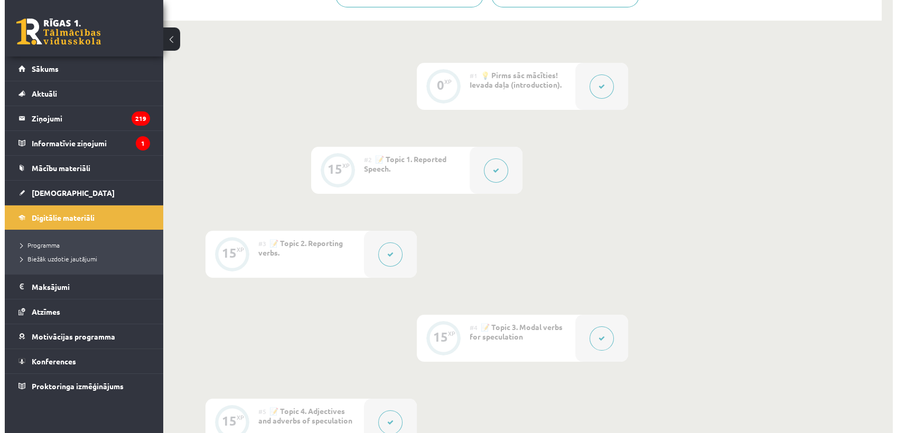
scroll to position [234, 0]
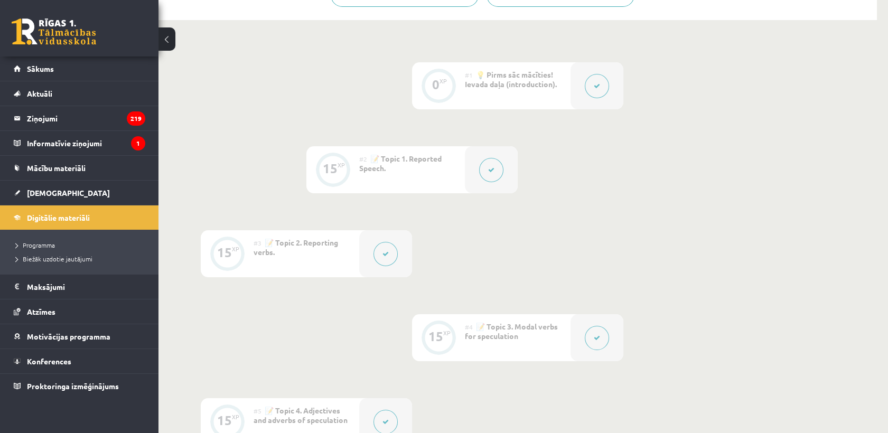
click at [492, 163] on button at bounding box center [491, 170] width 24 height 24
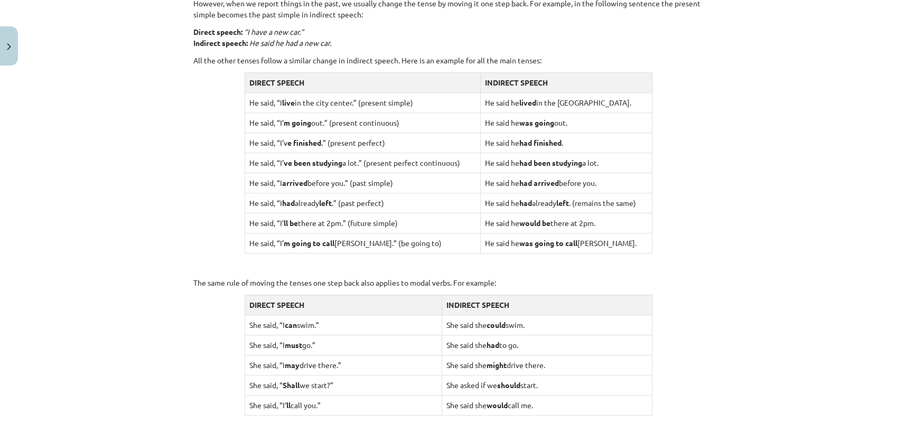
scroll to position [909, 0]
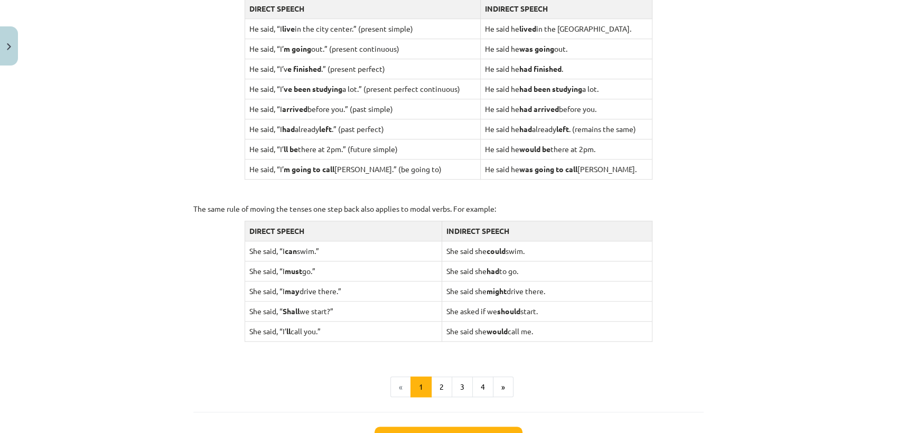
click at [719, 35] on div "Mācību tēma: Angļu valodas i - 11. klases 1. ieskaites mācību materiāls #2 📝 To…" at bounding box center [448, 216] width 897 height 433
